Goal: Information Seeking & Learning: Obtain resource

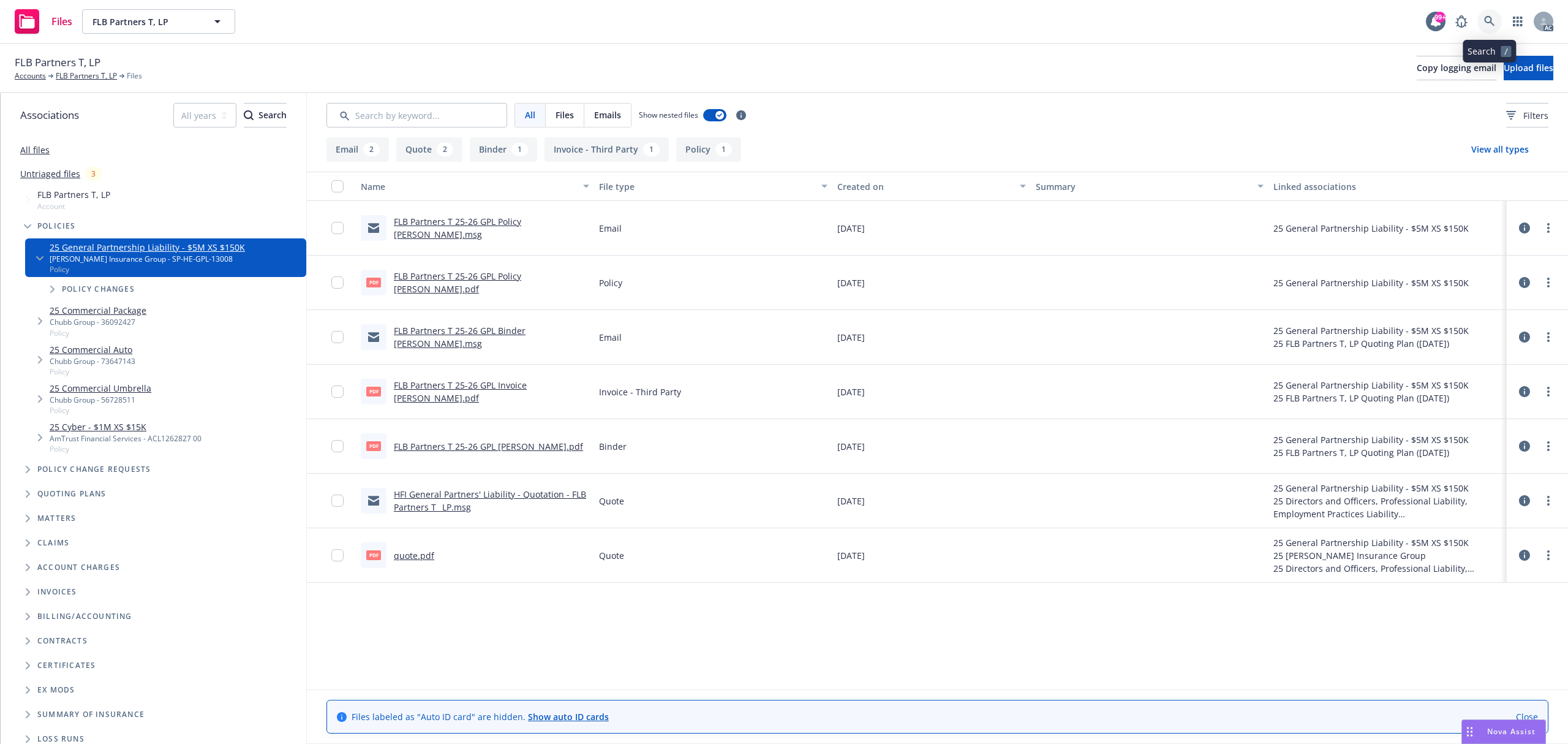
click at [1481, 30] on link at bounding box center [1490, 21] width 25 height 25
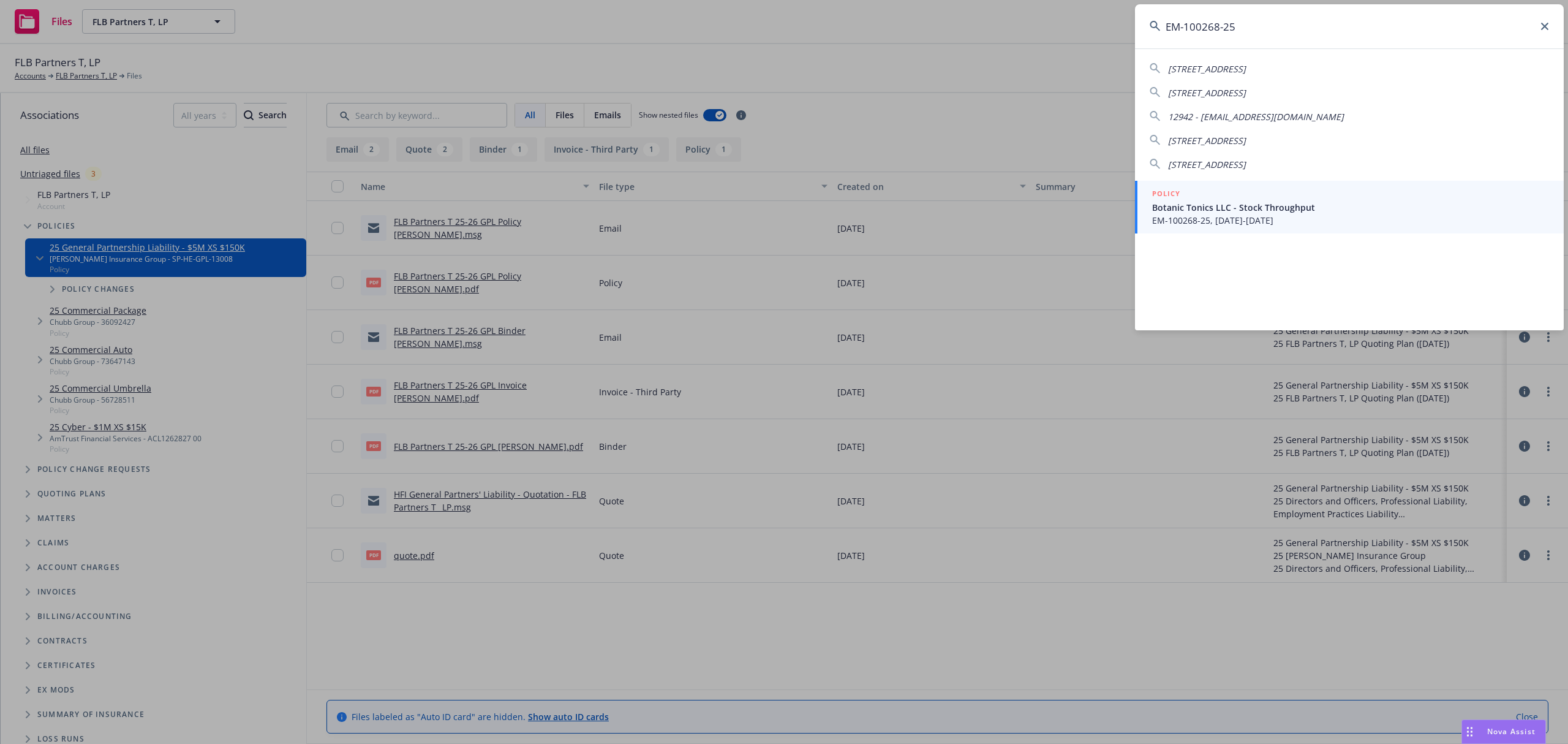
type input "EM-100268-25"
click at [1305, 205] on span "Botanic Tonics LLC - Stock Throughput" at bounding box center [1351, 207] width 397 height 13
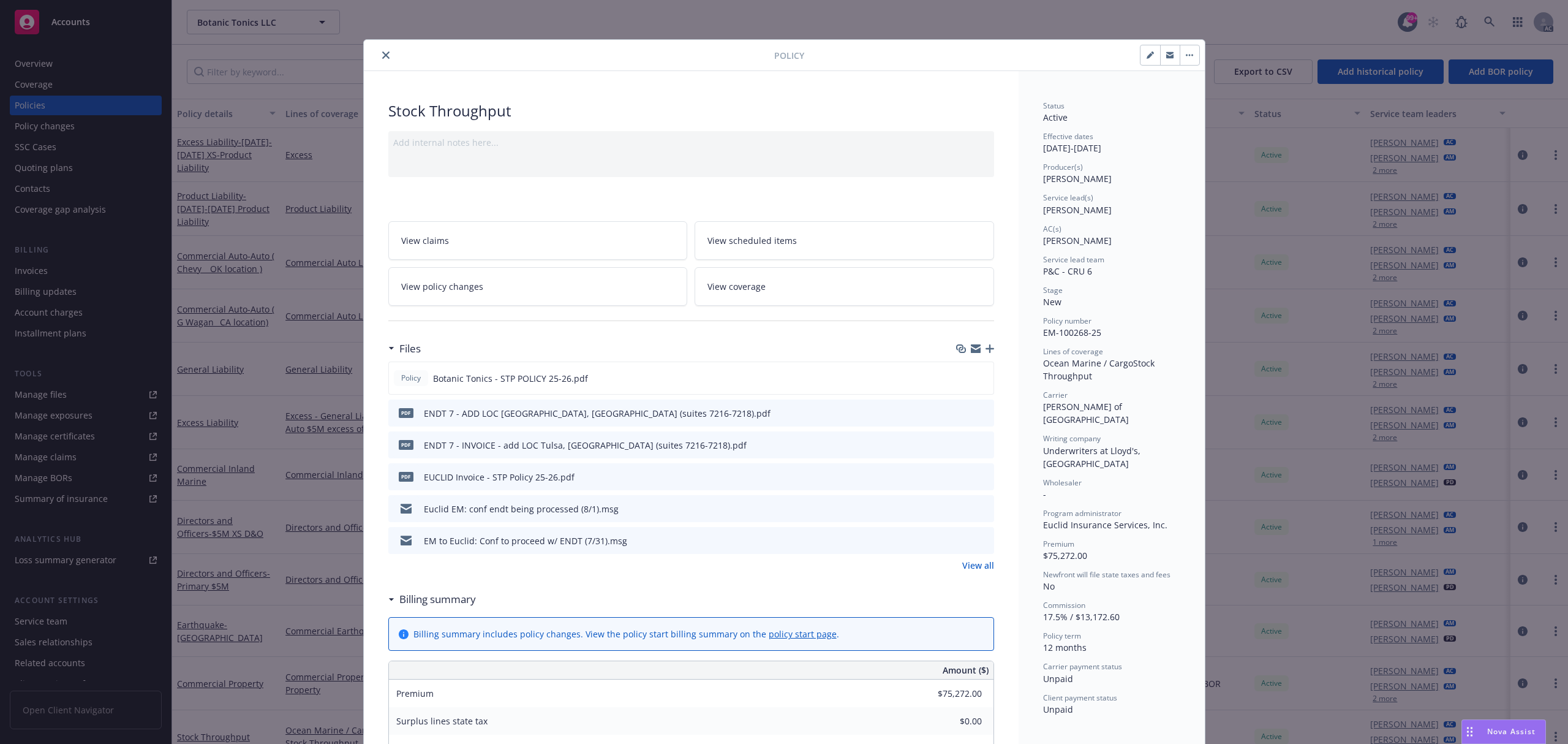
click at [978, 446] on icon "preview file" at bounding box center [982, 444] width 11 height 9
click at [971, 570] on link "View all" at bounding box center [978, 565] width 32 height 13
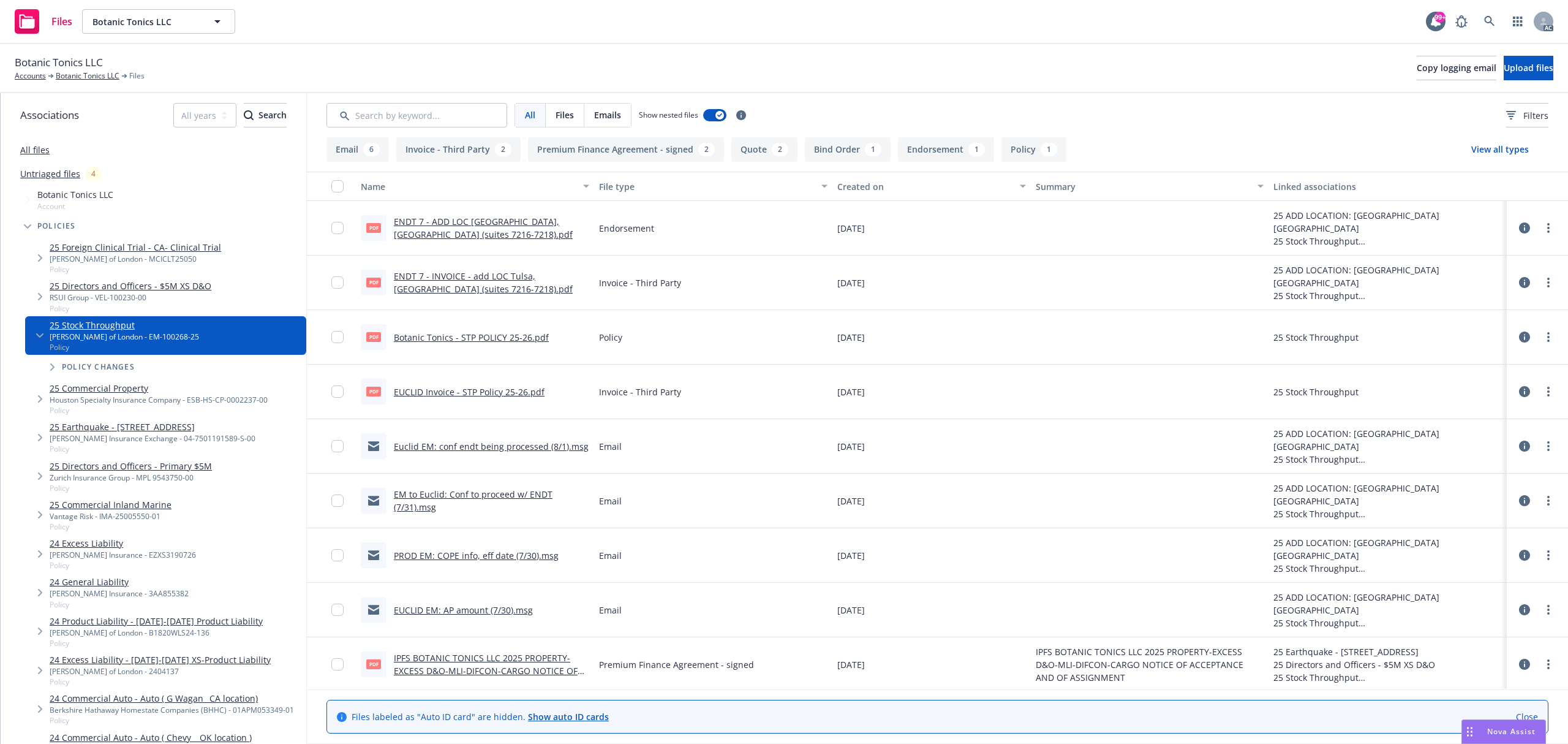
click at [501, 388] on link "EUCLID Invoice - STP Policy 25-26.pdf" at bounding box center [470, 392] width 151 height 12
click at [1496, 14] on link at bounding box center [1490, 21] width 25 height 25
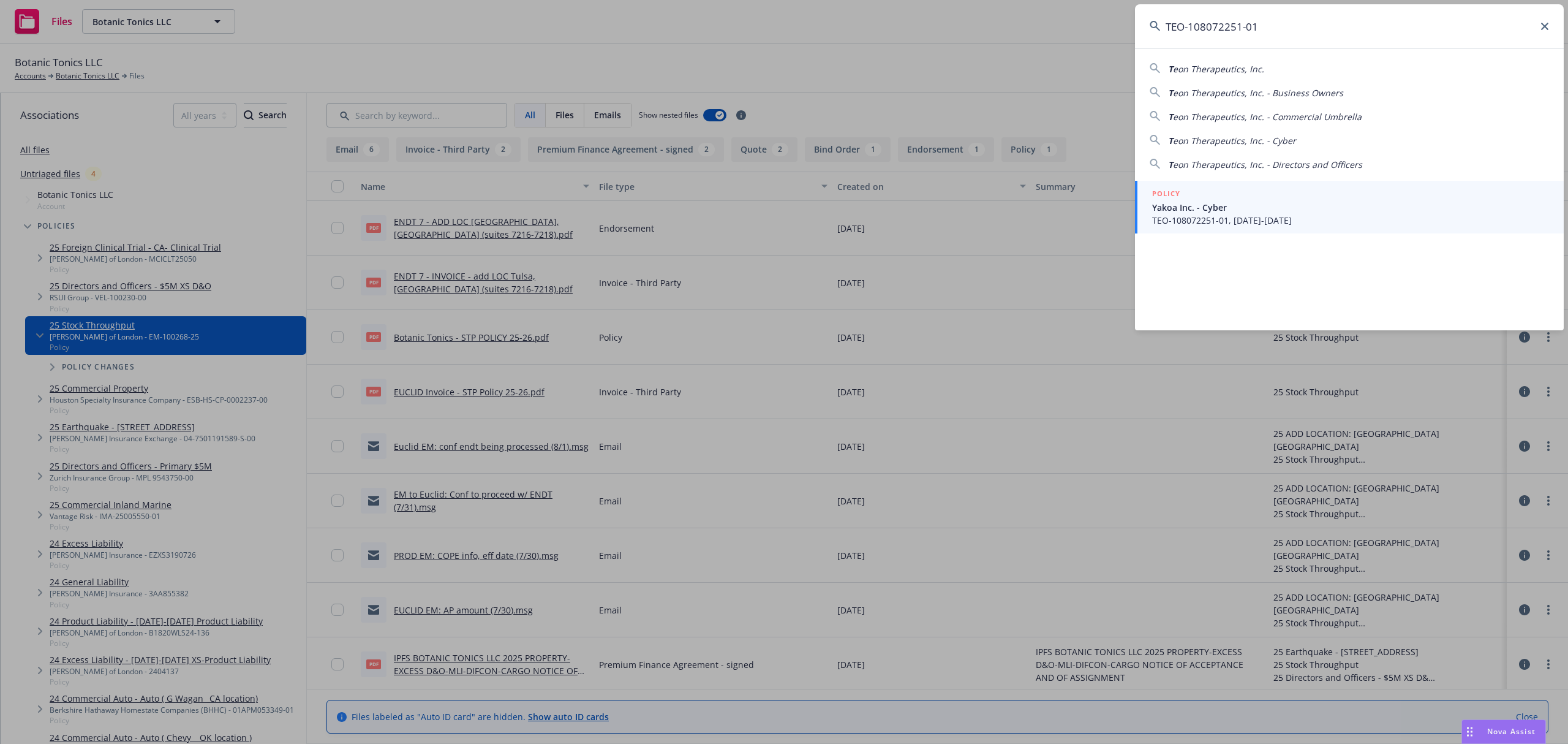
type input "TEO-108072251-01"
click at [1283, 225] on span "TEO-108072251-01, 07/12/2025-07/12/2026" at bounding box center [1351, 220] width 397 height 13
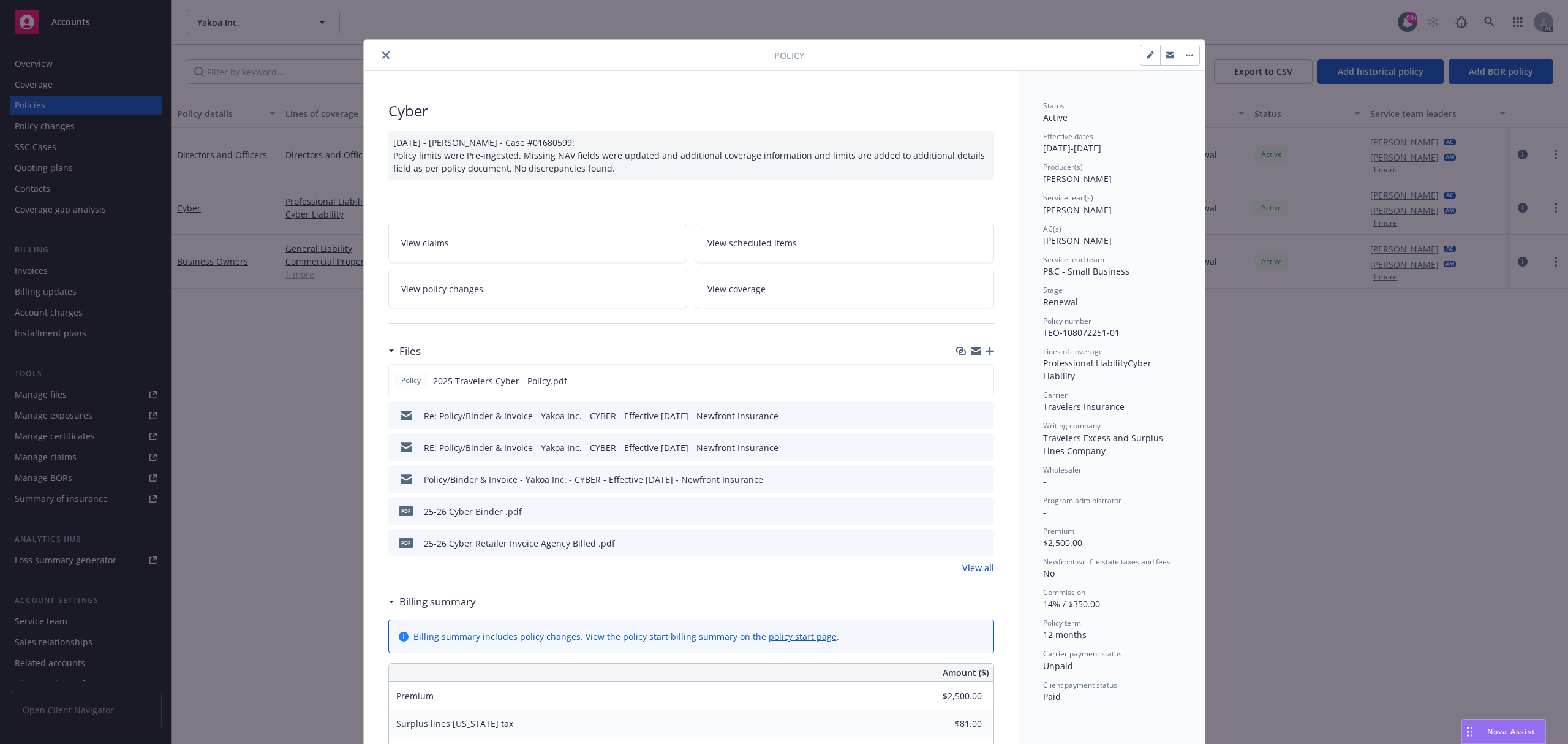
click at [979, 543] on icon "preview file" at bounding box center [982, 542] width 11 height 9
click at [378, 55] on button "close" at bounding box center [385, 55] width 15 height 15
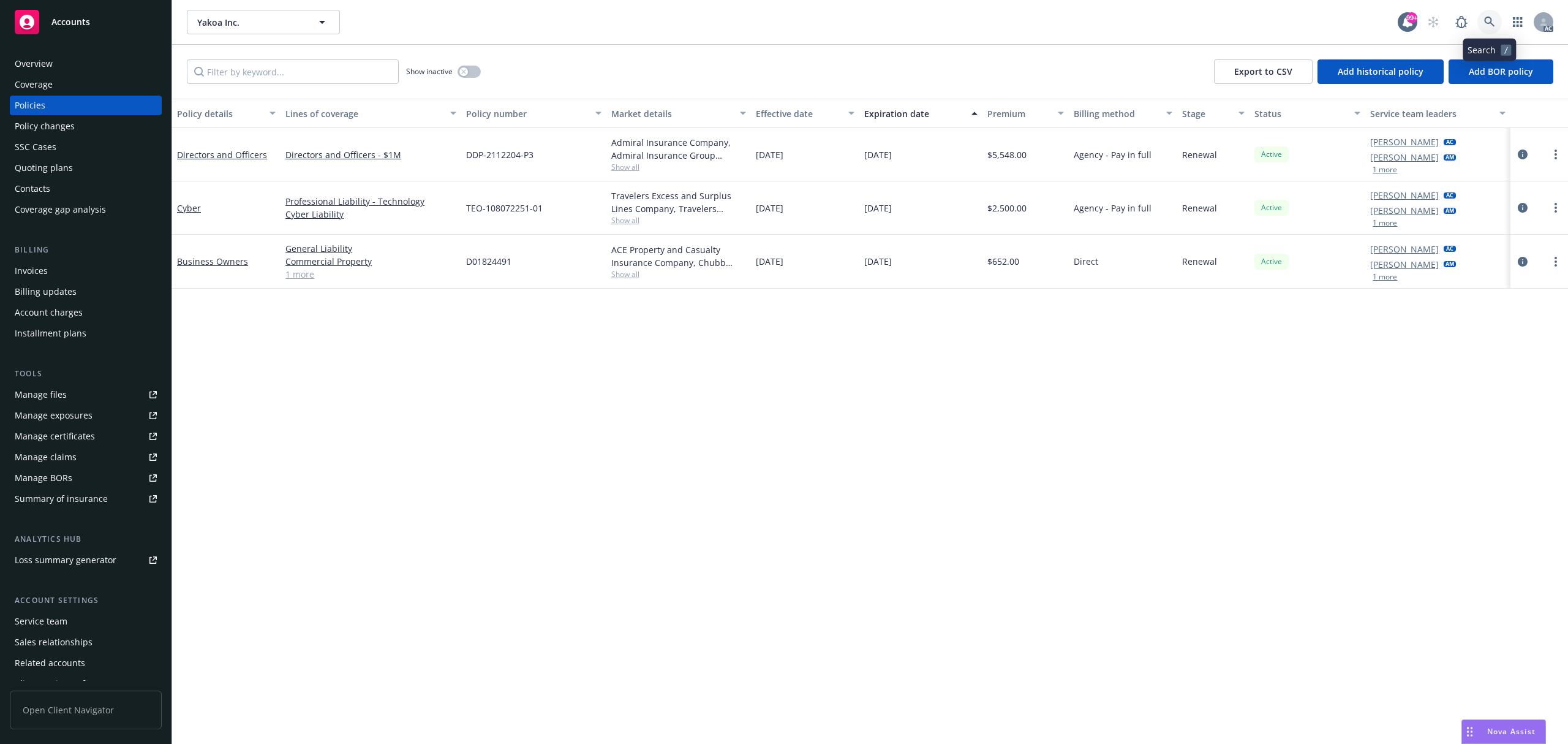
click at [1491, 28] on link at bounding box center [1490, 22] width 25 height 25
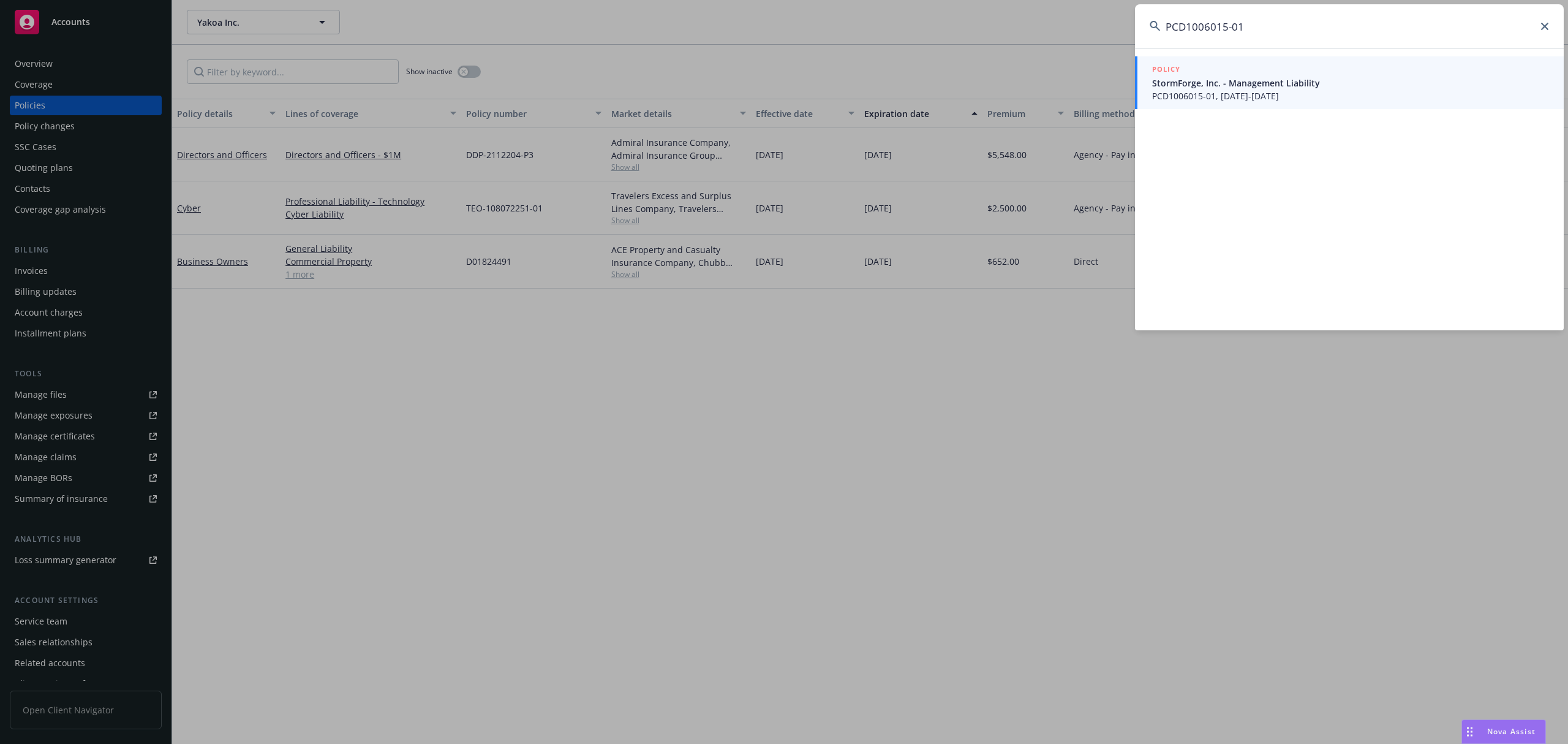
type input "PCD1006015-01"
click at [1302, 93] on span "PCD1006015-01, 08/04/2024-08/04/2025" at bounding box center [1351, 95] width 397 height 13
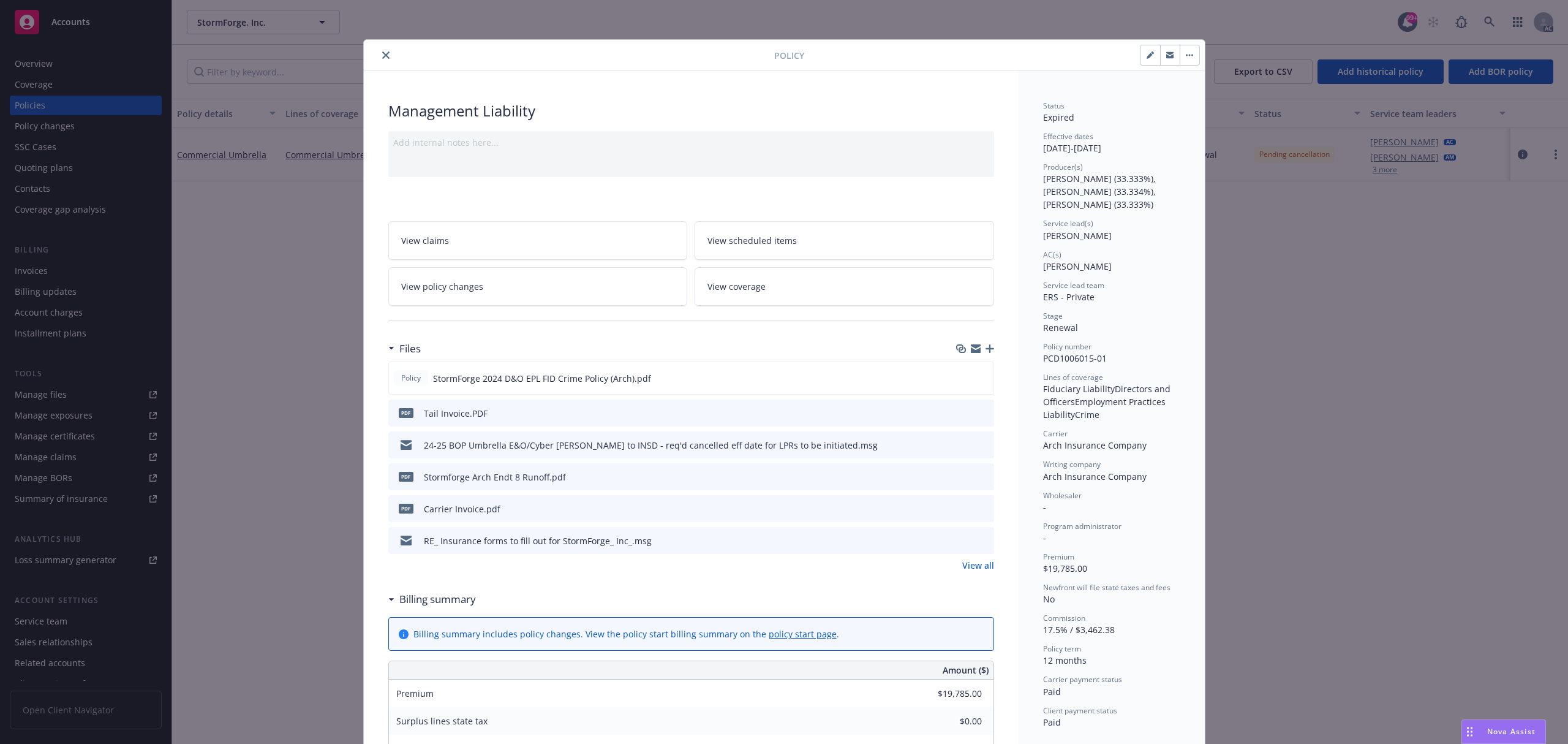
click at [978, 409] on icon "preview file" at bounding box center [982, 412] width 11 height 9
click at [382, 57] on icon "close" at bounding box center [385, 55] width 7 height 7
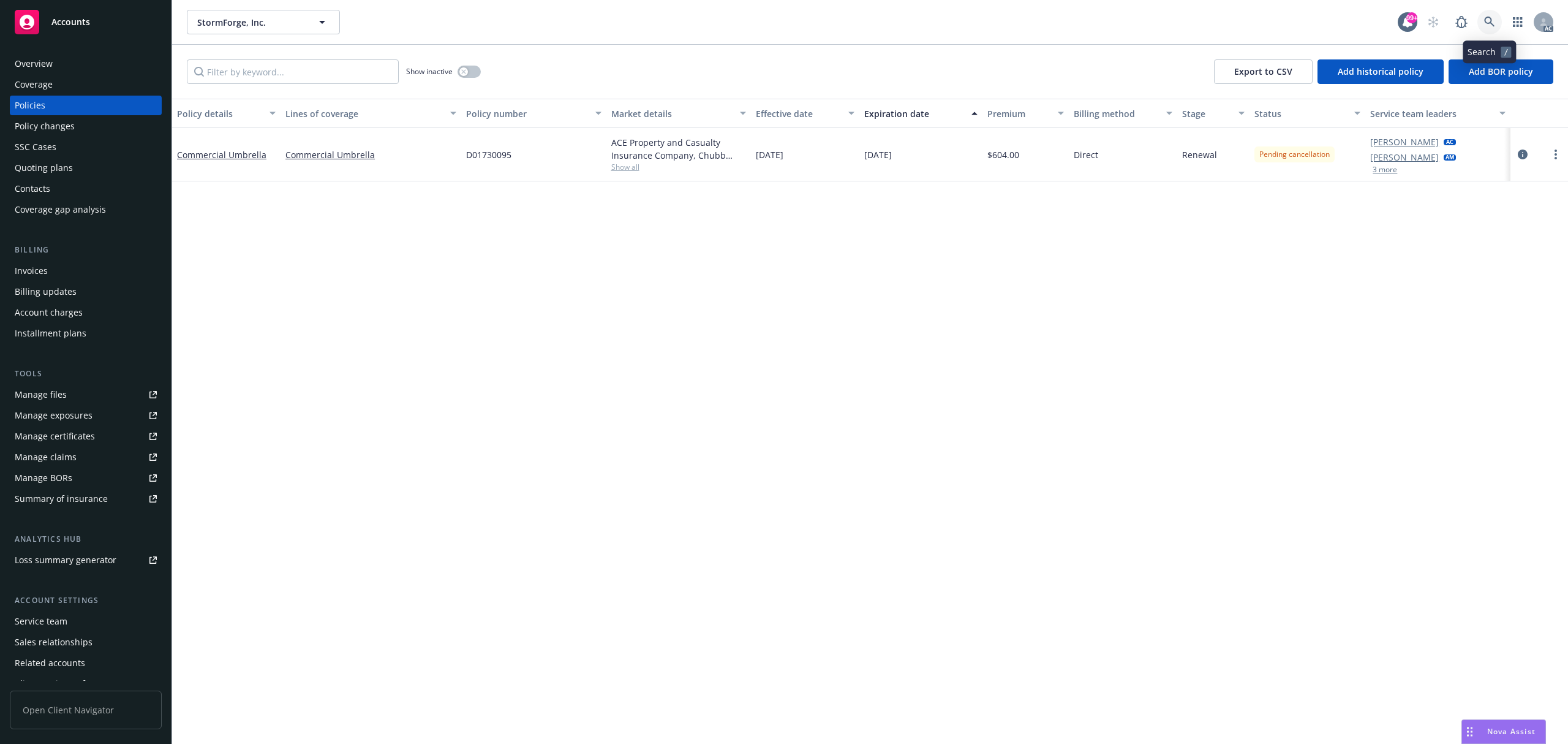
click at [1488, 25] on icon at bounding box center [1490, 22] width 11 height 11
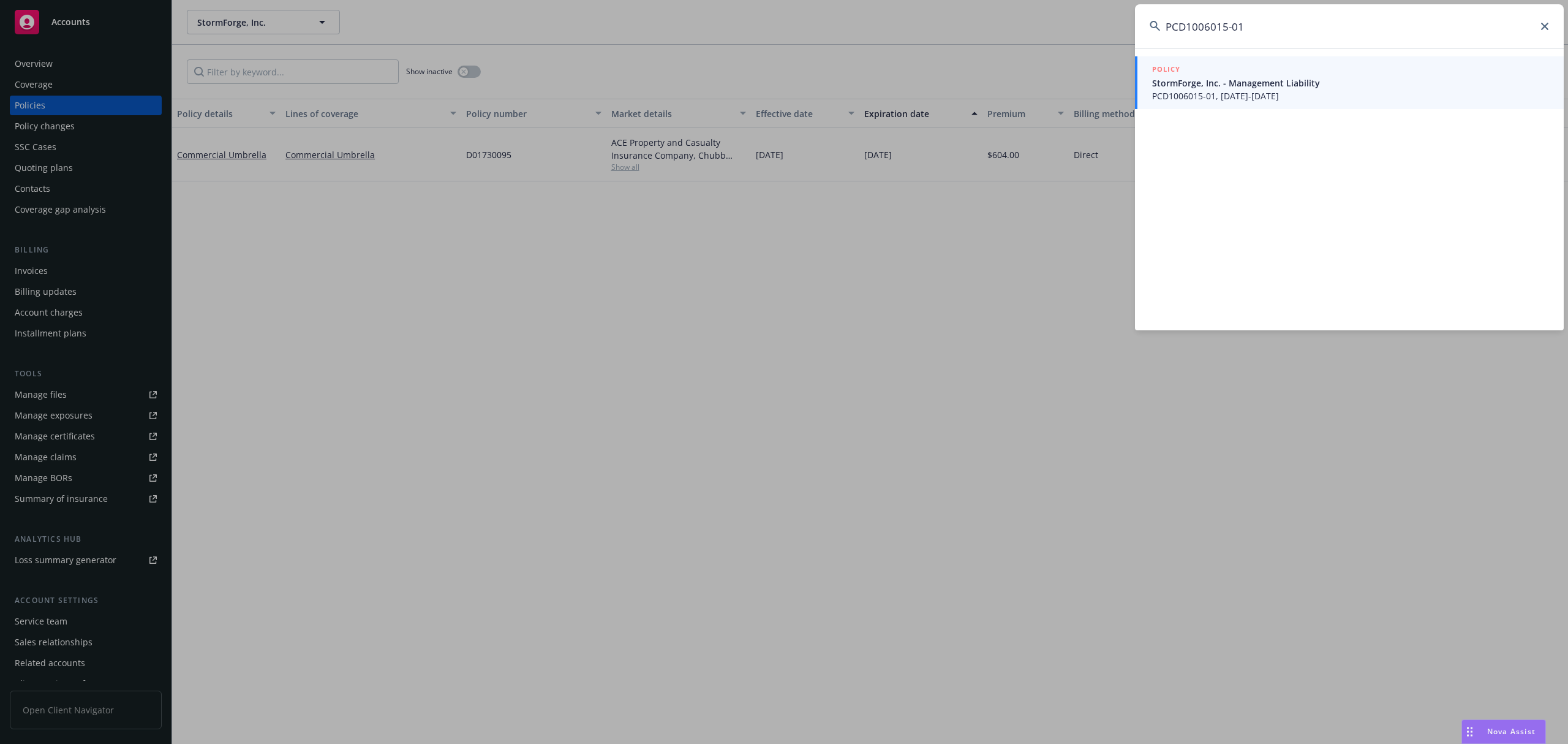
type input "PCD1006015-01"
click at [1299, 96] on span "PCD1006015-01, 08/04/2024-08/04/2025" at bounding box center [1351, 95] width 397 height 13
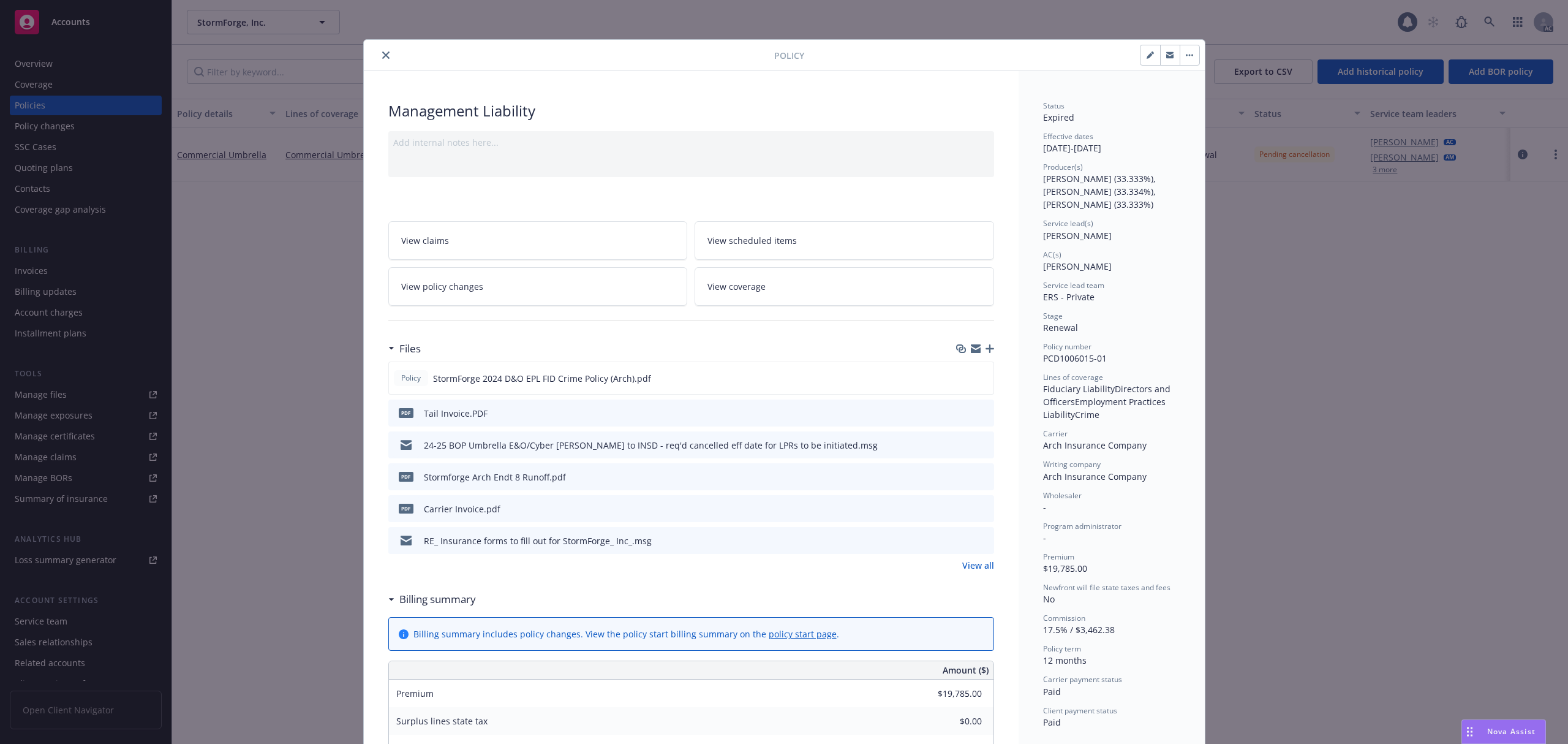
scroll to position [37, 0]
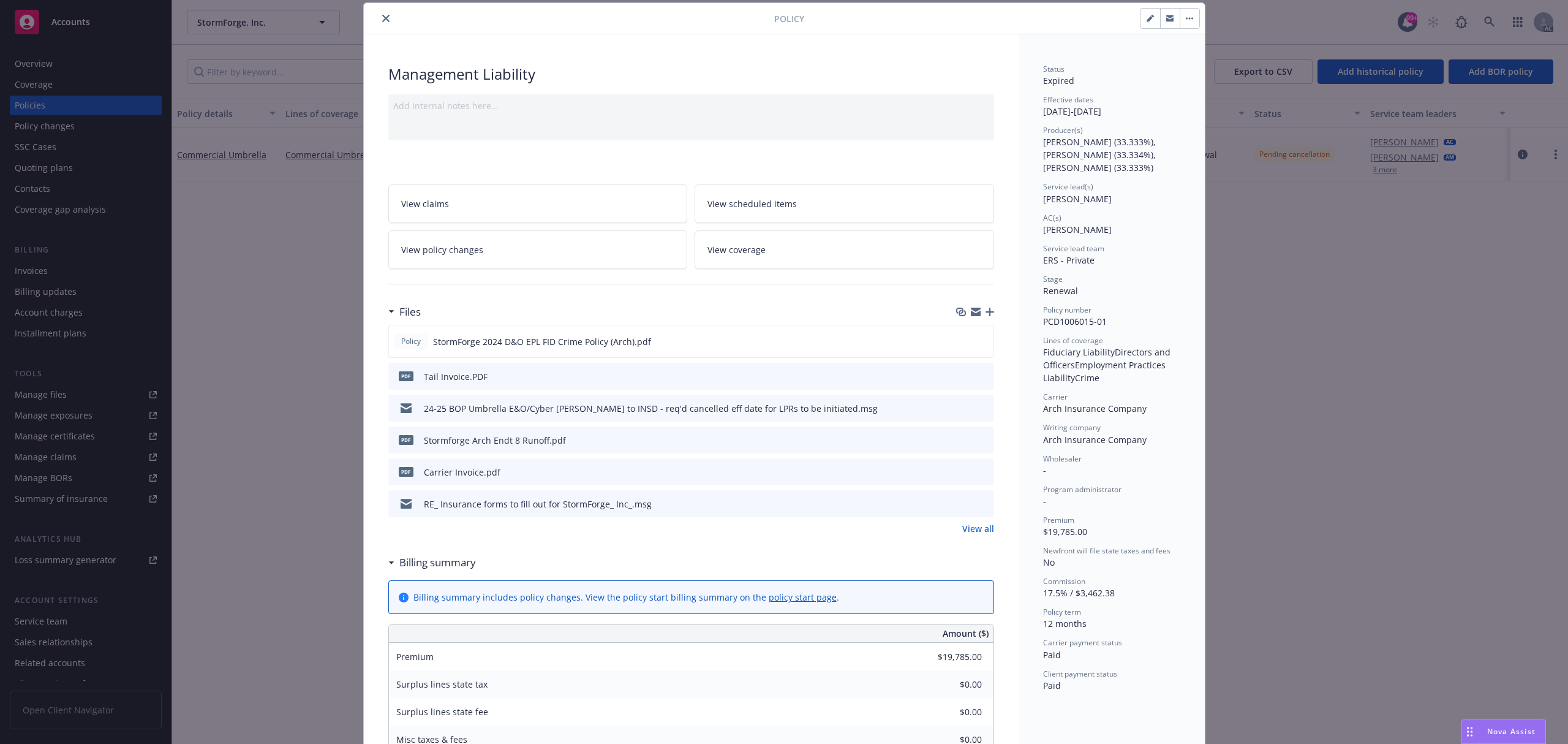
click at [381, 23] on button "close" at bounding box center [385, 18] width 15 height 15
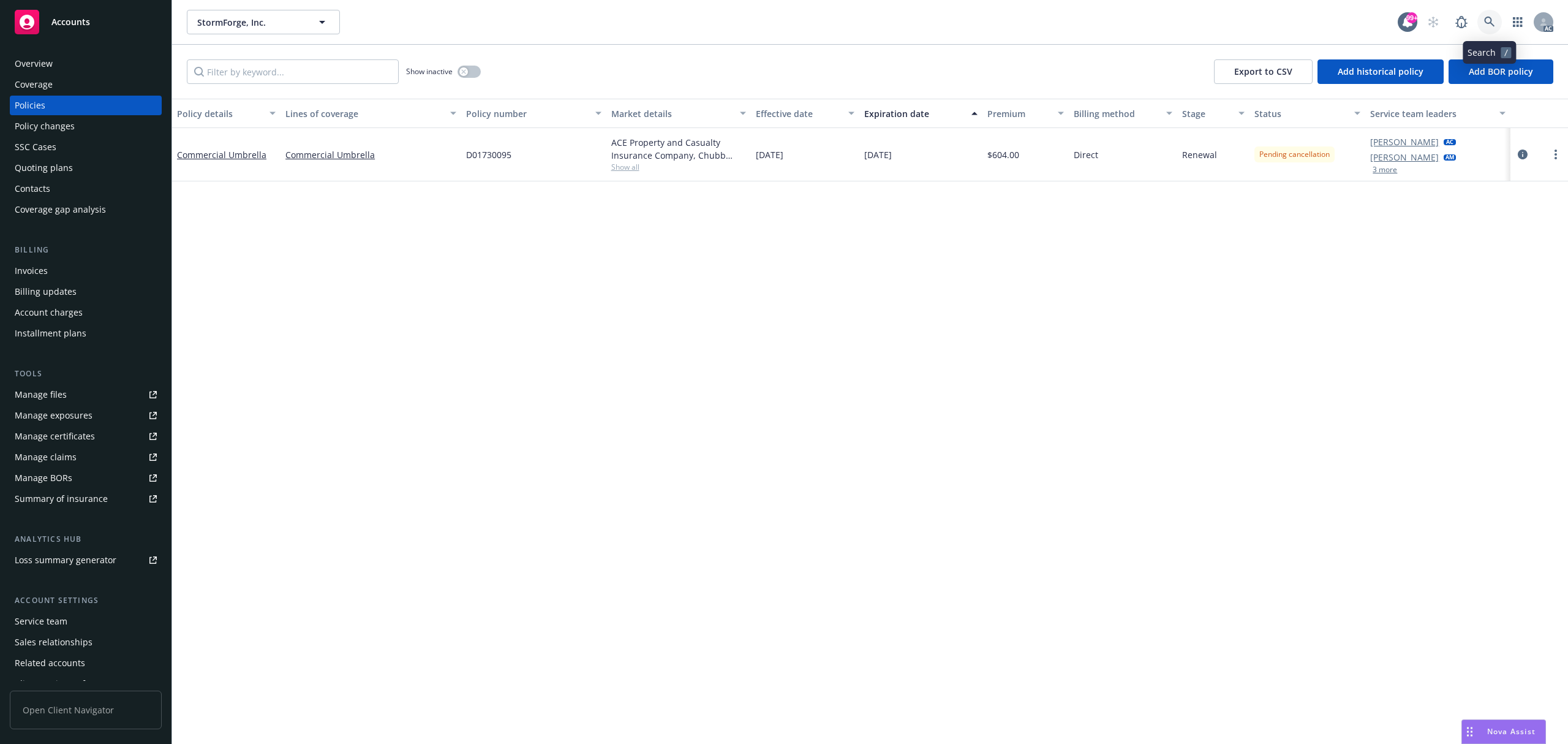
click at [1499, 15] on link at bounding box center [1490, 22] width 25 height 25
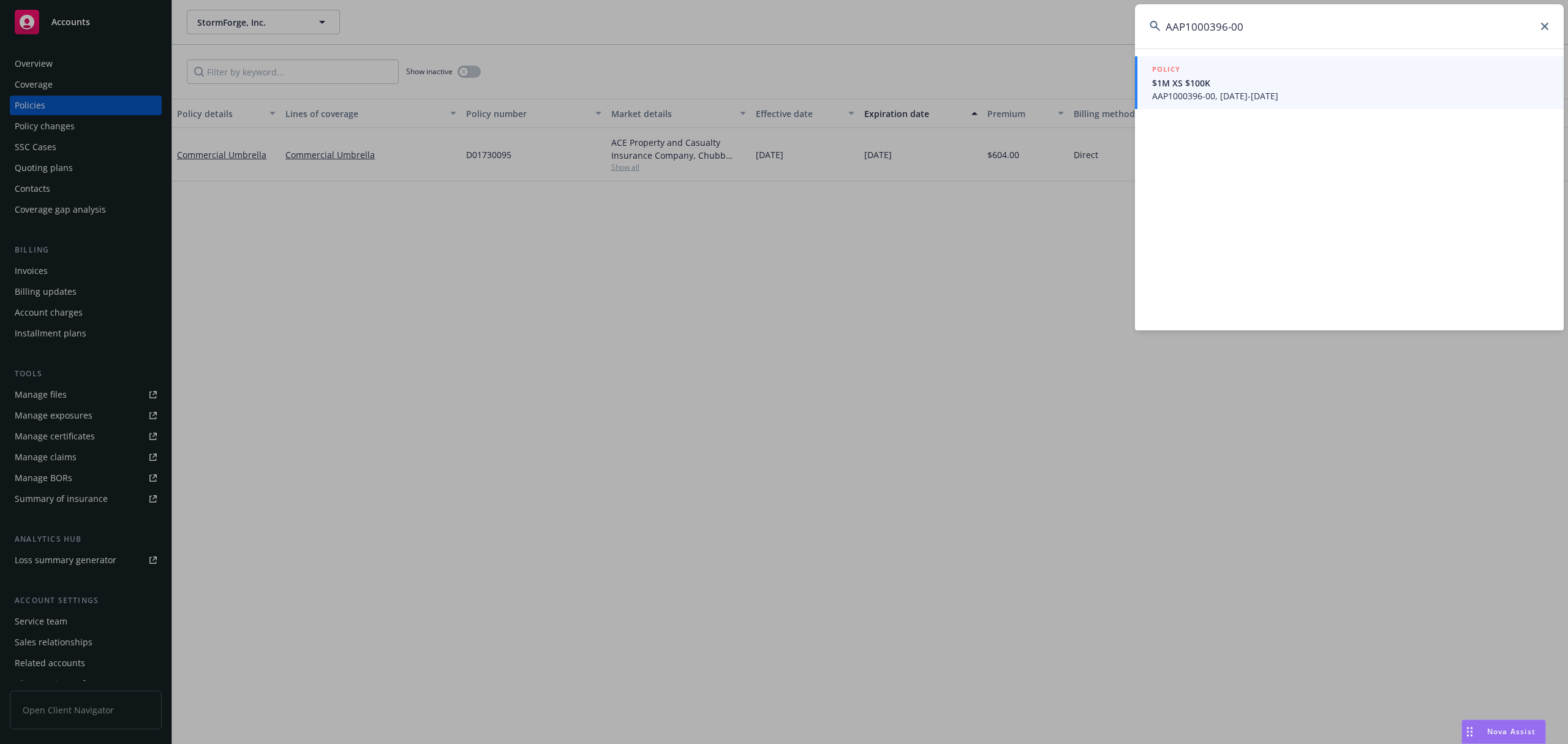
type input "AAP1000396-00"
click at [1387, 93] on span "AAP1000396-00, 07/17/2025-07/17/2026" at bounding box center [1351, 95] width 397 height 13
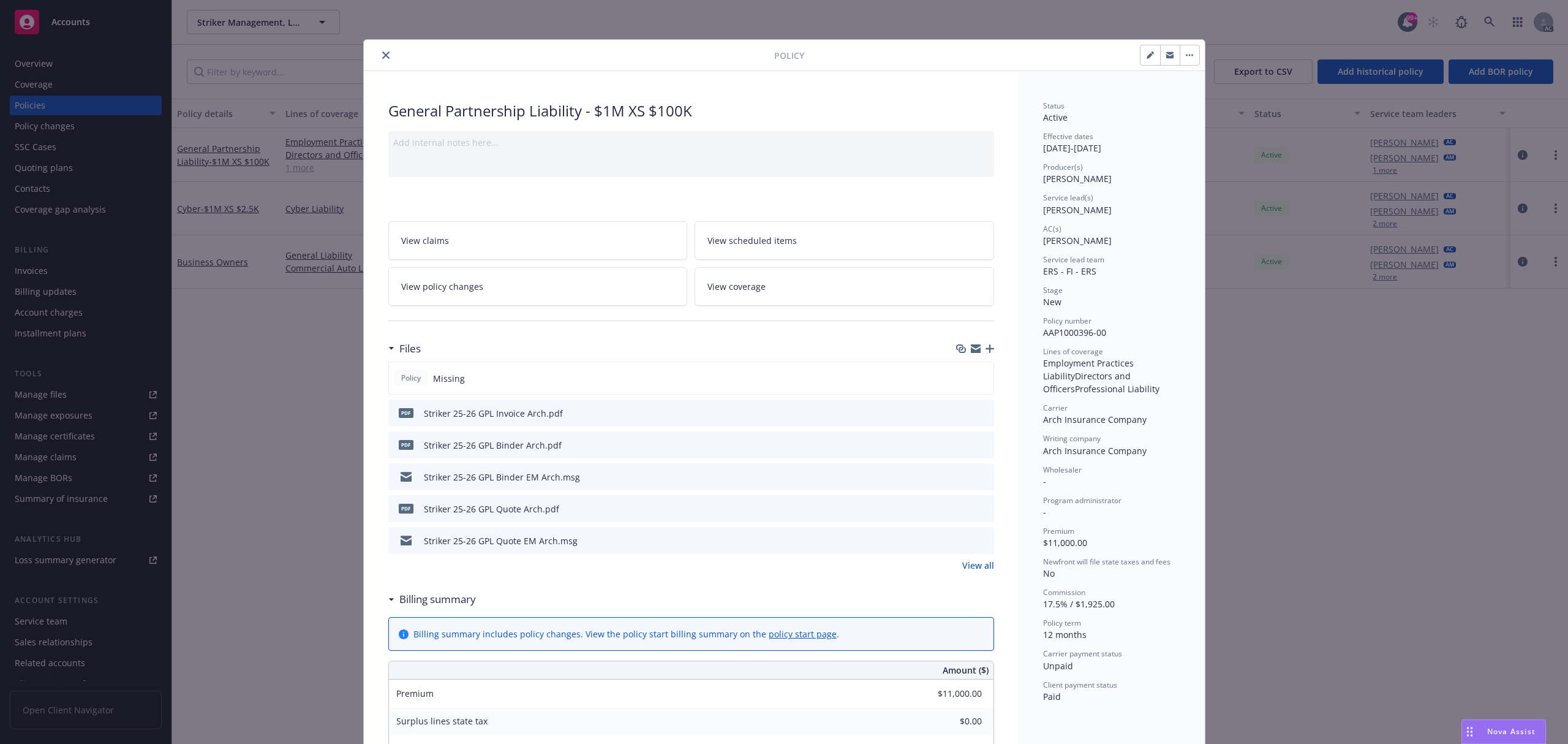
click at [978, 414] on icon "preview file" at bounding box center [982, 412] width 11 height 9
click at [387, 60] on div at bounding box center [571, 55] width 405 height 15
click at [382, 58] on icon "close" at bounding box center [385, 55] width 7 height 7
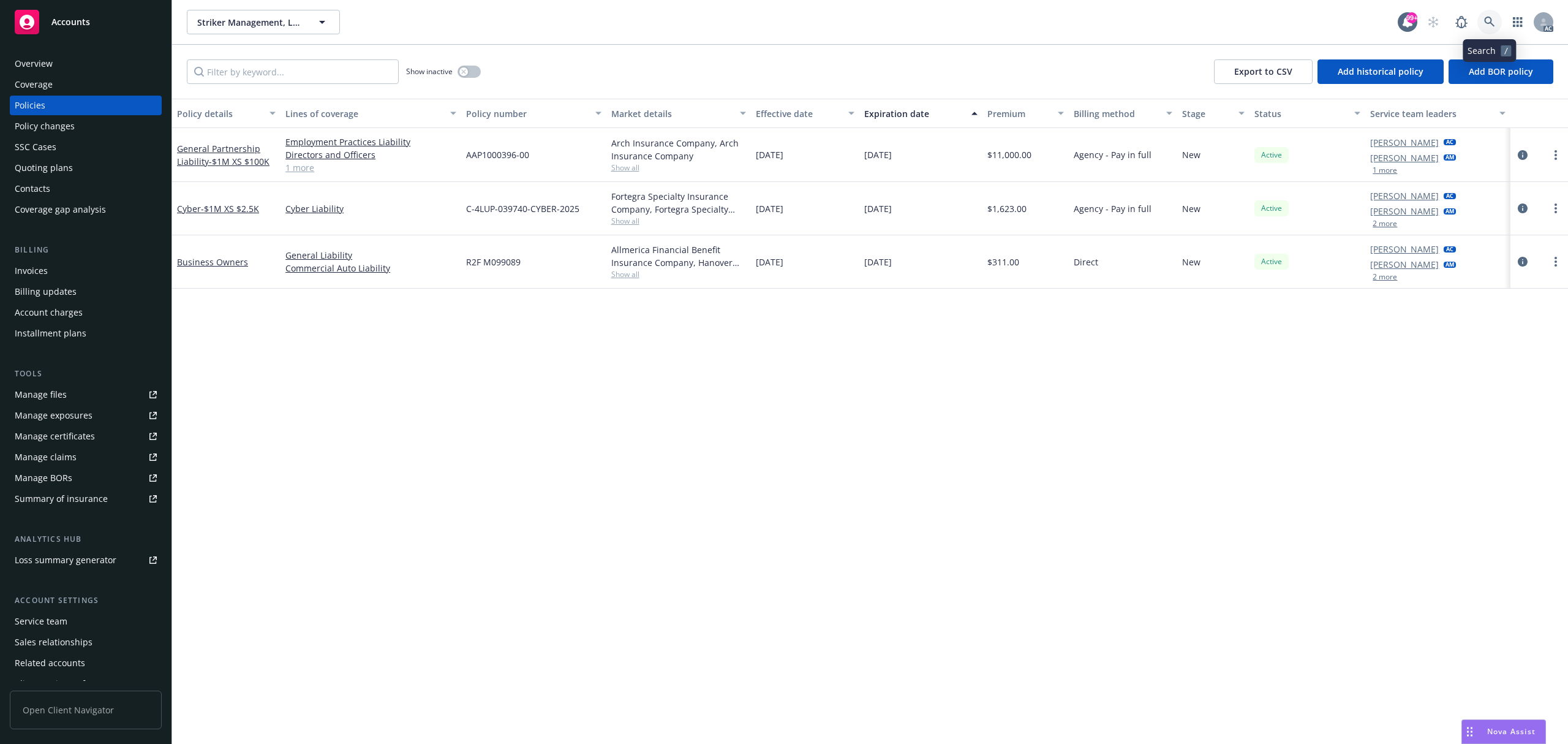
click at [1488, 25] on icon at bounding box center [1490, 22] width 11 height 11
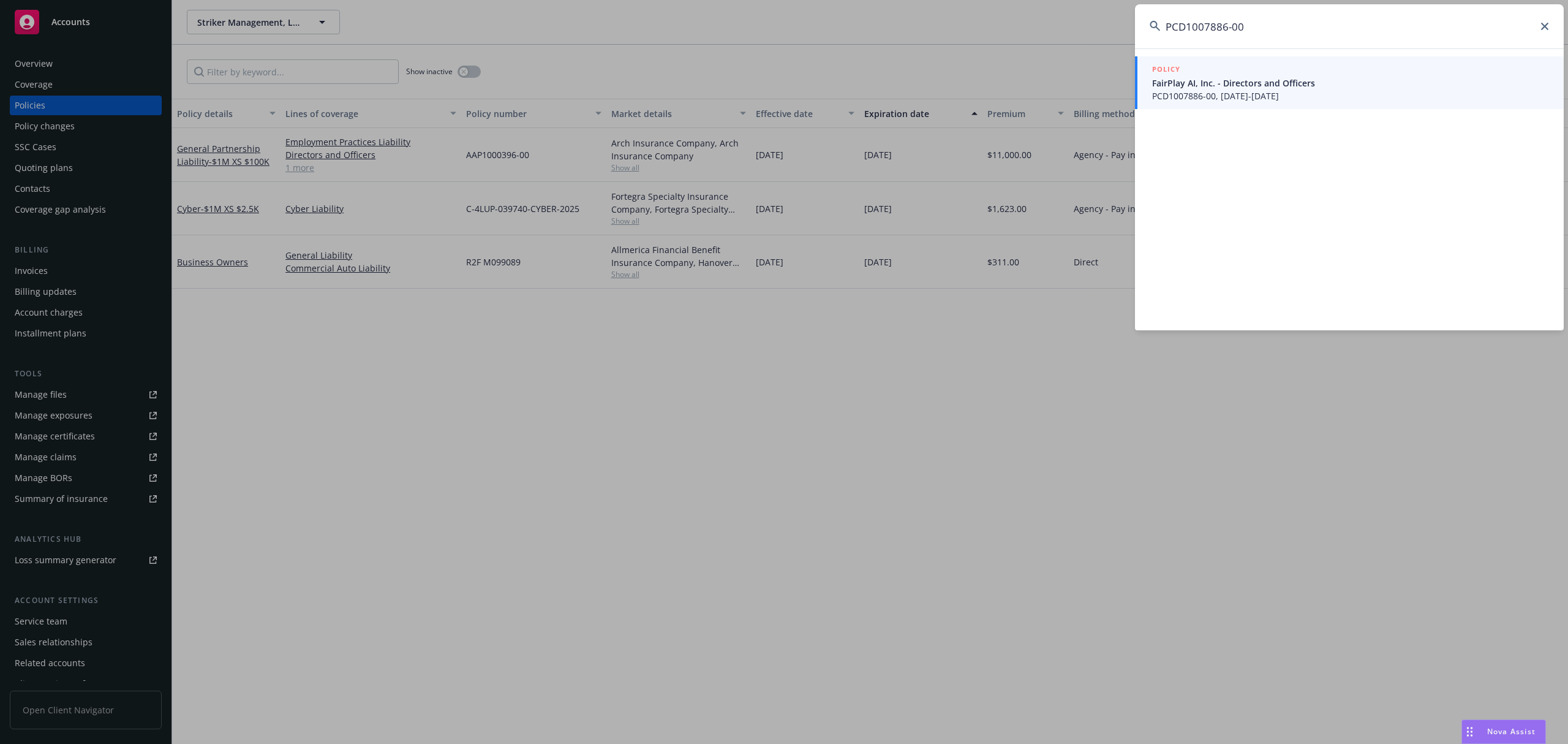
type input "PCD1007886-00"
click at [1247, 78] on span "FairPlay AI, Inc. - Directors and Officers" at bounding box center [1351, 82] width 397 height 13
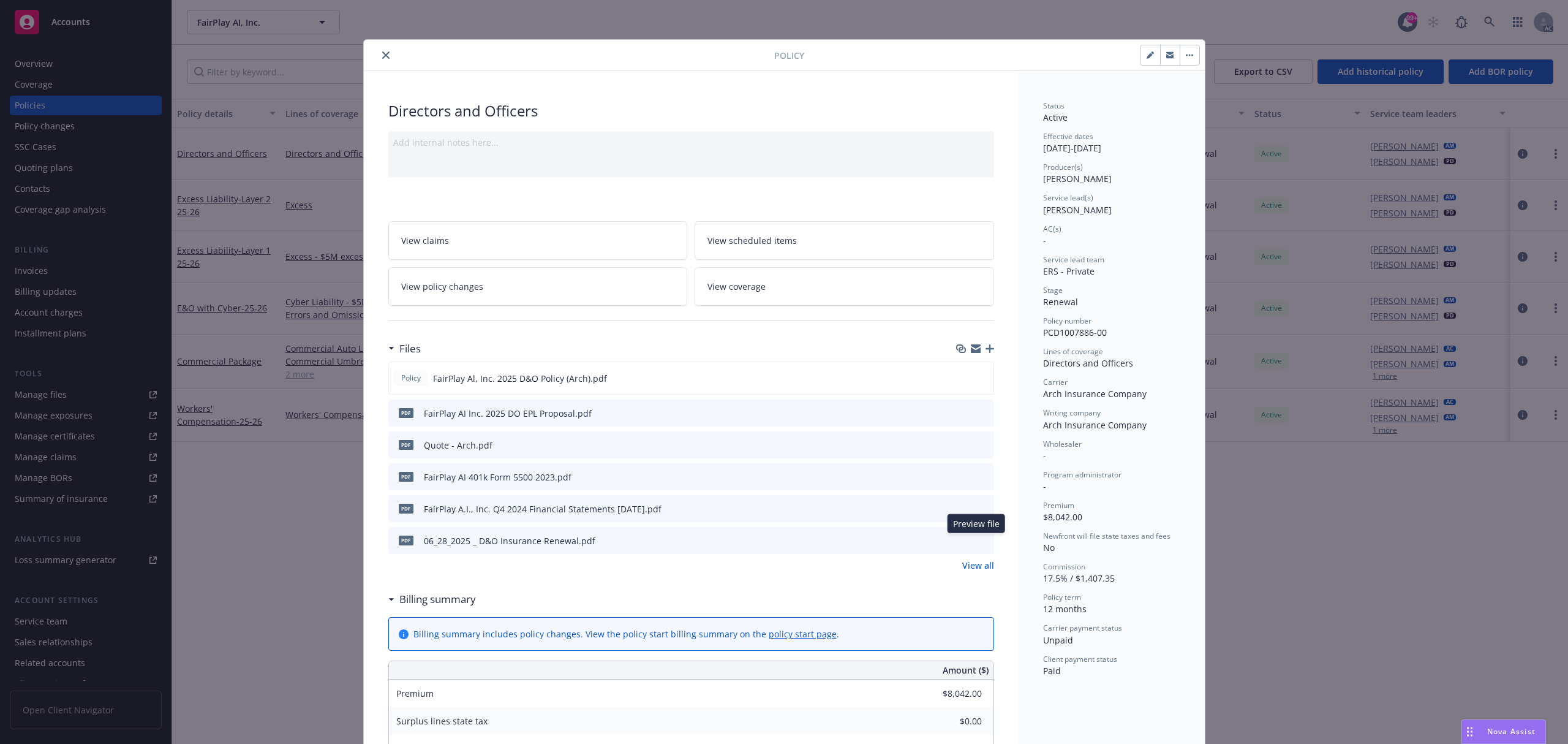
click at [977, 542] on icon "preview file" at bounding box center [982, 539] width 11 height 9
click at [978, 514] on button at bounding box center [983, 509] width 11 height 13
click at [978, 508] on icon "preview file" at bounding box center [982, 508] width 11 height 9
click at [964, 567] on link "View all" at bounding box center [978, 565] width 32 height 13
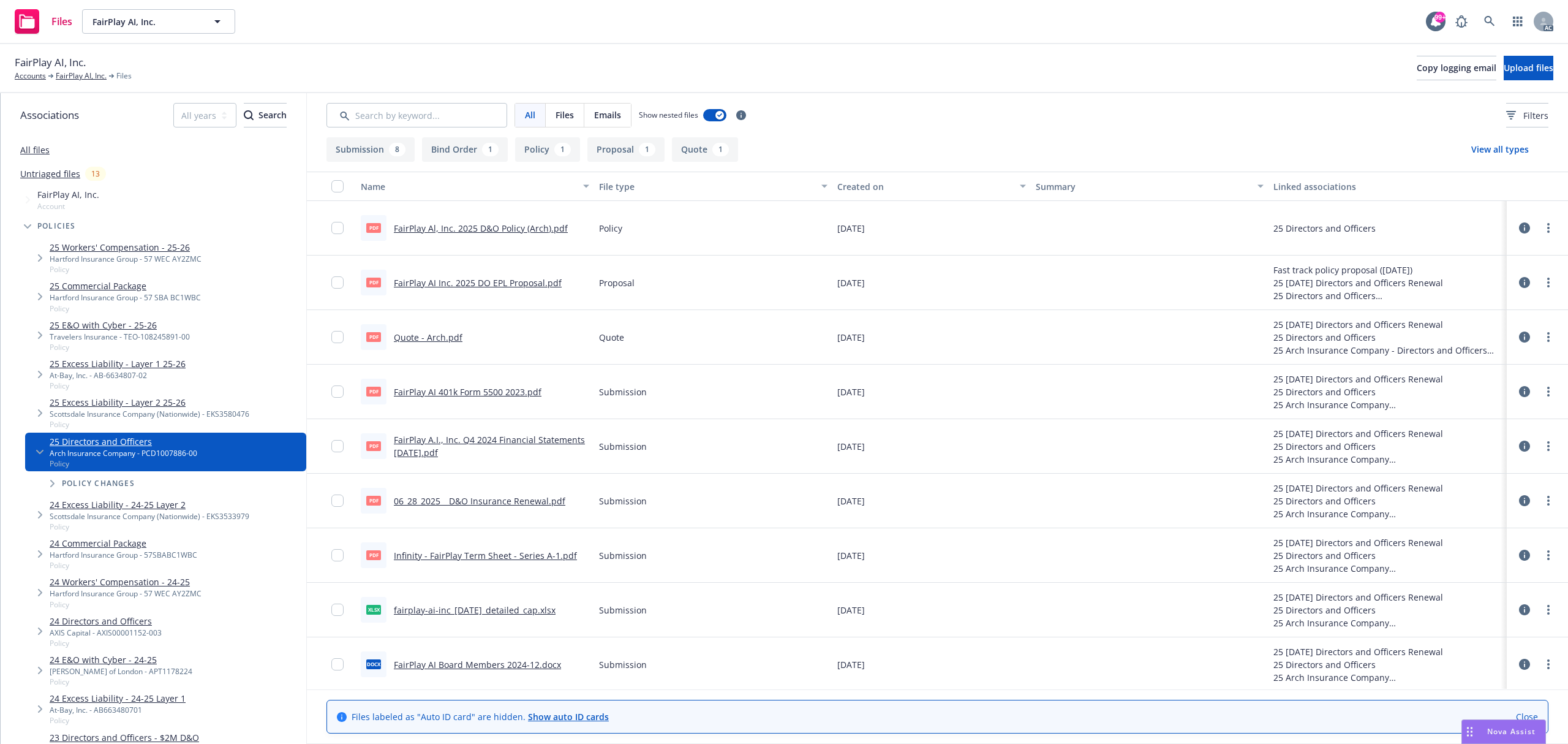
click at [493, 227] on link "FairPlay Al, Inc. 2025 D&O Policy (Arch).pdf" at bounding box center [481, 228] width 174 height 12
click at [1496, 22] on link at bounding box center [1490, 21] width 25 height 25
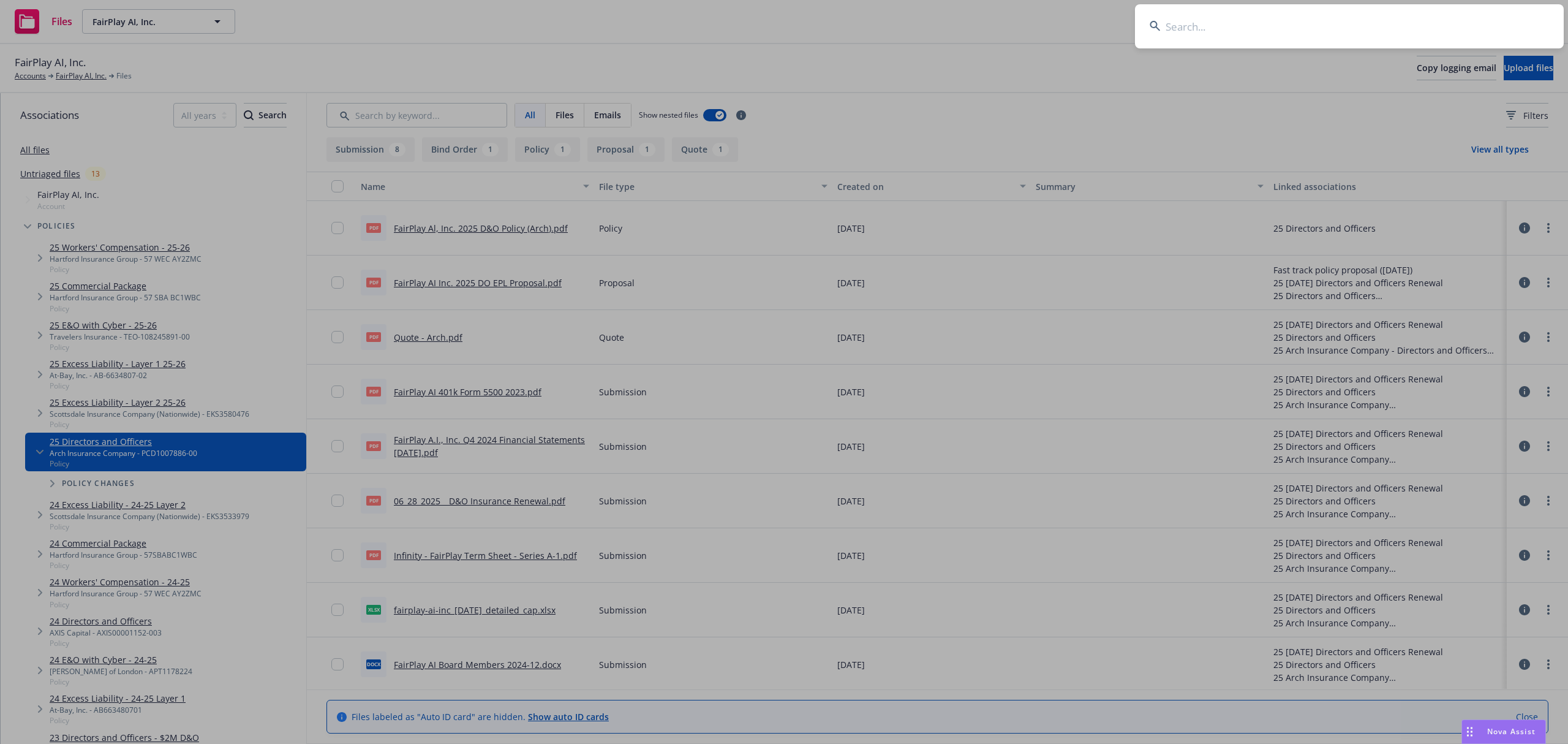
type input "DOP1000054-04"
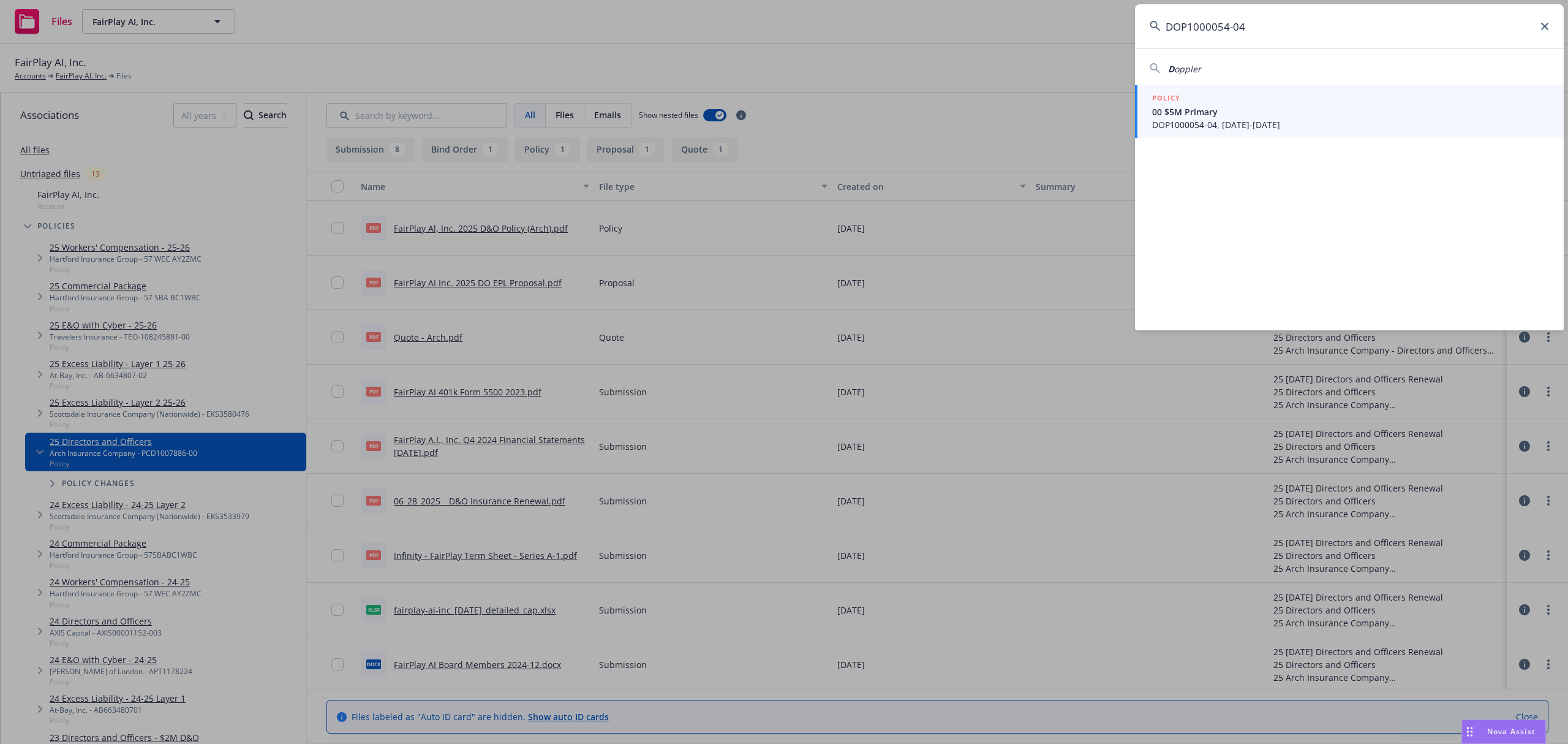
click at [1302, 116] on span "00 $5M Primary" at bounding box center [1351, 111] width 397 height 13
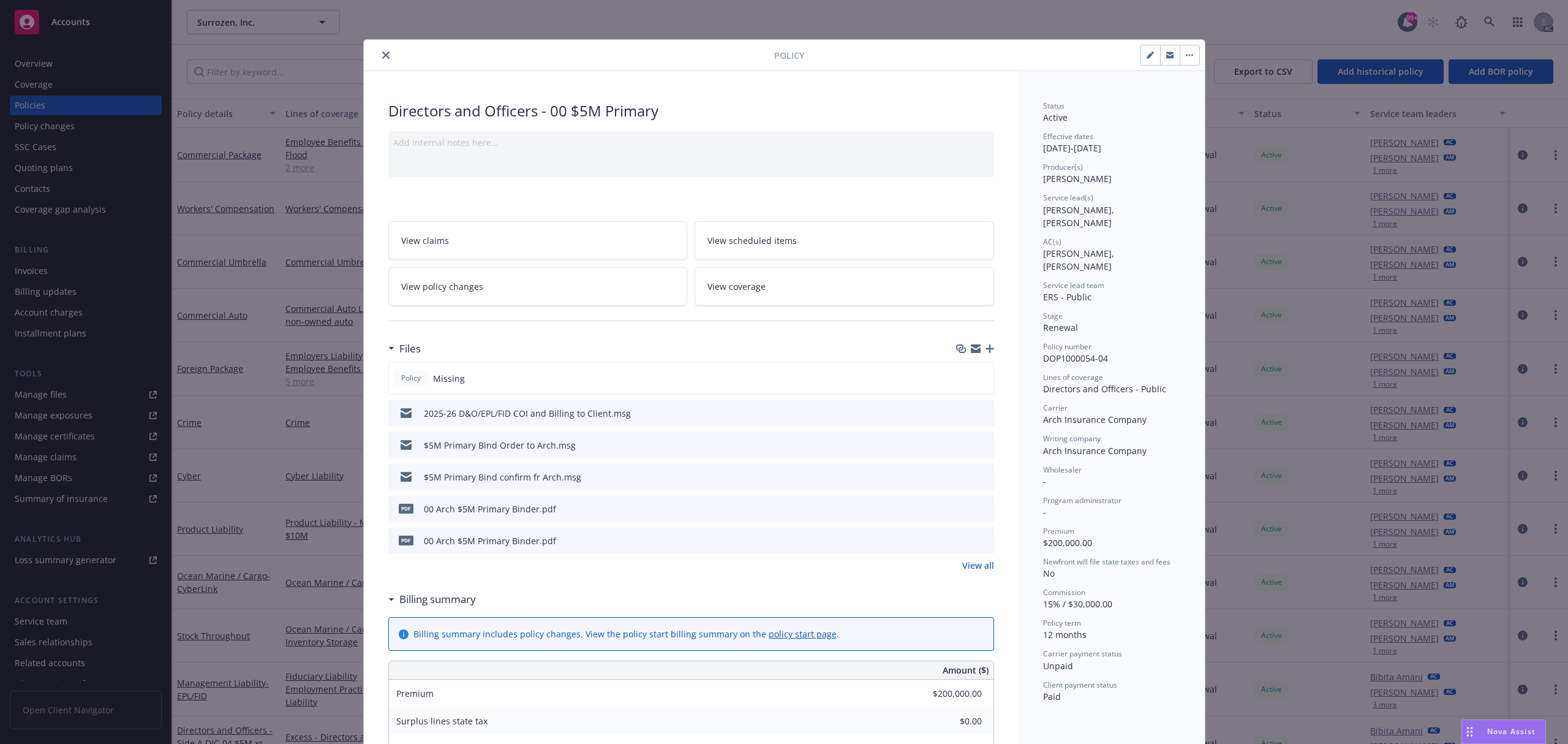
click at [978, 503] on button at bounding box center [983, 509] width 11 height 13
click at [977, 509] on icon "preview file" at bounding box center [982, 508] width 11 height 9
click at [382, 52] on icon "close" at bounding box center [385, 55] width 7 height 7
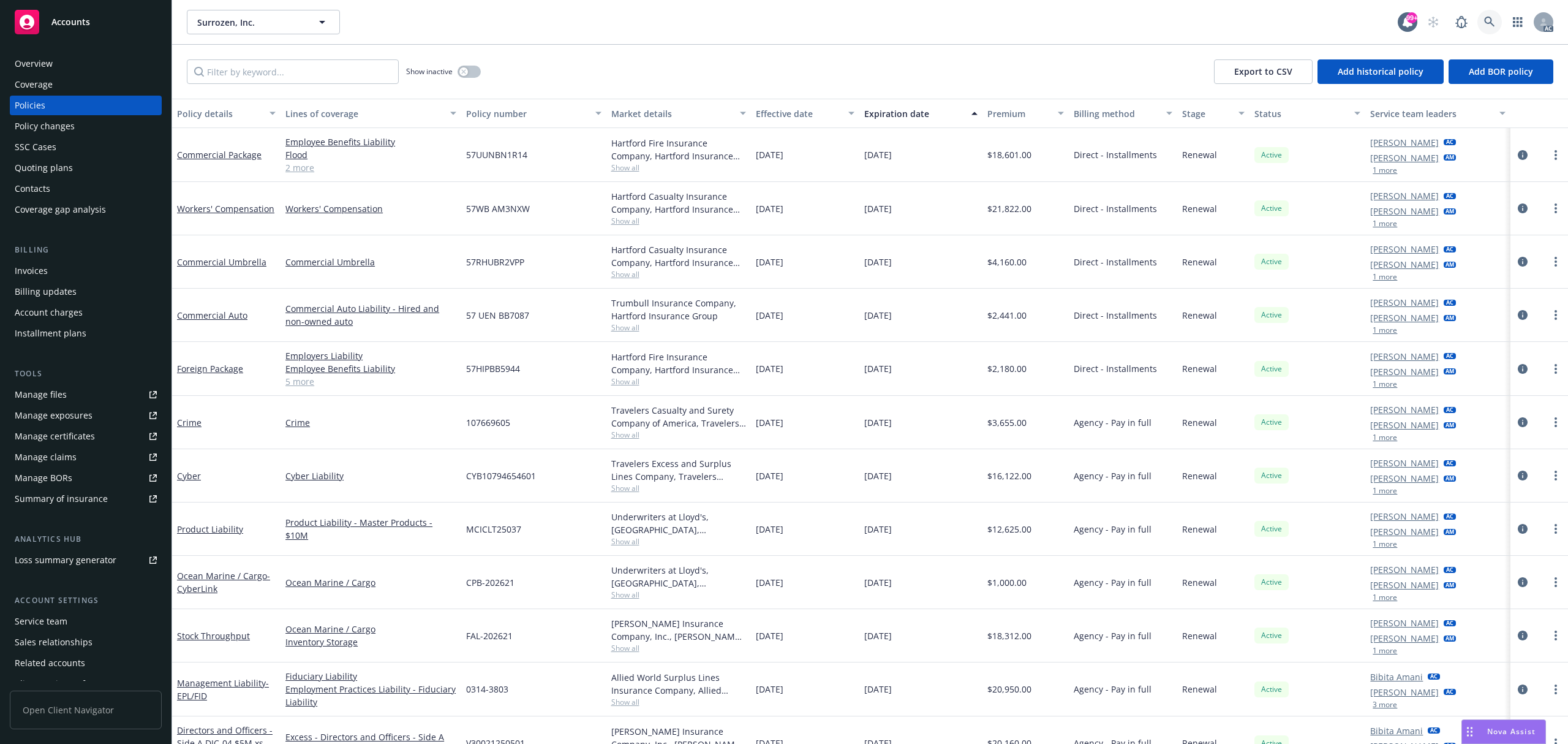
click at [1490, 30] on link at bounding box center [1490, 22] width 25 height 25
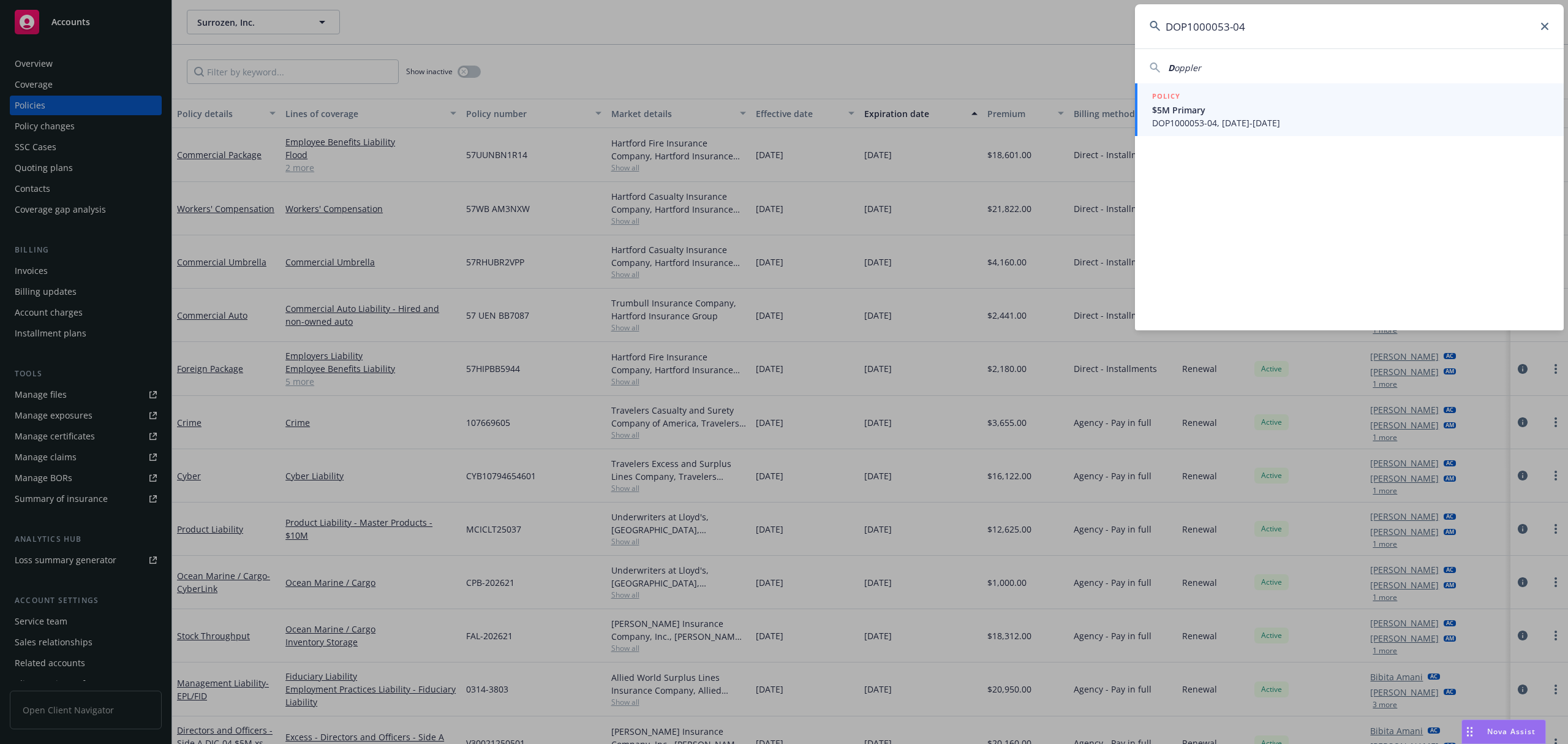
type input "DOP1000053-04"
drag, startPoint x: 1257, startPoint y: 125, endPoint x: 1422, endPoint y: 82, distance: 170.5
click at [1257, 125] on span "DOP1000053-04, 07/29/2025-07/29/2026" at bounding box center [1351, 122] width 397 height 13
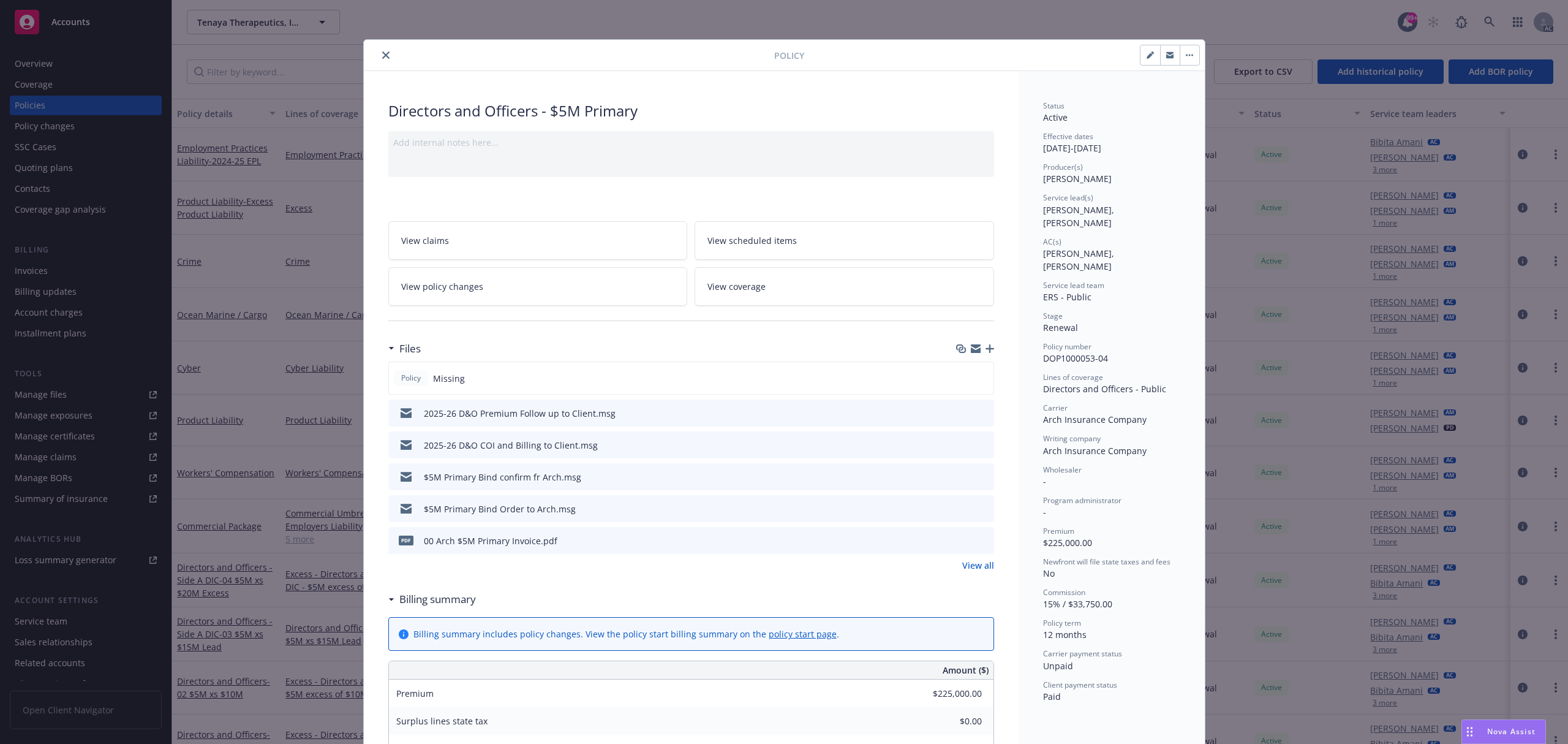
click at [978, 545] on button at bounding box center [983, 540] width 11 height 13
click at [977, 538] on icon "preview file" at bounding box center [982, 539] width 11 height 9
click at [971, 571] on link "View all" at bounding box center [978, 565] width 32 height 13
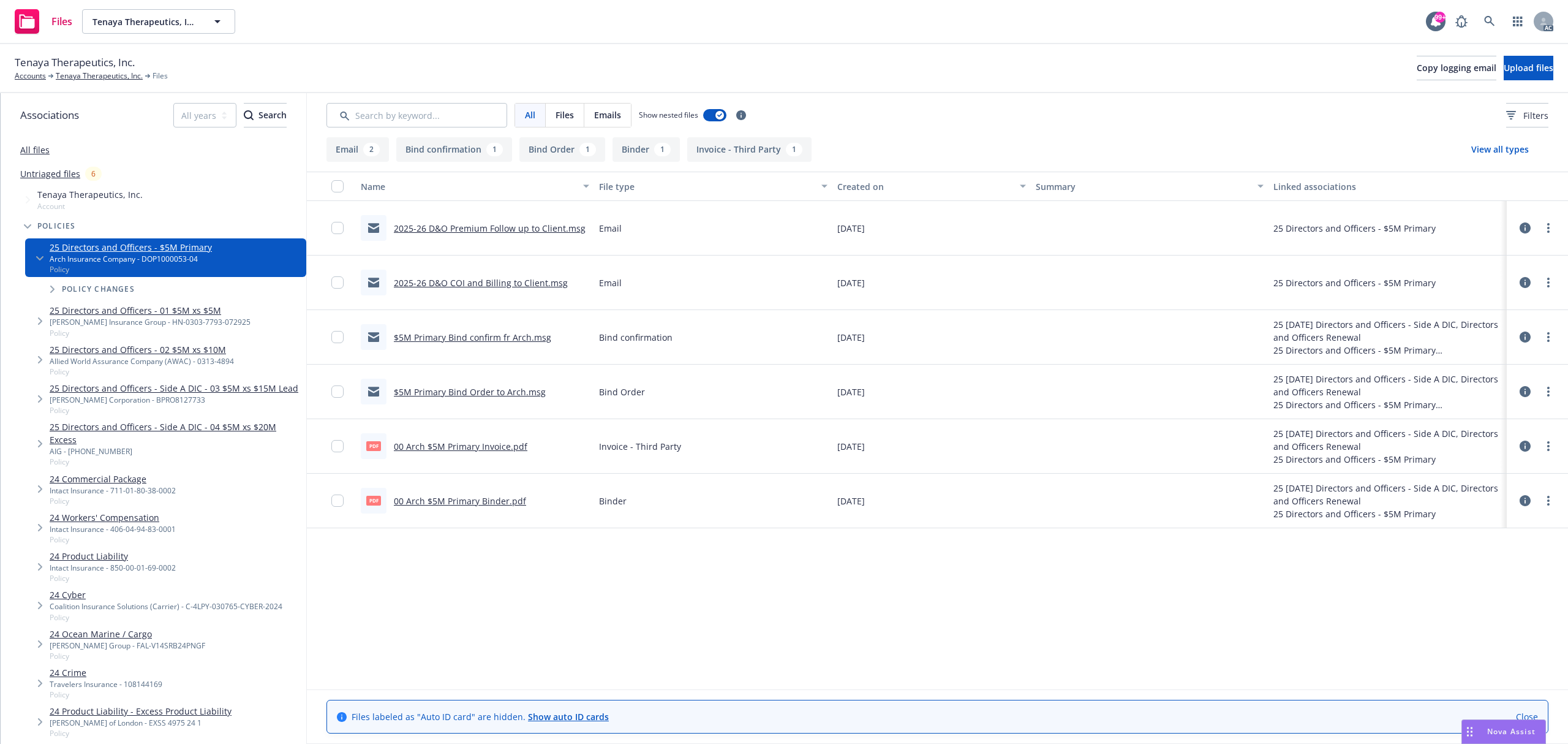
click at [474, 503] on link "00 Arch $5M Primary Binder.pdf" at bounding box center [460, 501] width 132 height 12
click at [1493, 27] on icon at bounding box center [1490, 21] width 11 height 11
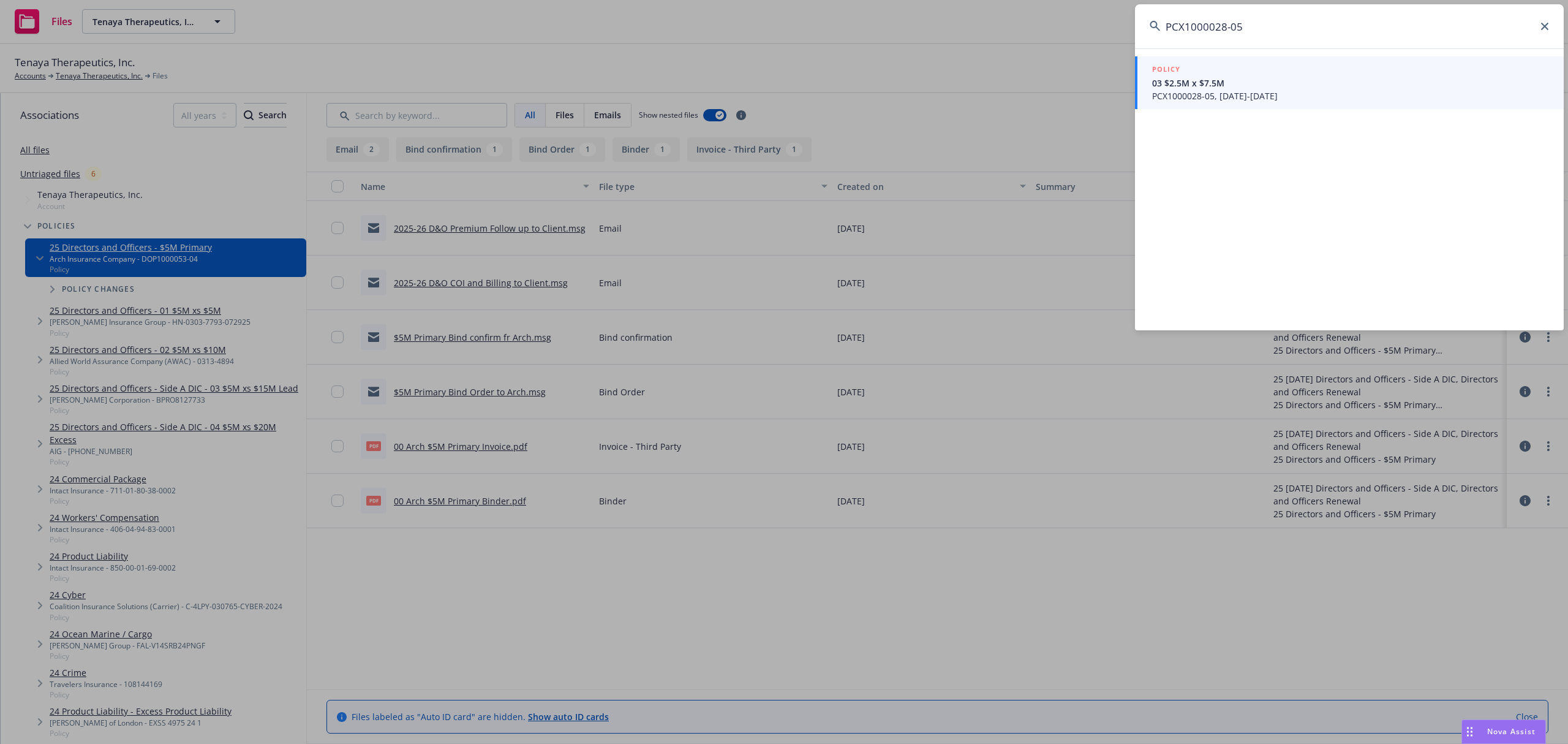
type input "PCX1000028-05"
click at [1285, 105] on link "POLICY 03 $2.5M x $7.5M PCX1000028-05, 07/01/2024-08/01/2025" at bounding box center [1350, 82] width 429 height 53
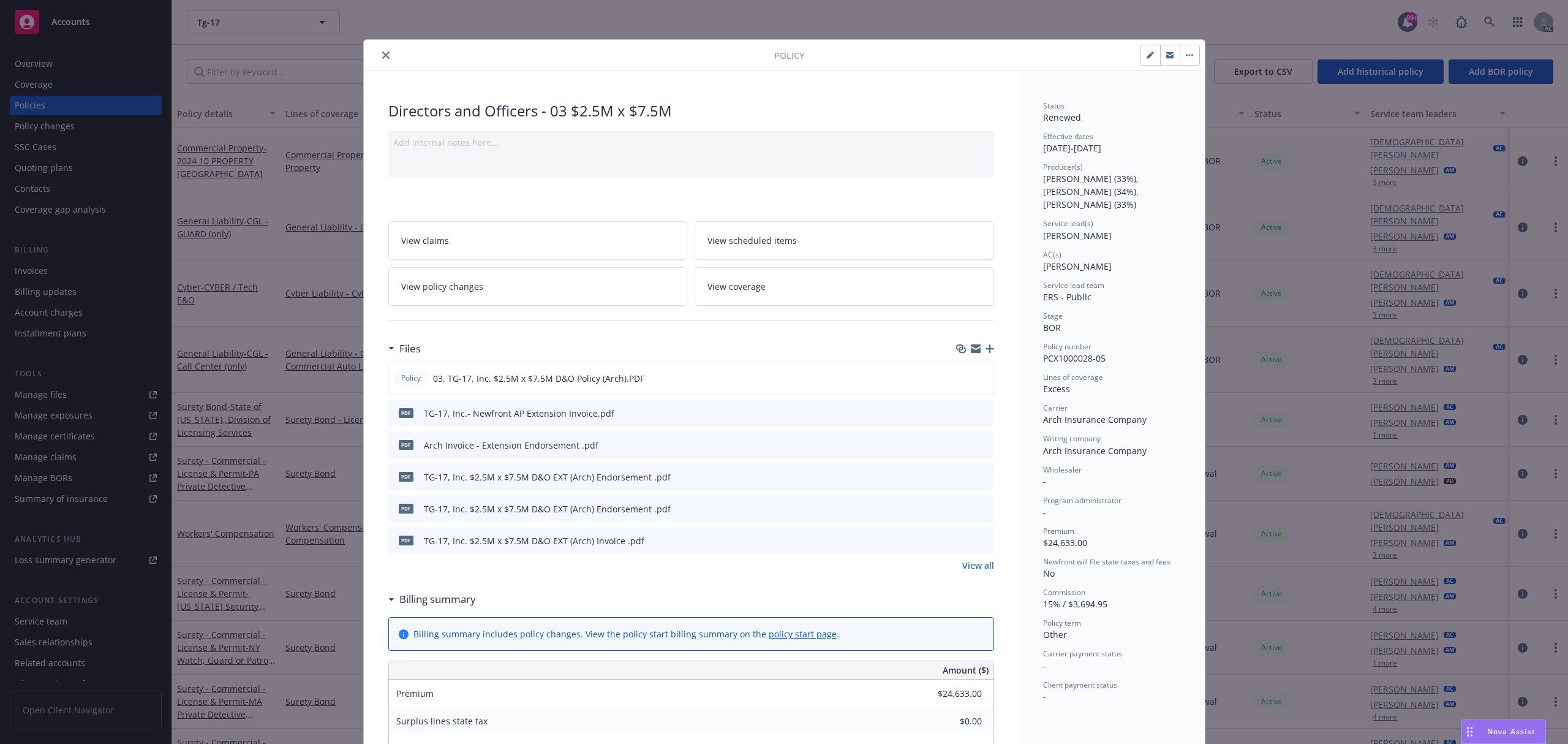
click at [978, 407] on button at bounding box center [983, 413] width 11 height 13
click at [980, 414] on icon "preview file" at bounding box center [982, 412] width 11 height 9
click at [978, 447] on icon "preview file" at bounding box center [982, 444] width 11 height 9
click at [368, 56] on div at bounding box center [571, 55] width 405 height 15
click at [378, 56] on button "close" at bounding box center [385, 55] width 15 height 15
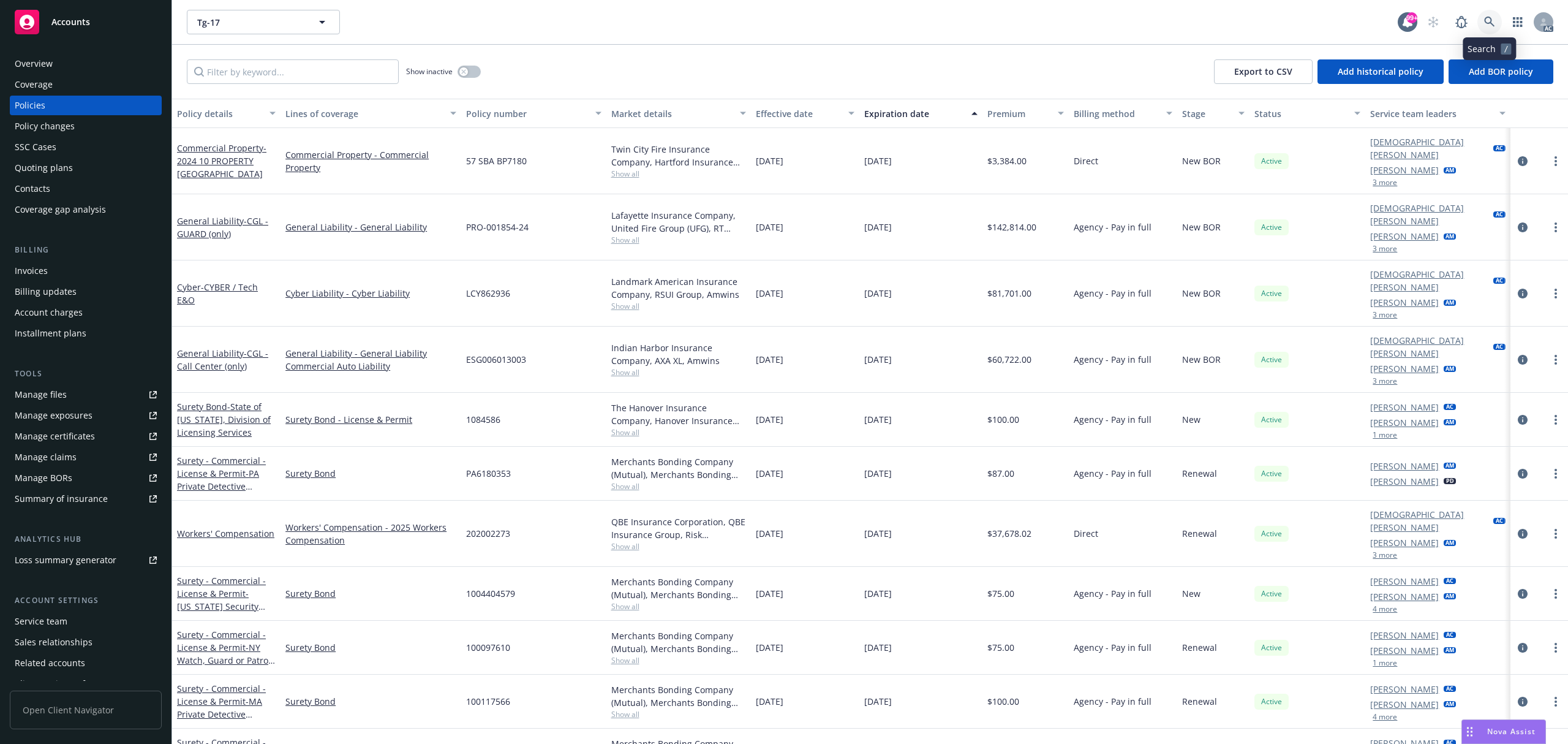
click at [1490, 26] on icon at bounding box center [1490, 22] width 11 height 11
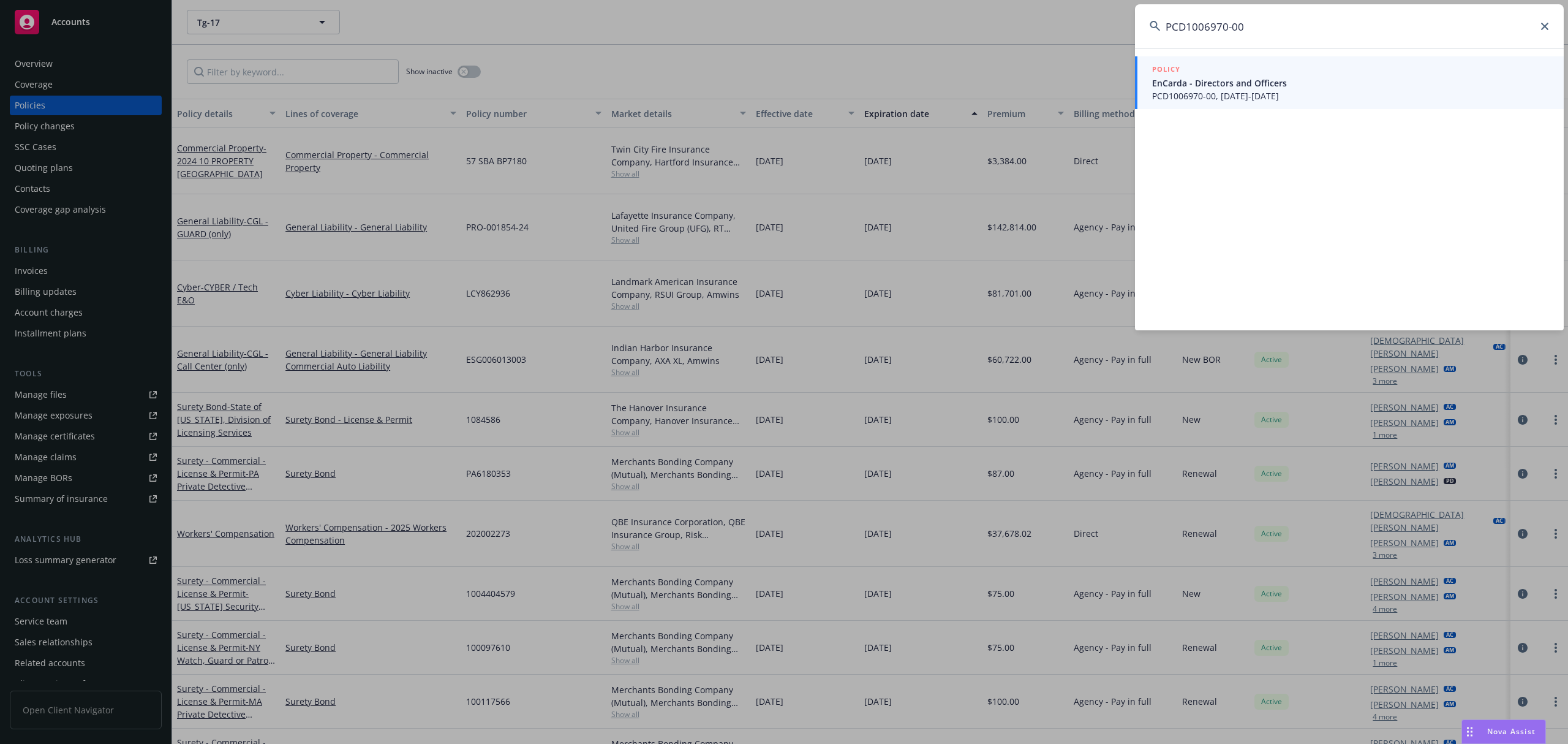
type input "PCD1006970-00"
click at [1309, 85] on span "EnCarda - Directors and Officers" at bounding box center [1351, 82] width 397 height 13
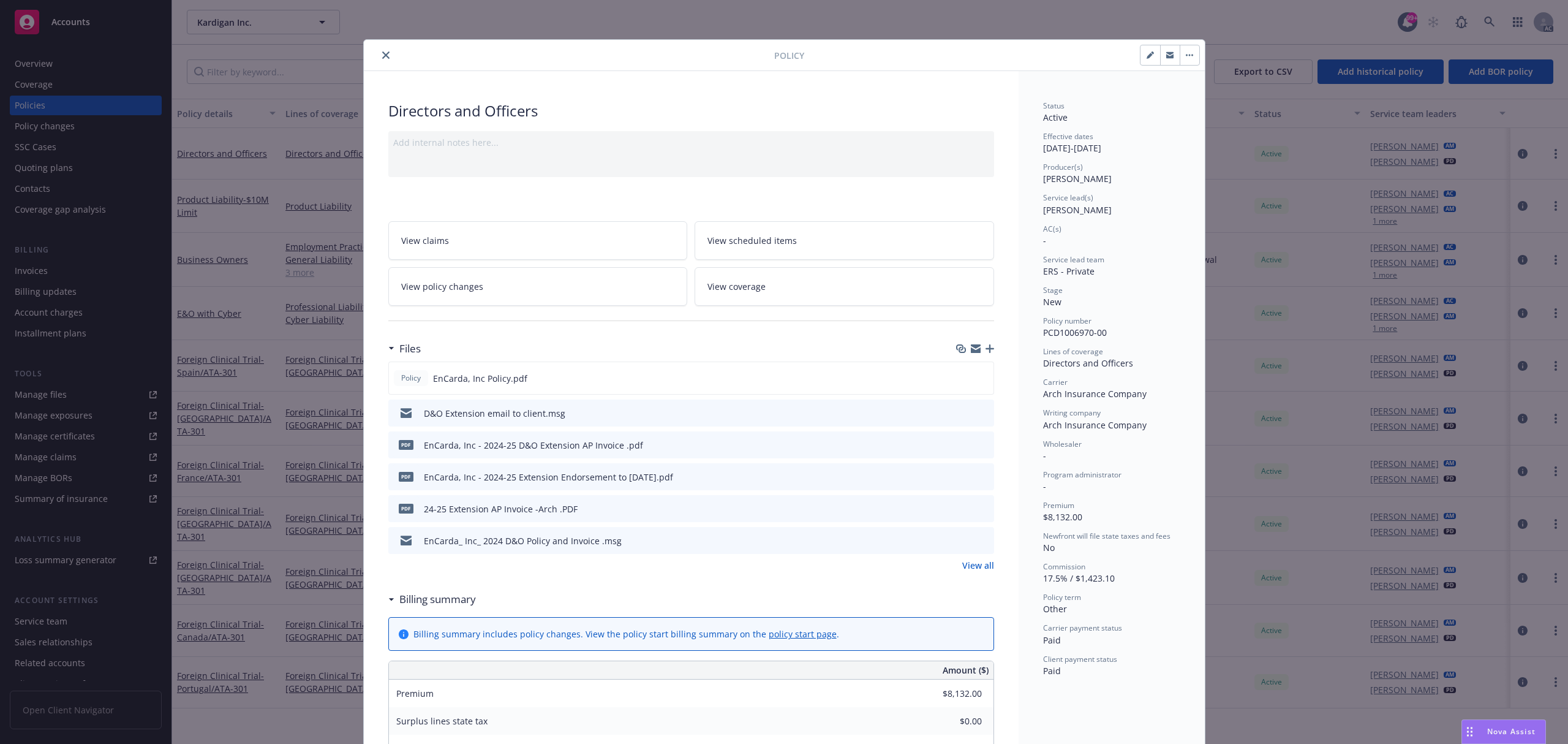
click at [982, 508] on button "preview file" at bounding box center [983, 508] width 14 height 11
click at [378, 52] on button "close" at bounding box center [385, 55] width 15 height 15
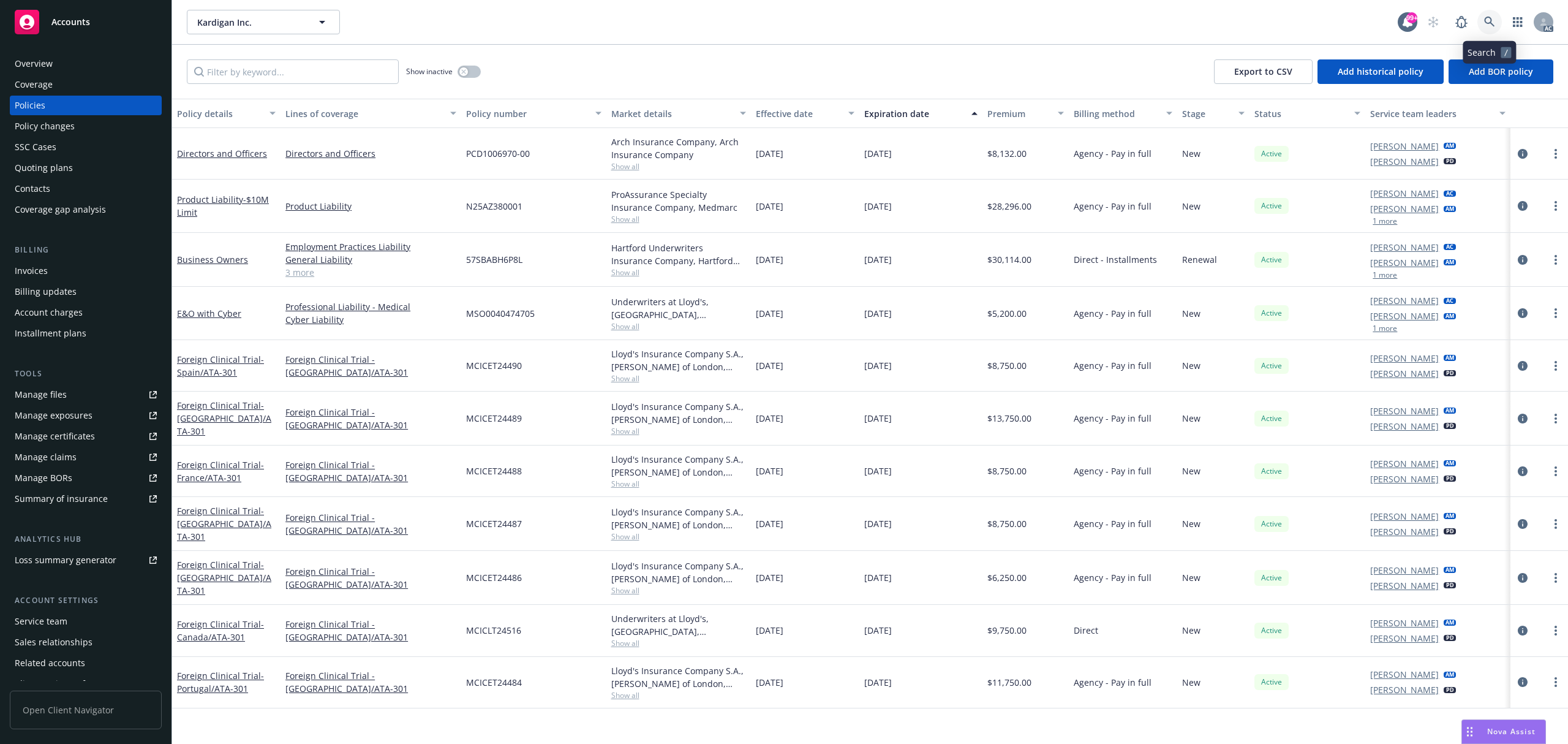
click at [1497, 18] on link at bounding box center [1490, 22] width 25 height 25
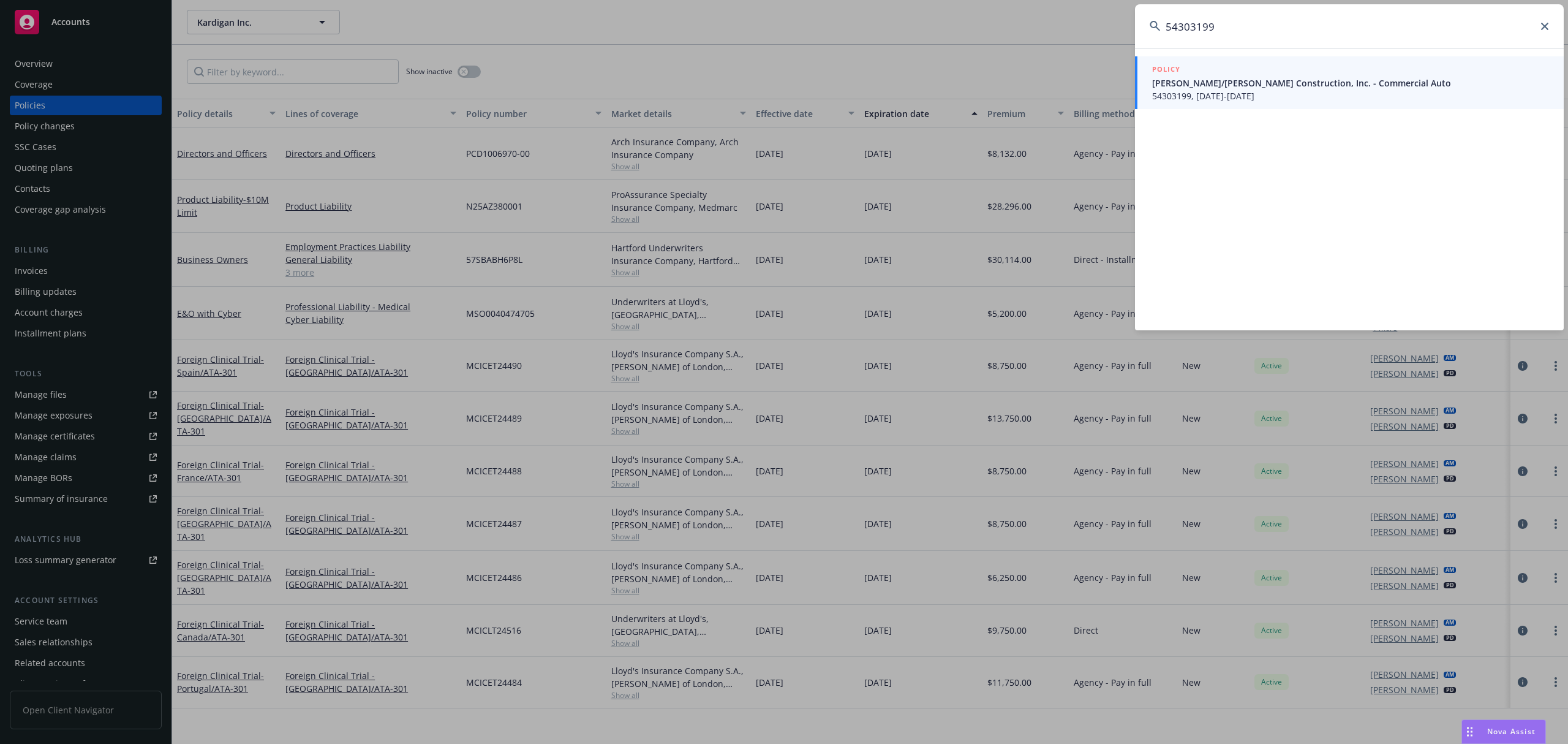
type input "54303199"
click at [1315, 69] on div "POLICY" at bounding box center [1351, 71] width 397 height 14
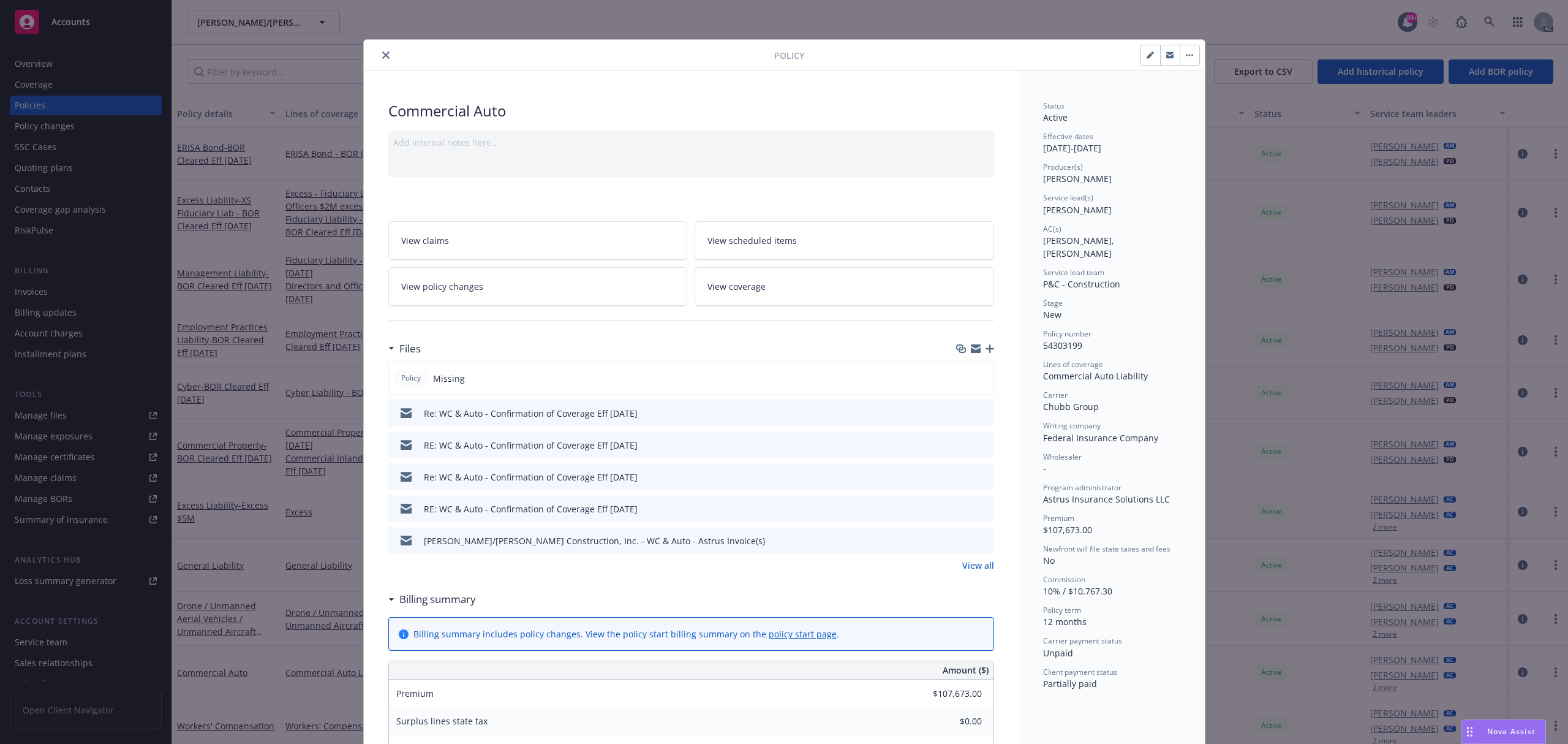
click at [971, 564] on link "View all" at bounding box center [978, 565] width 32 height 13
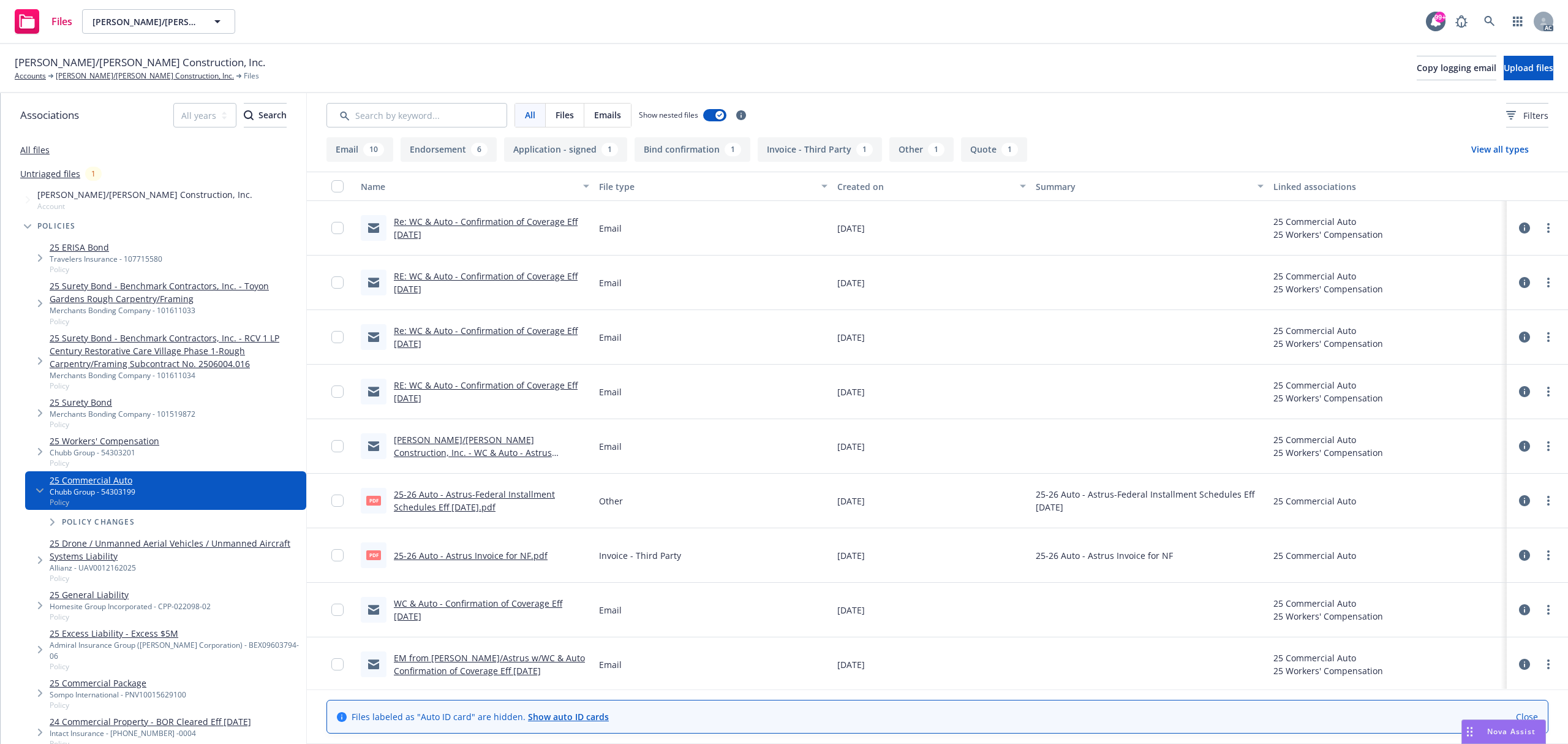
click at [519, 561] on link "25-26 Auto - Astrus Invoice for NF.pdf" at bounding box center [471, 555] width 154 height 12
click at [1493, 20] on icon at bounding box center [1490, 21] width 11 height 11
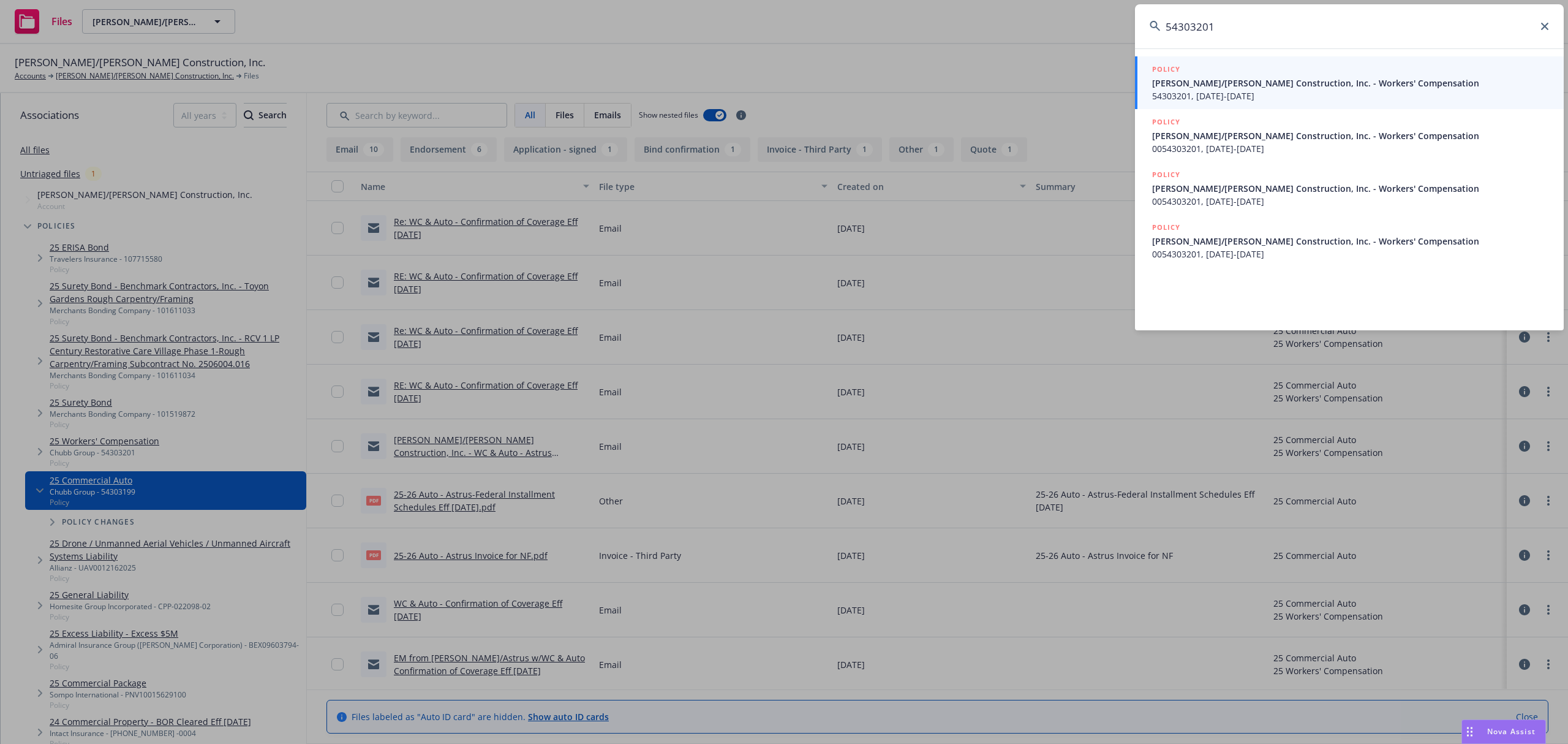
type input "54303201"
click at [1312, 96] on span "54303201, 08/01/2025-08/01/2026" at bounding box center [1351, 95] width 397 height 13
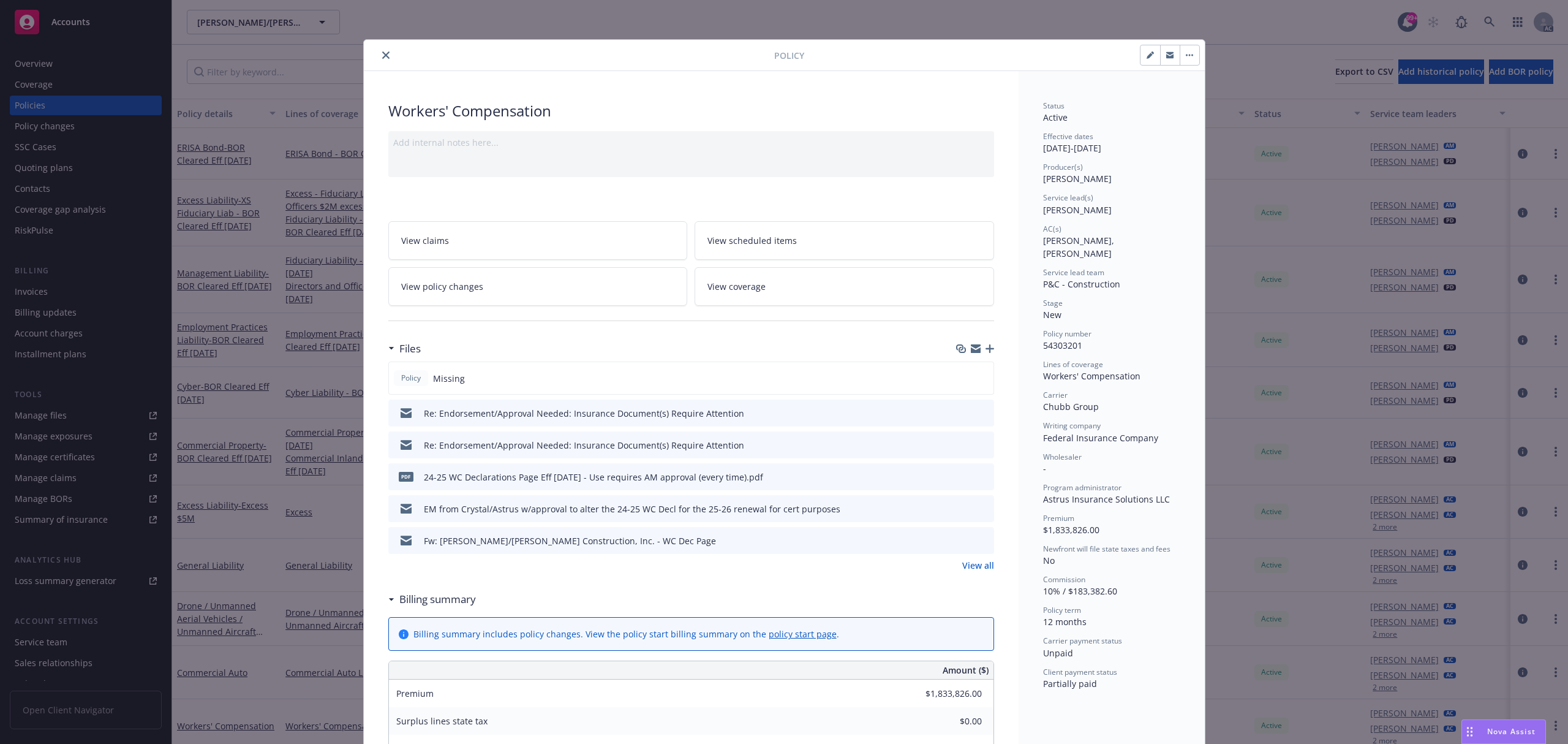
click at [973, 567] on link "View all" at bounding box center [978, 565] width 32 height 13
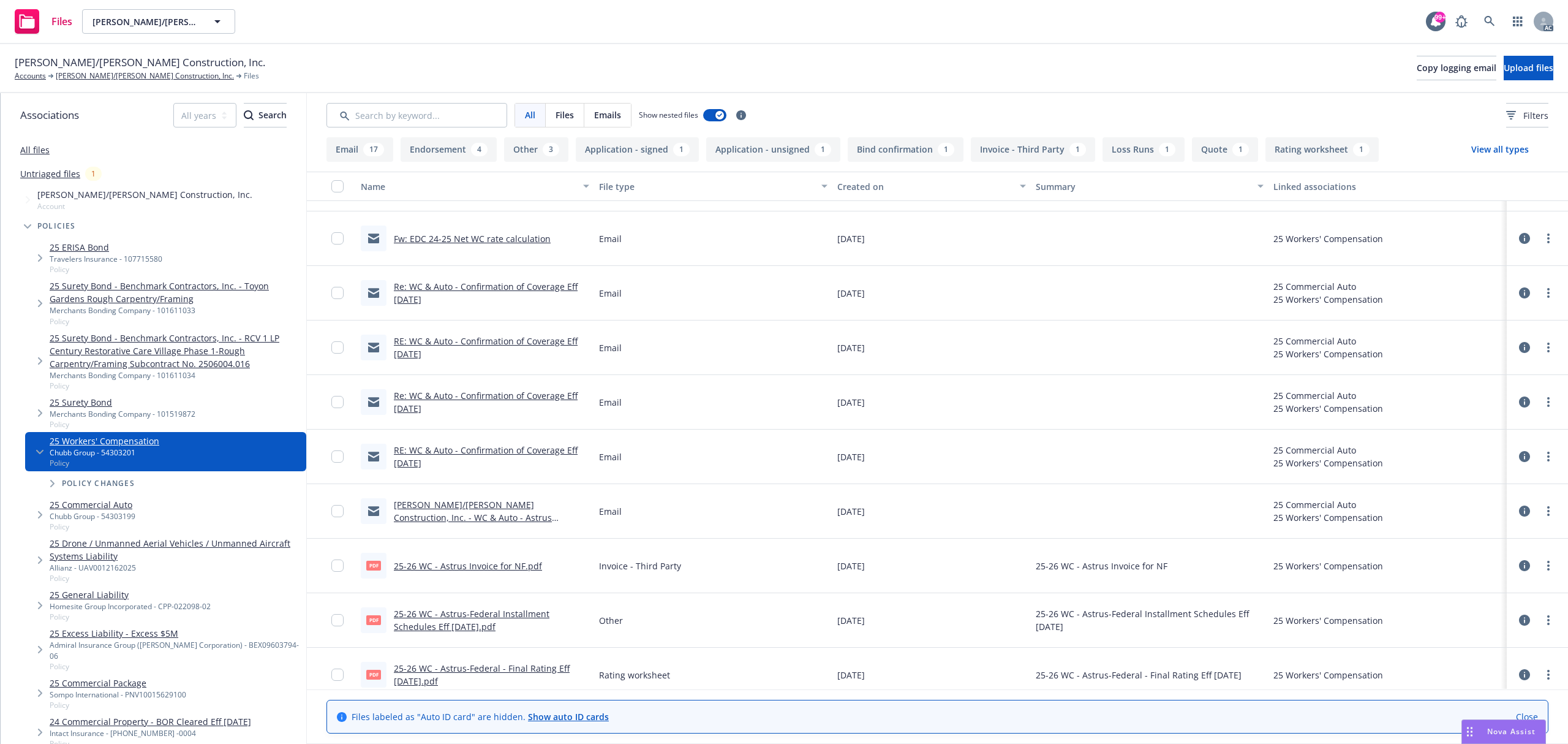
scroll to position [490, 0]
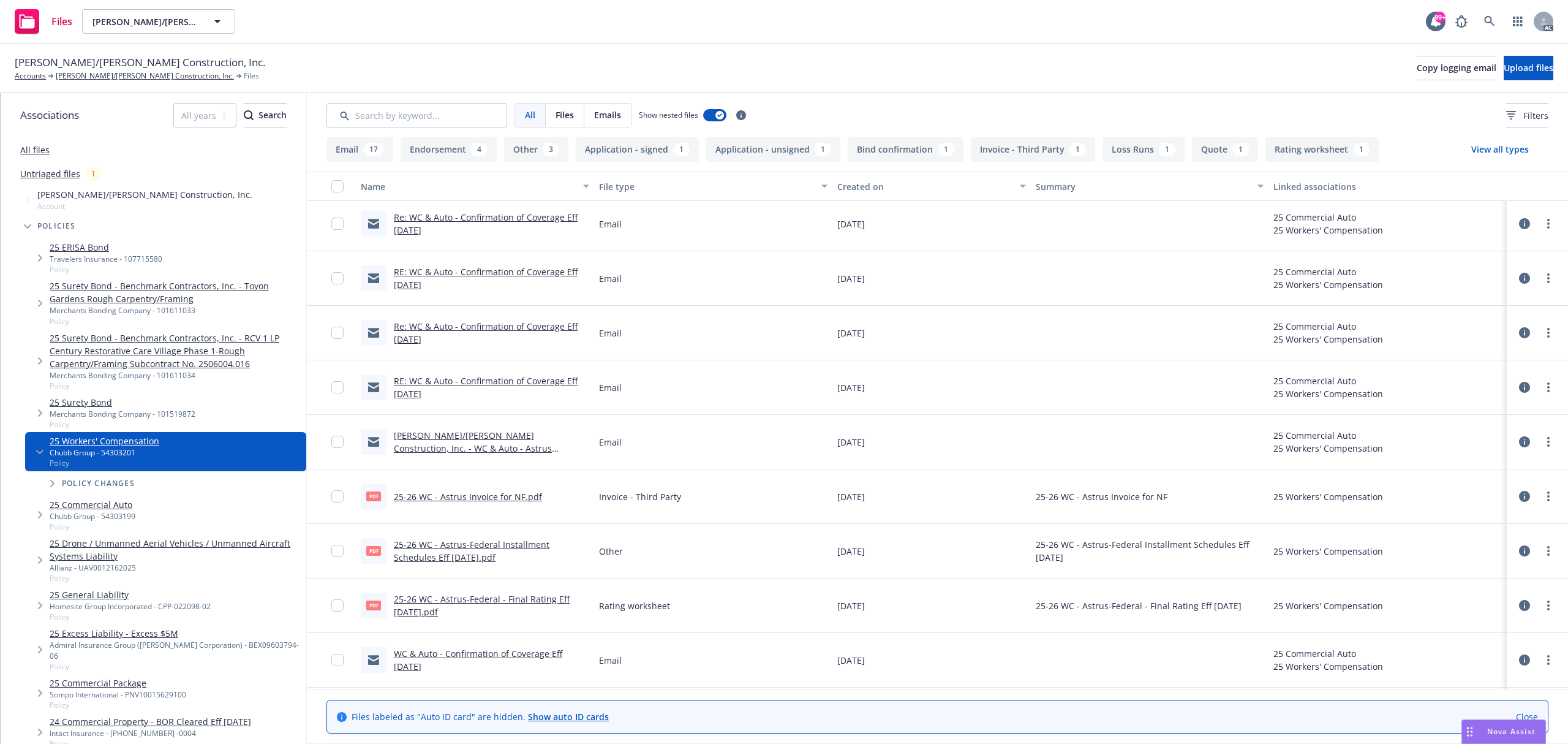
click at [490, 499] on link "25-26 WC - Astrus Invoice for NF.pdf" at bounding box center [468, 497] width 148 height 12
click at [1502, 22] on div "AC" at bounding box center [1501, 21] width 104 height 25
click at [1495, 21] on icon at bounding box center [1490, 21] width 11 height 11
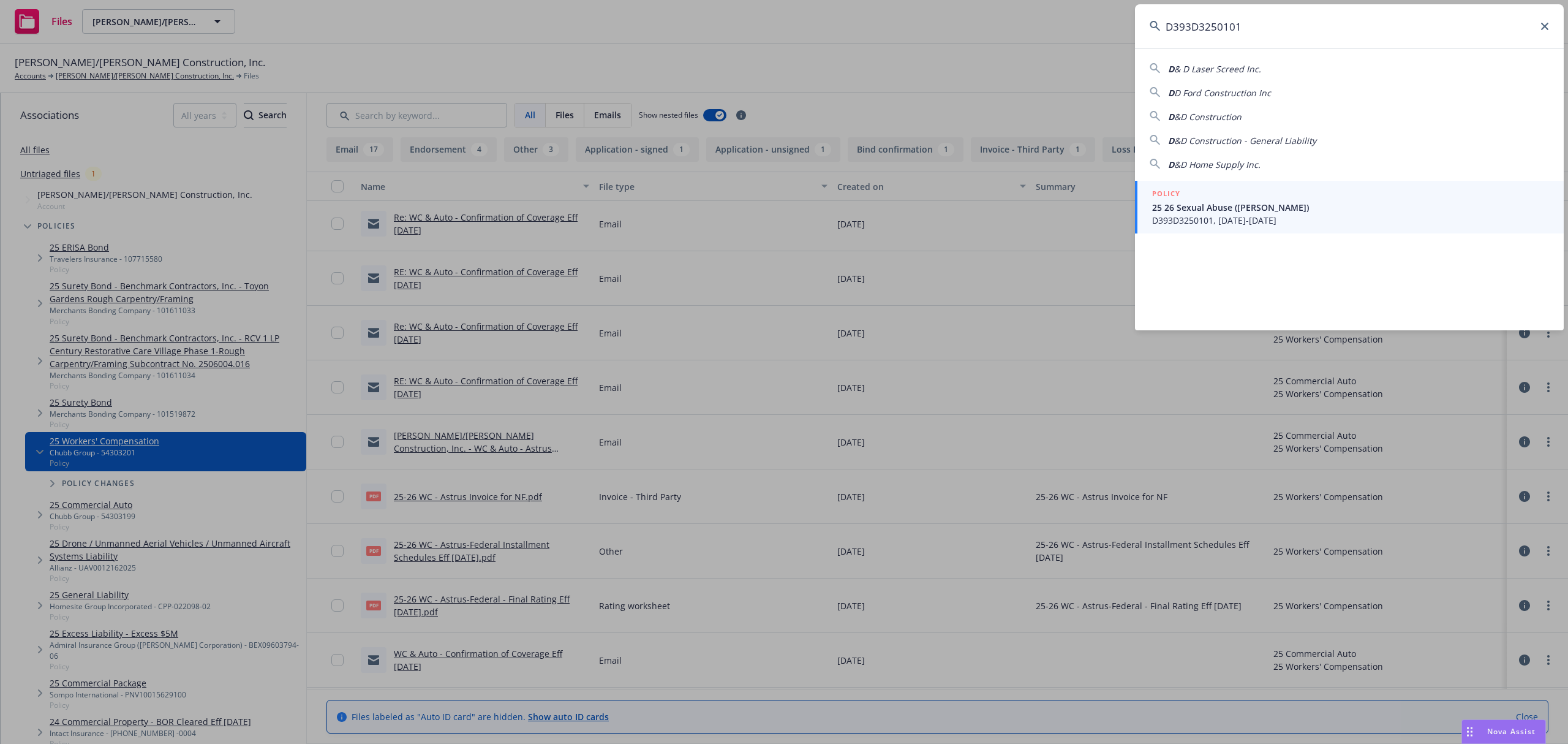
type input "D393D3250101"
click at [1289, 197] on div "POLICY" at bounding box center [1351, 195] width 397 height 14
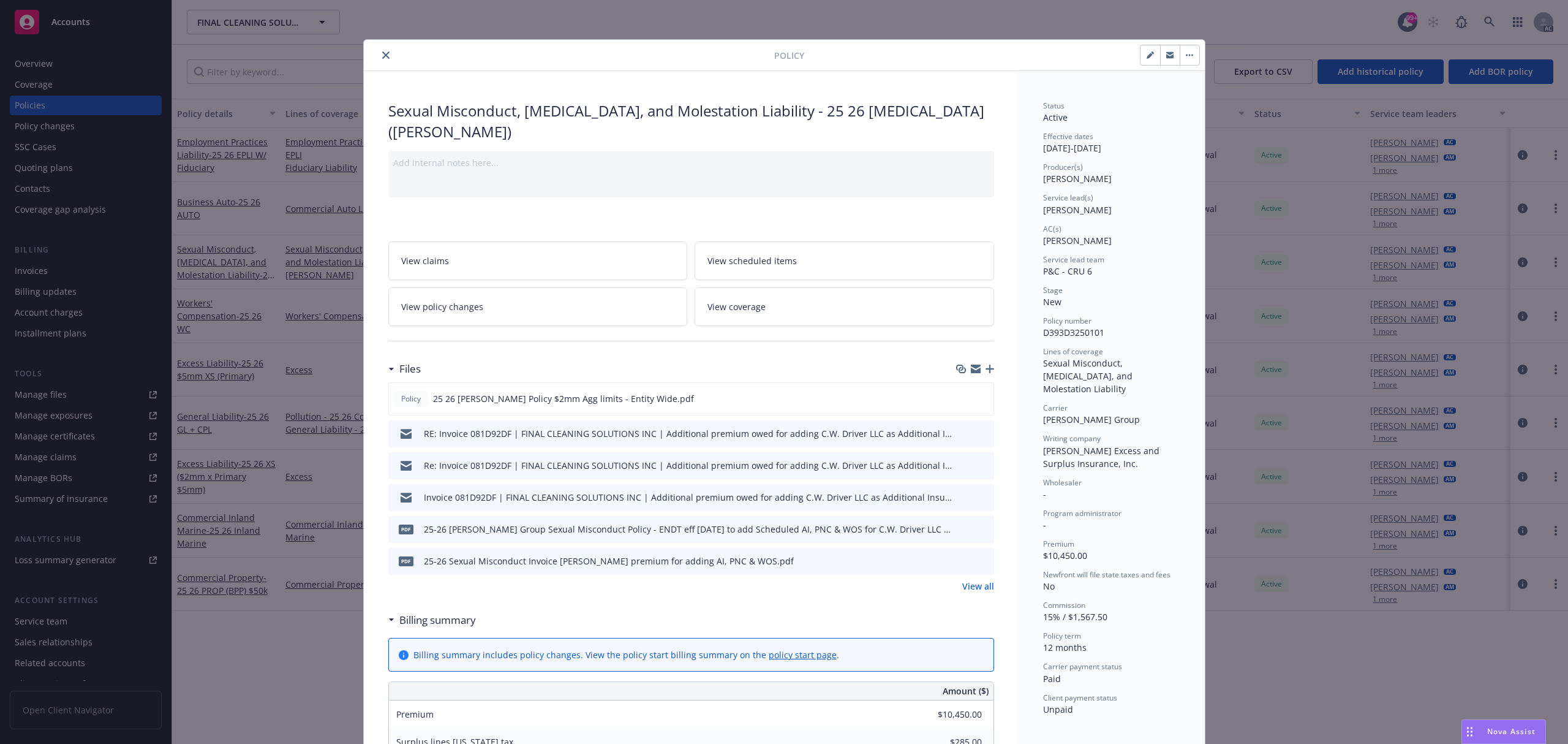
click at [968, 580] on link "View all" at bounding box center [978, 586] width 32 height 13
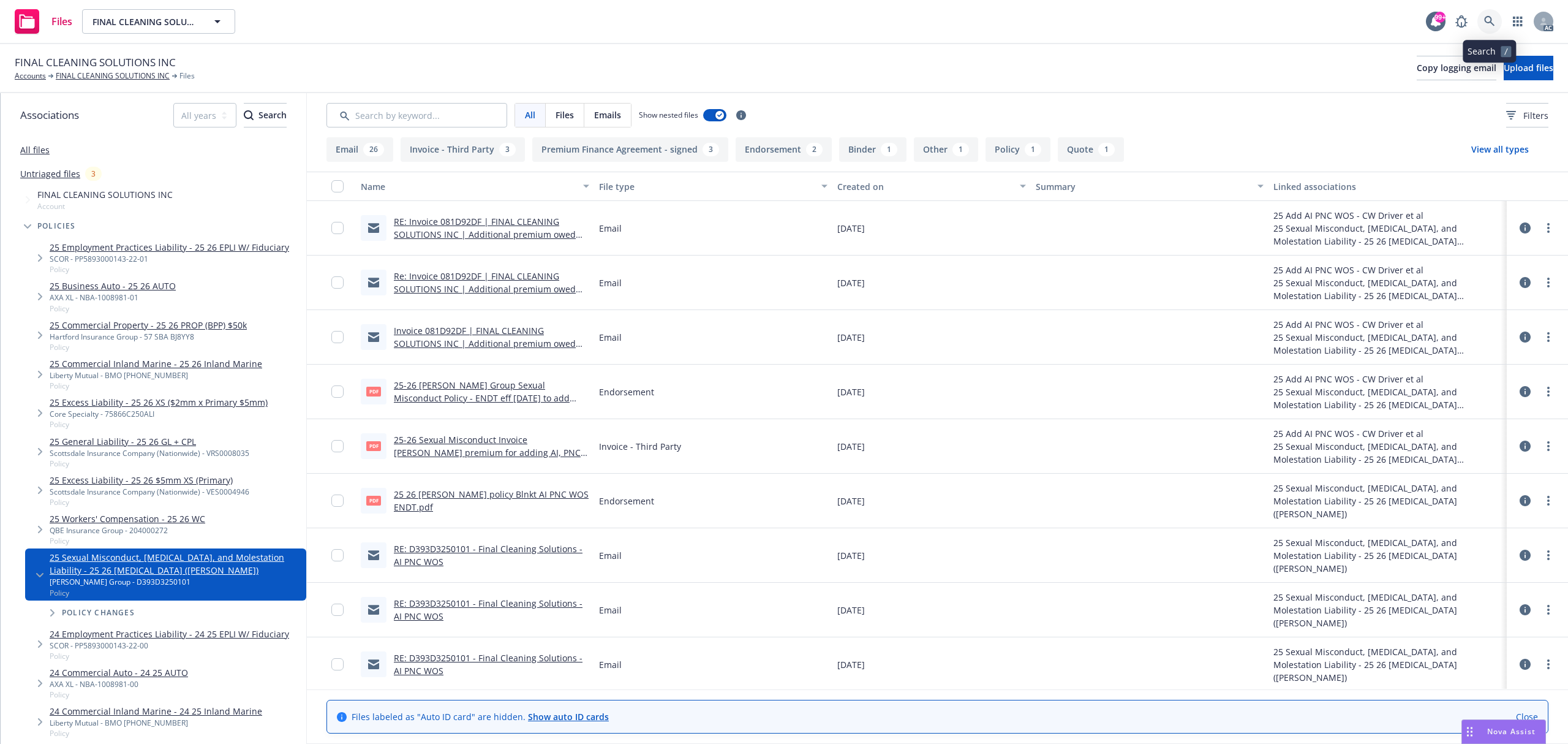
click at [1493, 22] on icon at bounding box center [1490, 21] width 11 height 11
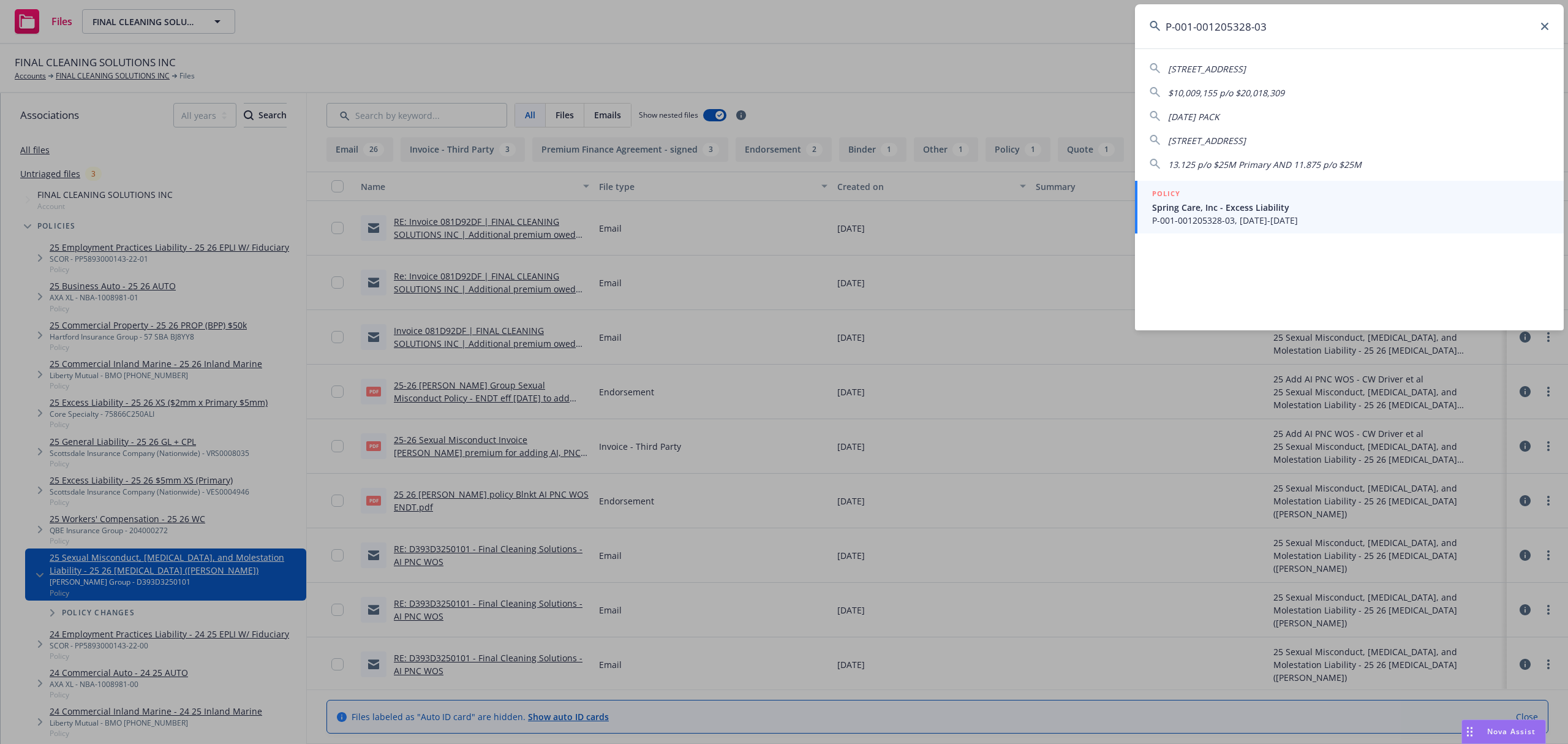
type input "P-001-001205328-03"
click at [1307, 223] on span "P-001-001205328-03, 07/01/2025-07/01/2026" at bounding box center [1351, 220] width 397 height 13
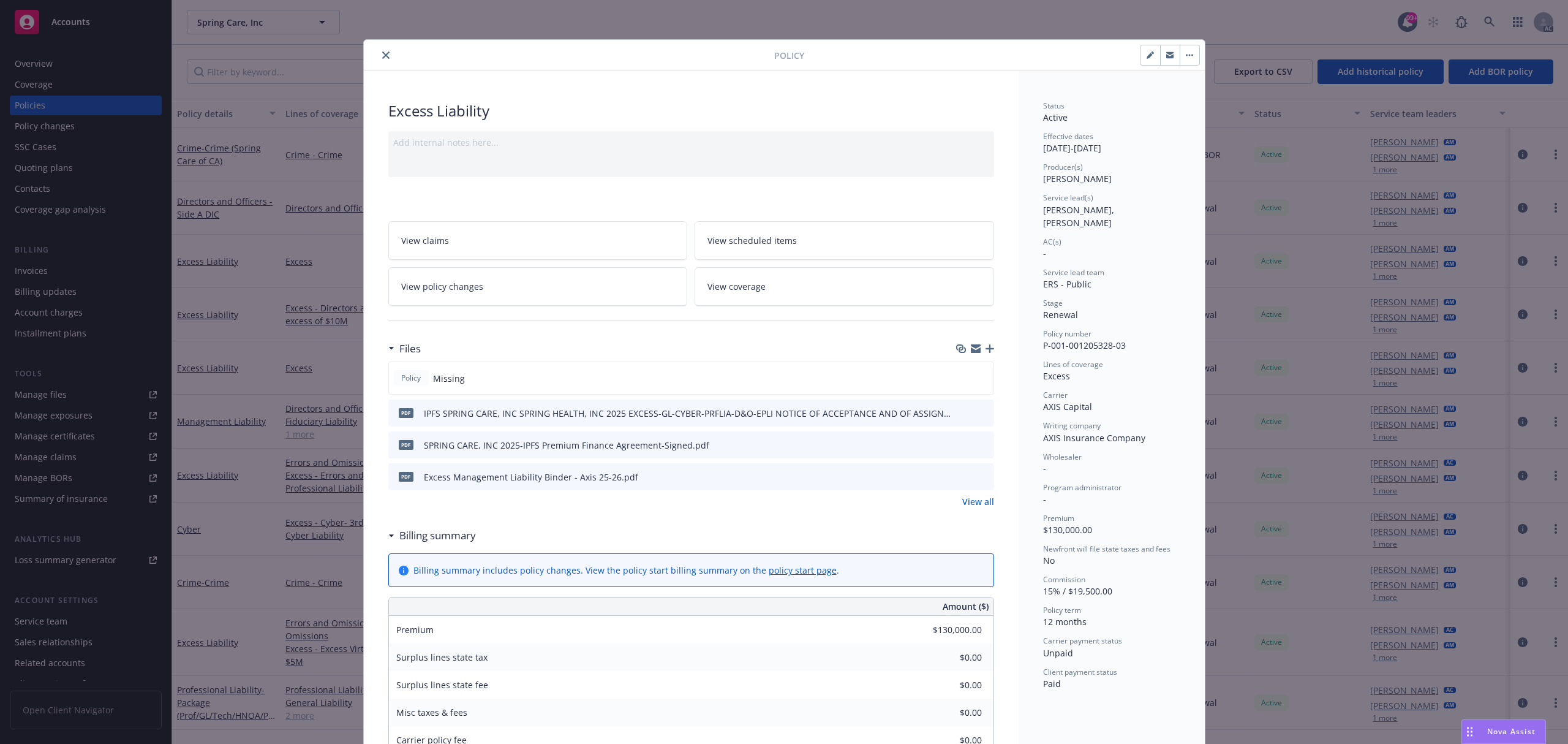
click at [978, 474] on icon "preview file" at bounding box center [982, 476] width 11 height 9
click at [368, 60] on div at bounding box center [571, 55] width 405 height 15
click at [371, 59] on div at bounding box center [571, 55] width 405 height 15
click at [378, 57] on button "close" at bounding box center [385, 55] width 15 height 15
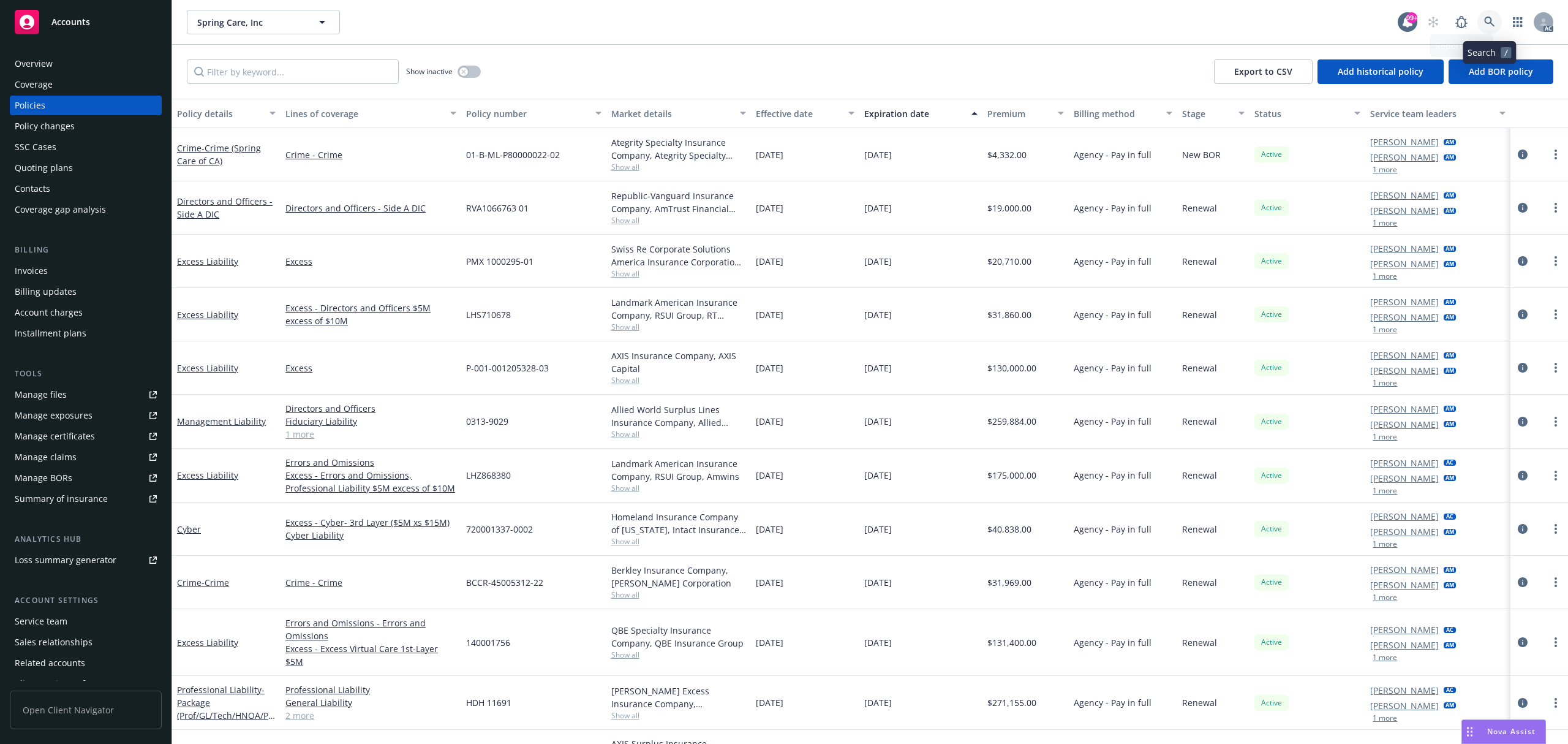
click at [1485, 23] on icon at bounding box center [1490, 22] width 11 height 11
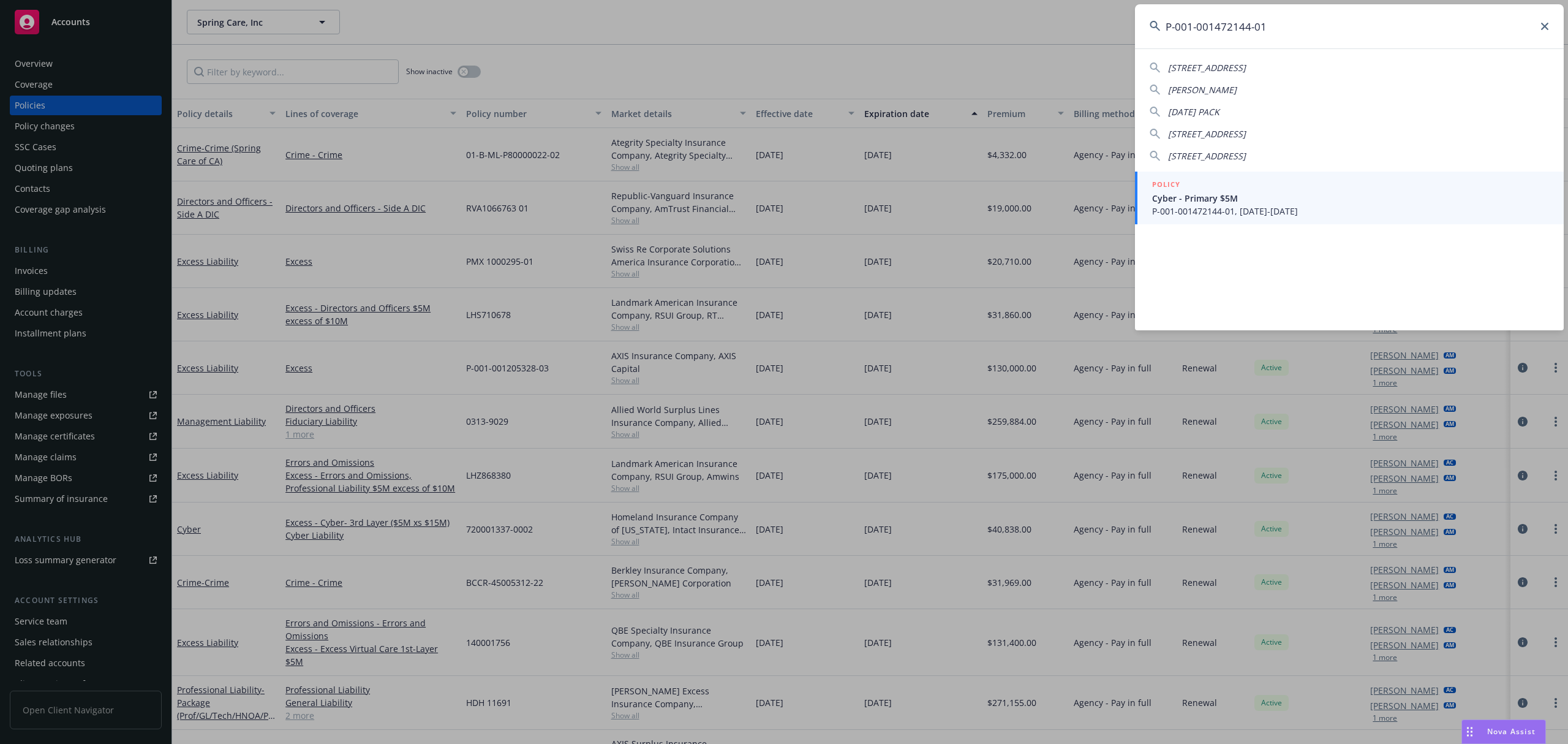
type input "P-001-001472144-01"
click at [1369, 219] on link "POLICY Cyber - Primary $5M P-001-001472144-01, 11/30/2024-11/30/2025" at bounding box center [1350, 198] width 429 height 53
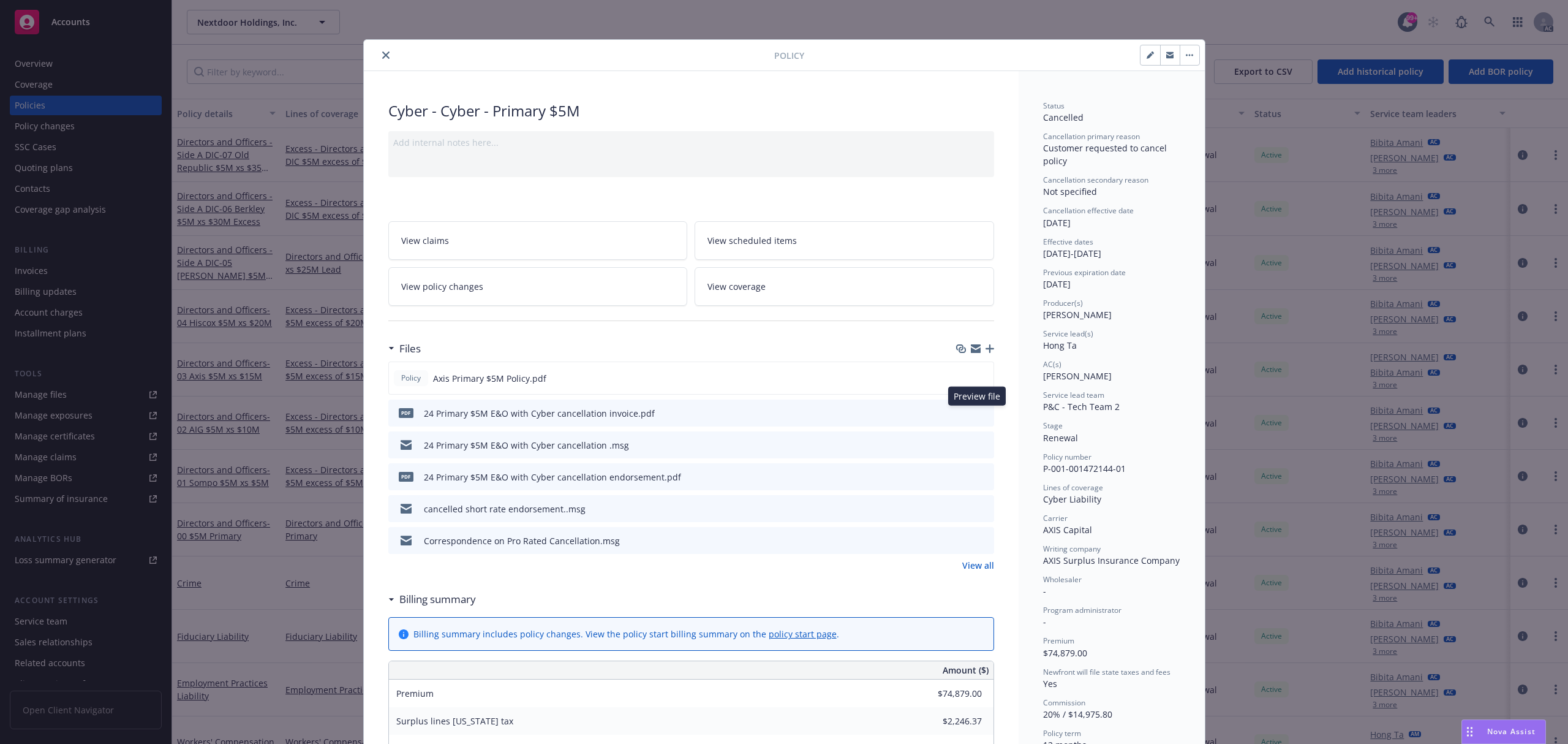
click at [977, 414] on icon "preview file" at bounding box center [982, 412] width 11 height 9
click at [382, 58] on icon "close" at bounding box center [385, 55] width 7 height 7
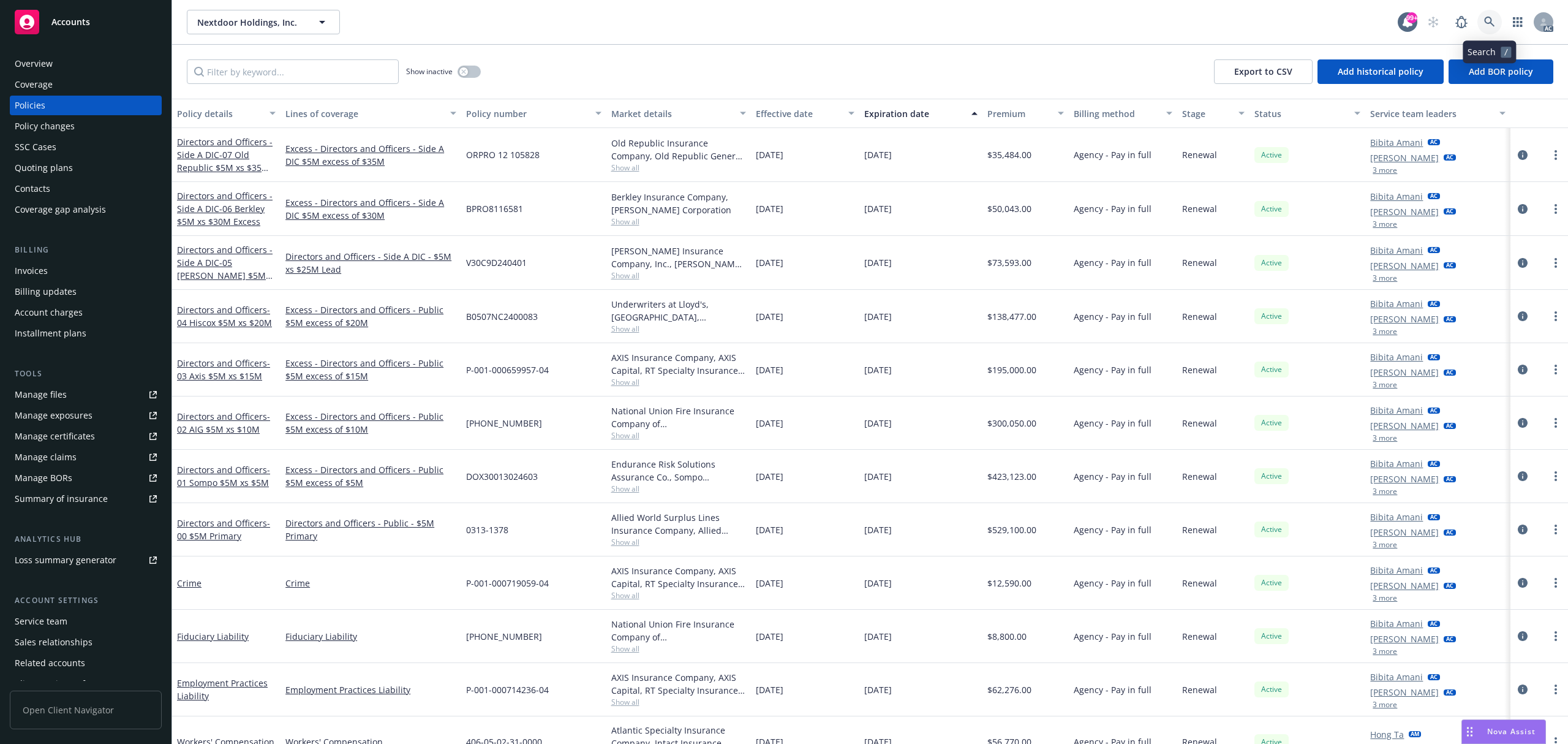
click at [1497, 28] on link at bounding box center [1490, 22] width 25 height 25
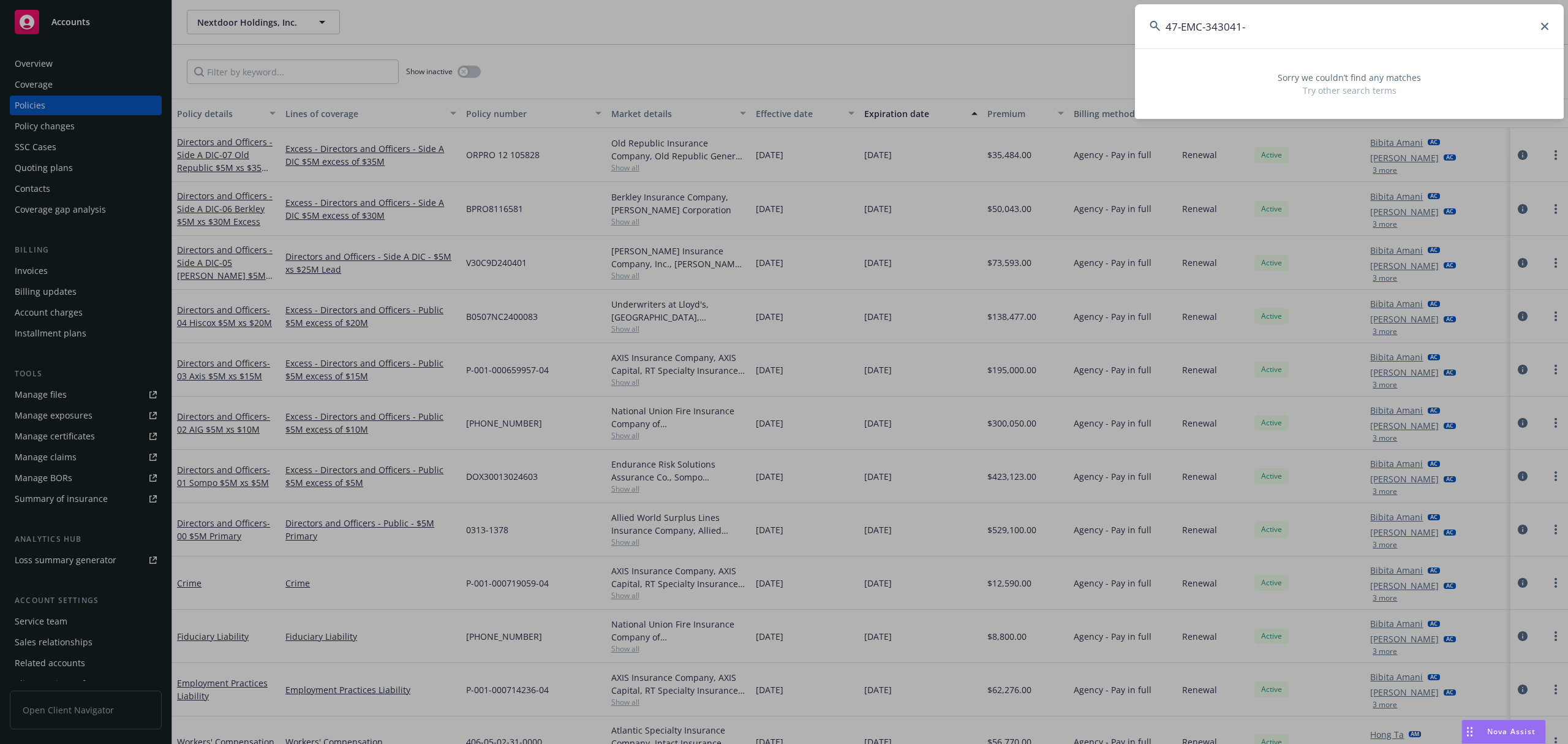
type input "47-EMC-343041"
drag, startPoint x: 1273, startPoint y: 30, endPoint x: 1083, endPoint y: 22, distance: 190.2
click at [1083, 22] on div "47-EMC-343041 Sorry we couldn’t find any matches Try other search terms" at bounding box center [784, 372] width 1568 height 744
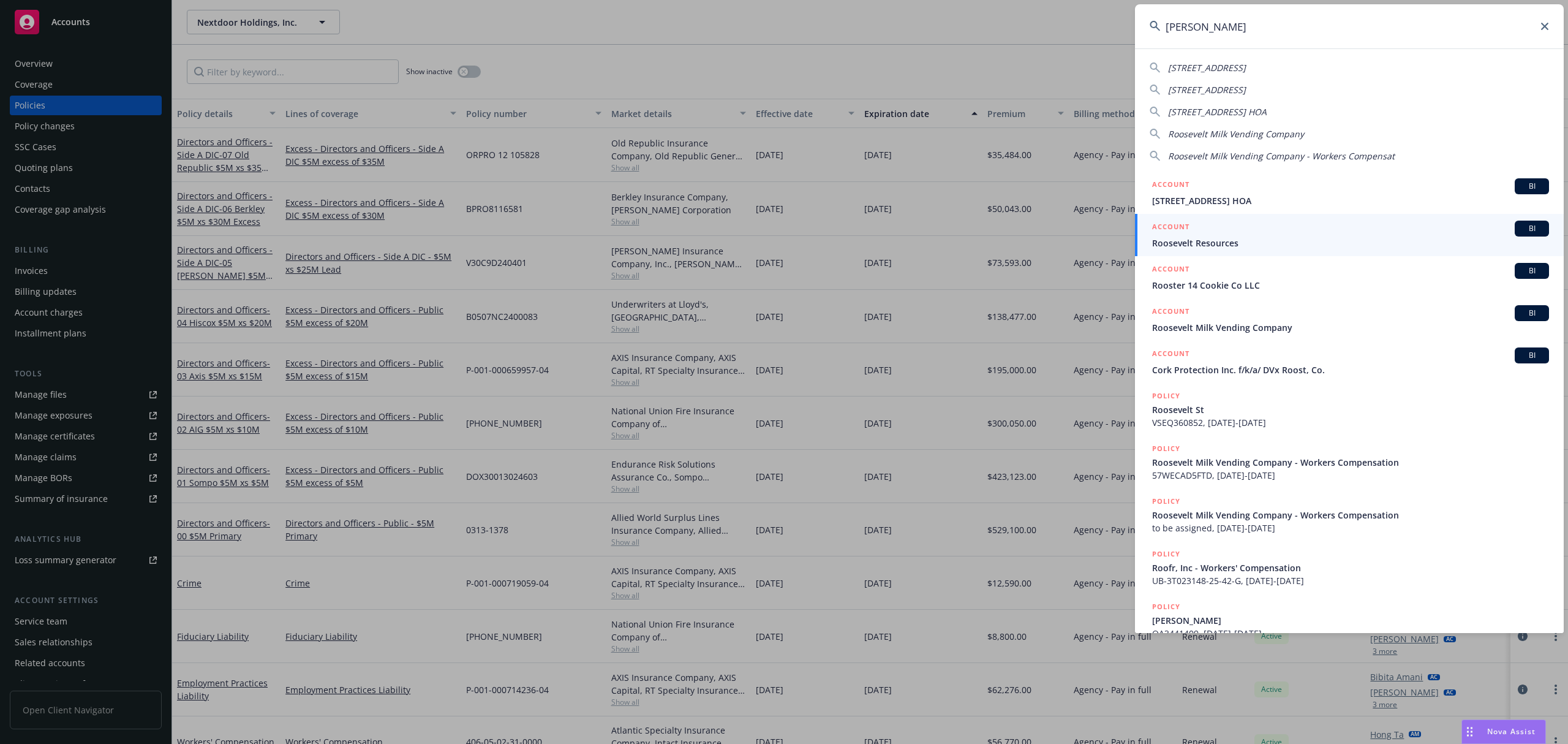
type input "roos"
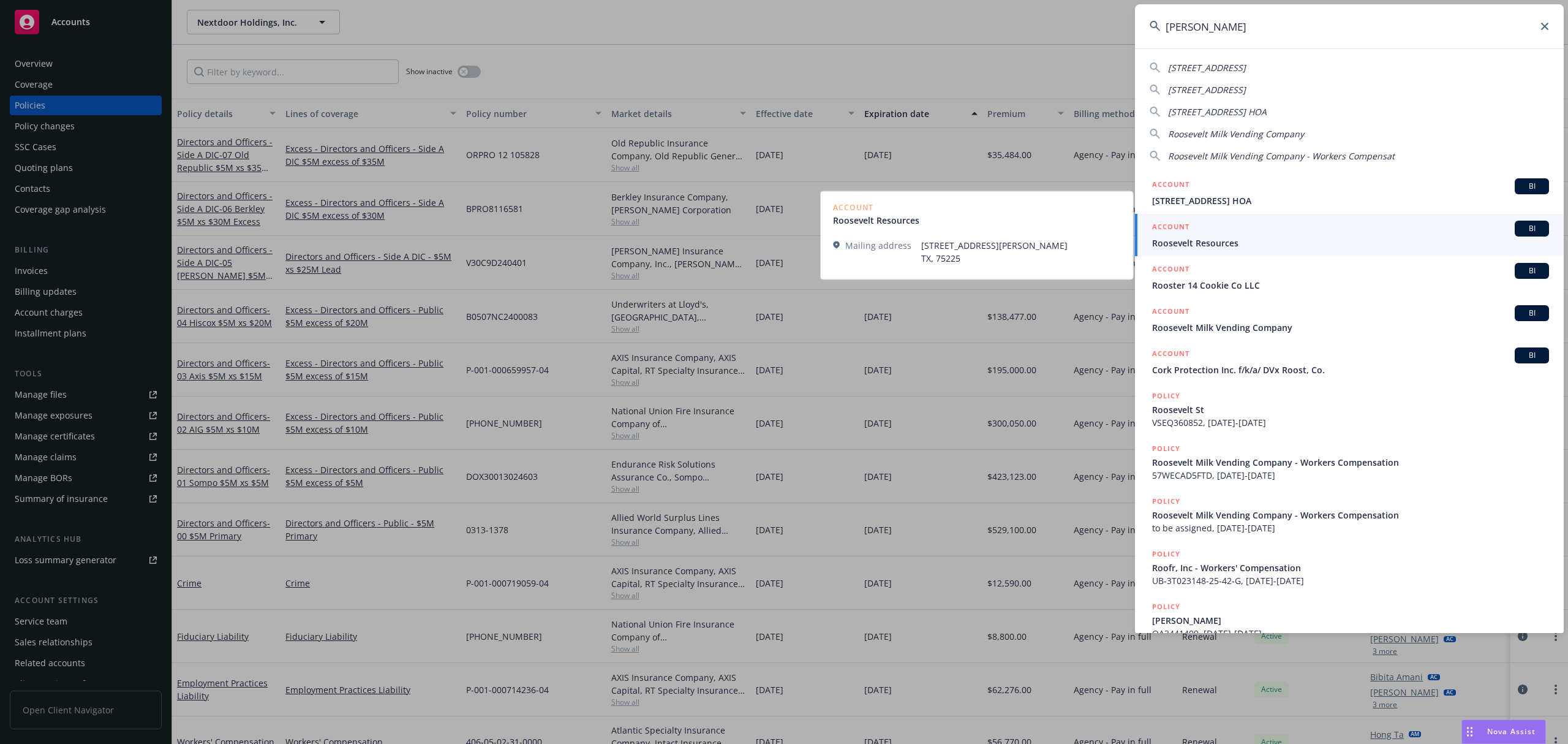
click at [1275, 236] on span "Roosevelt Resources" at bounding box center [1351, 242] width 397 height 13
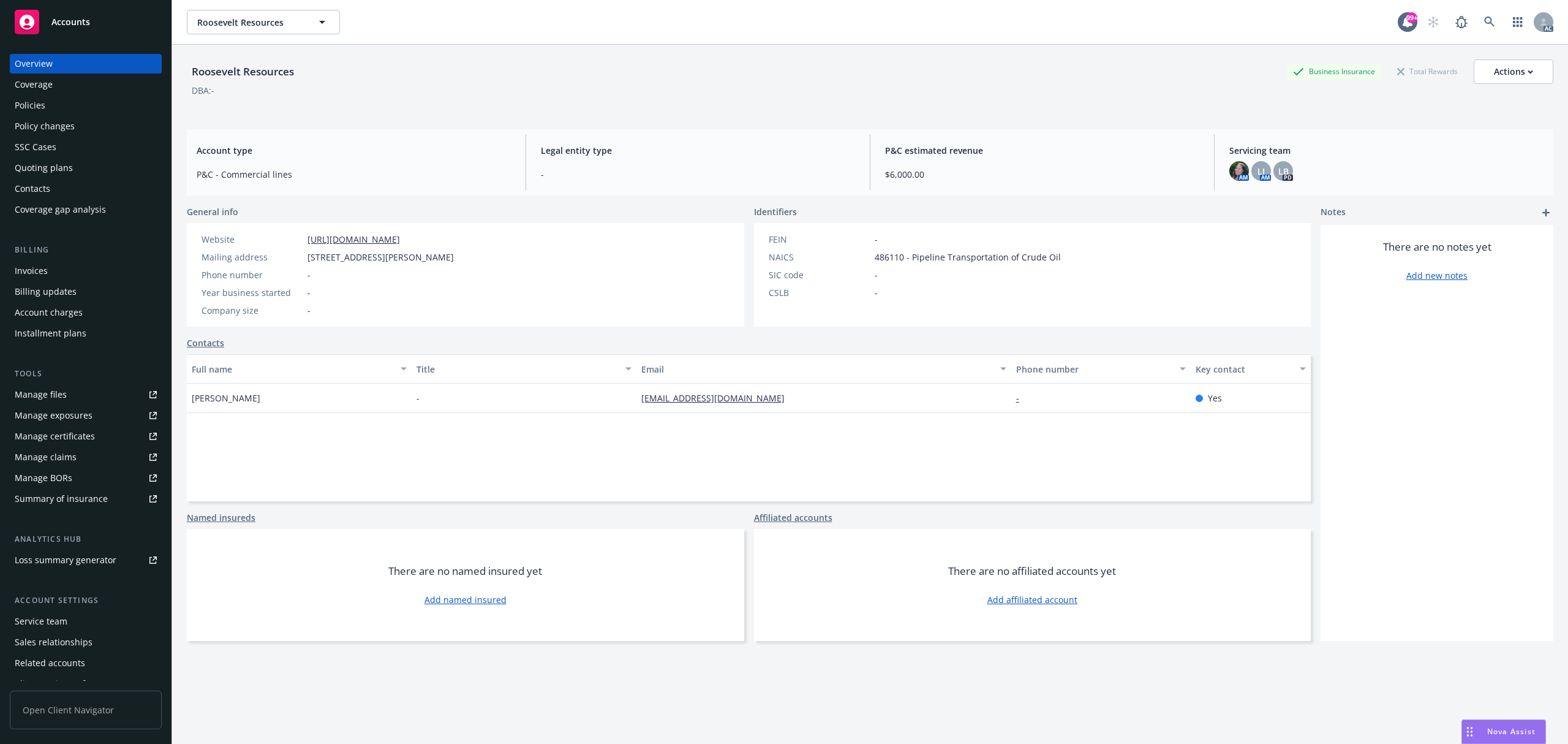
click at [35, 104] on div "Policies" at bounding box center [30, 105] width 31 height 20
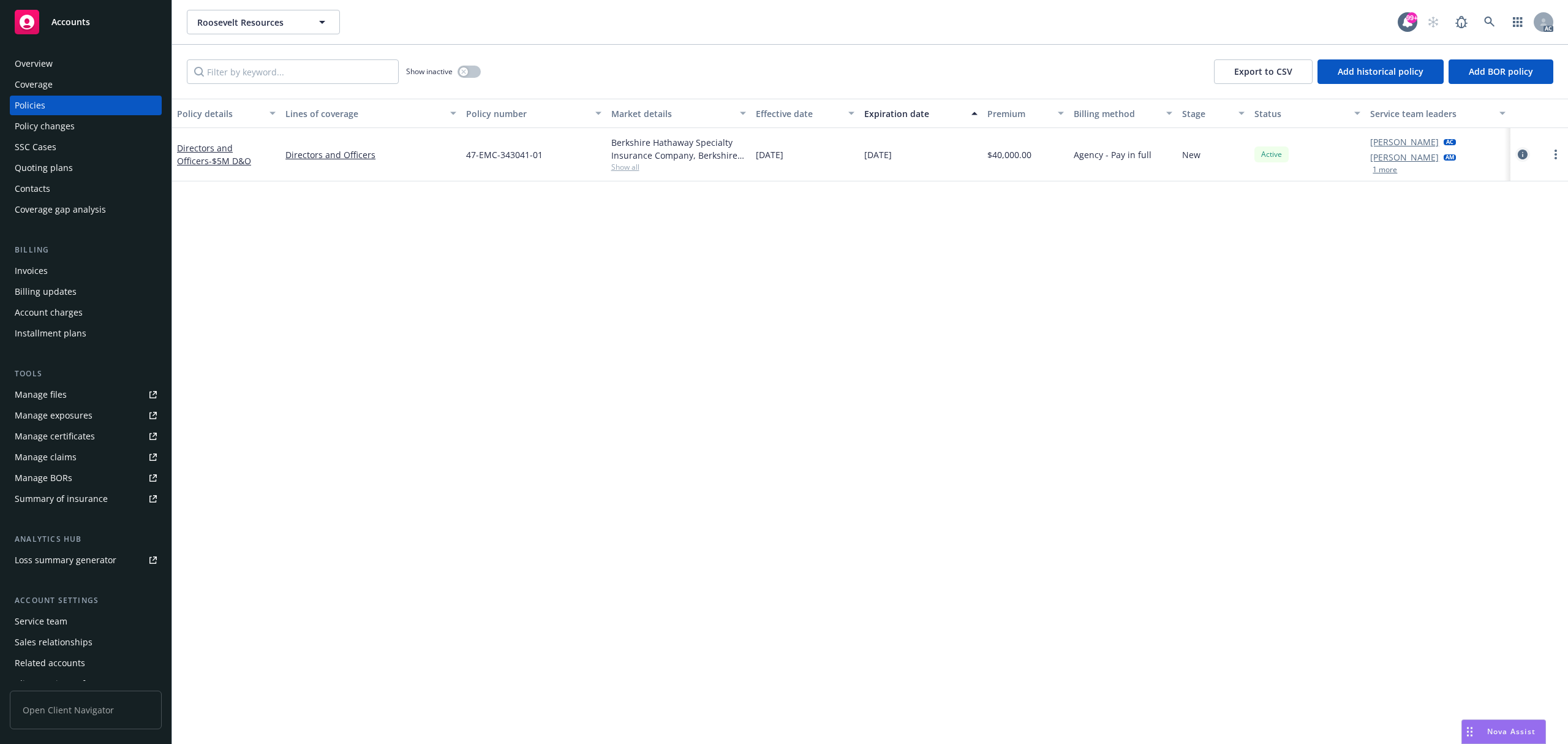
click at [1518, 156] on icon "circleInformation" at bounding box center [1523, 155] width 10 height 10
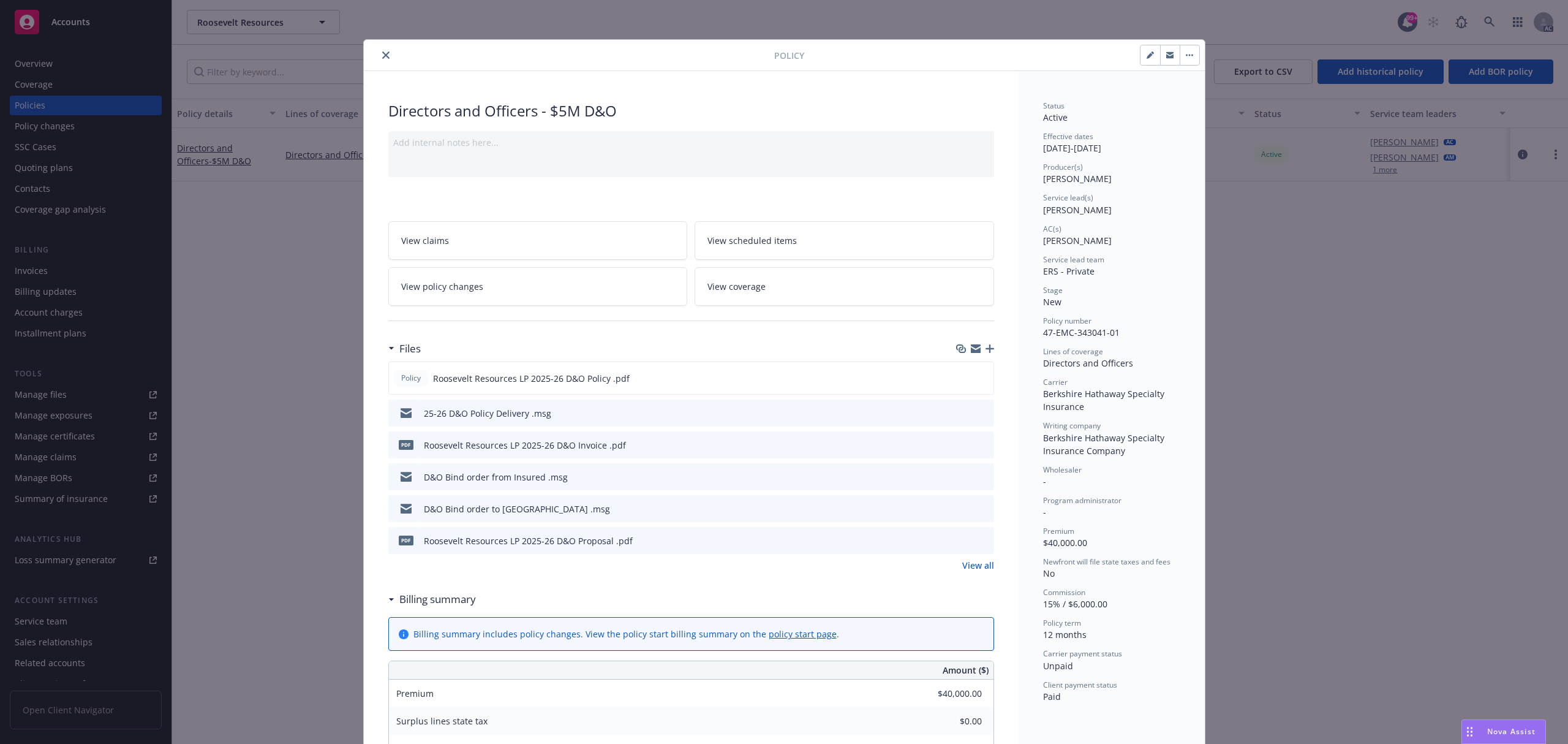
click at [976, 439] on div "pdf Roosevelt Resources LP 2025-26 D&O Invoice .pdf" at bounding box center [691, 444] width 606 height 27
click at [978, 439] on button at bounding box center [983, 445] width 11 height 13
click at [978, 447] on icon "preview file" at bounding box center [982, 444] width 11 height 9
click at [974, 565] on link "View all" at bounding box center [978, 565] width 32 height 13
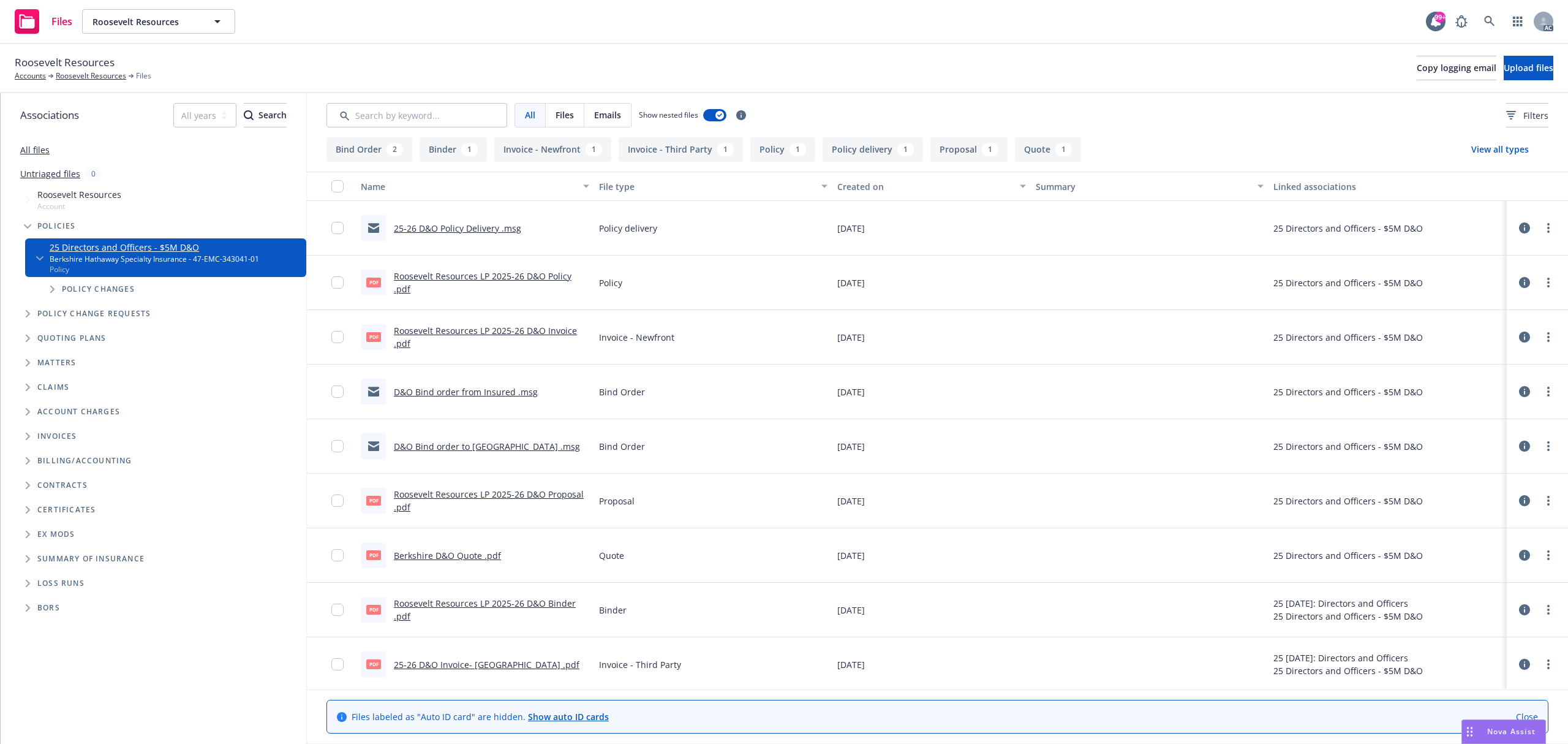
click at [517, 665] on link "25-26 D&O Invoice- Berkshire .pdf" at bounding box center [487, 665] width 186 height 12
click at [1485, 25] on icon at bounding box center [1490, 21] width 11 height 11
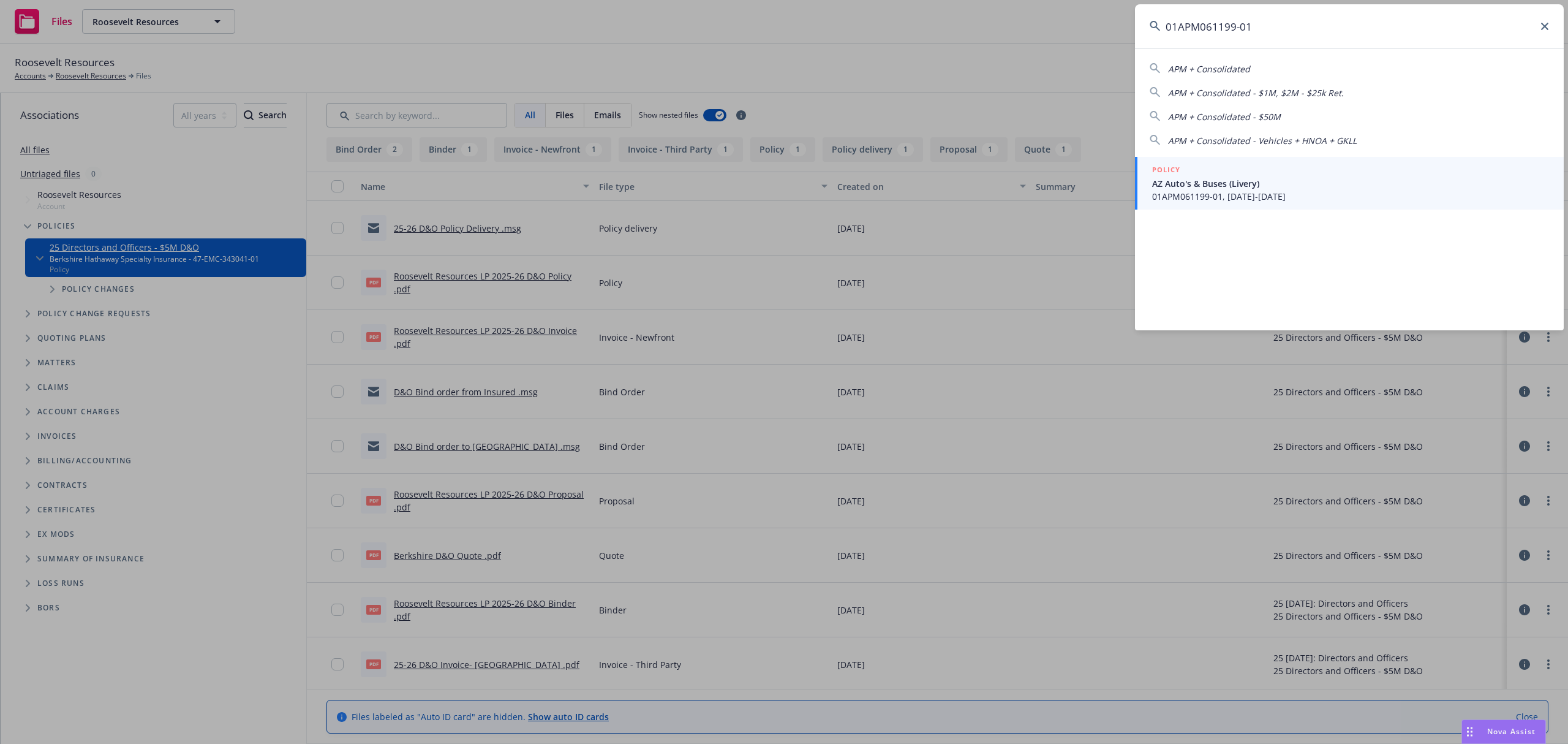
type input "01APM061199-01"
click at [1299, 193] on span "01APM061199-01, 08/12/2025-08/12/2026" at bounding box center [1351, 196] width 397 height 13
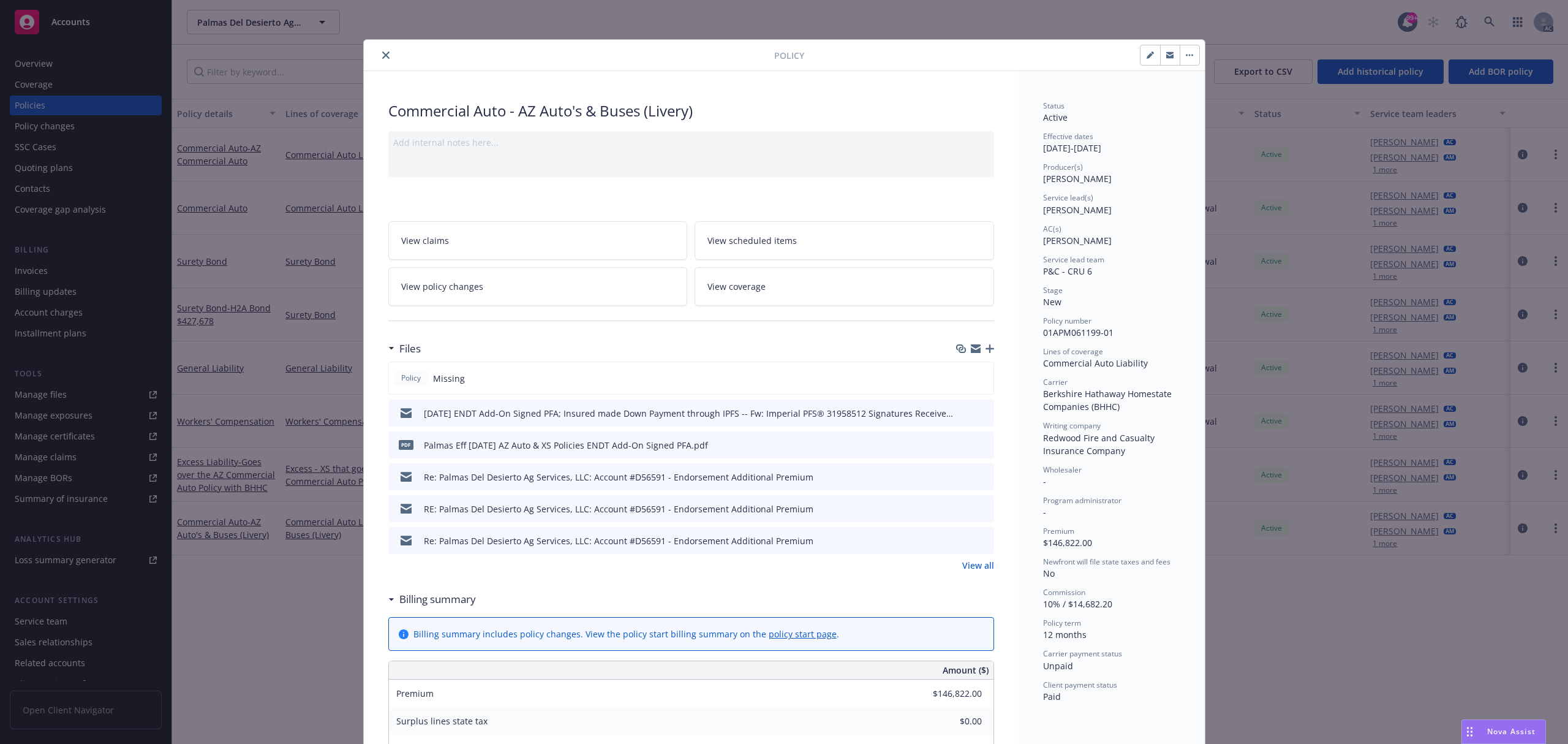
click at [973, 570] on link "View all" at bounding box center [978, 565] width 32 height 13
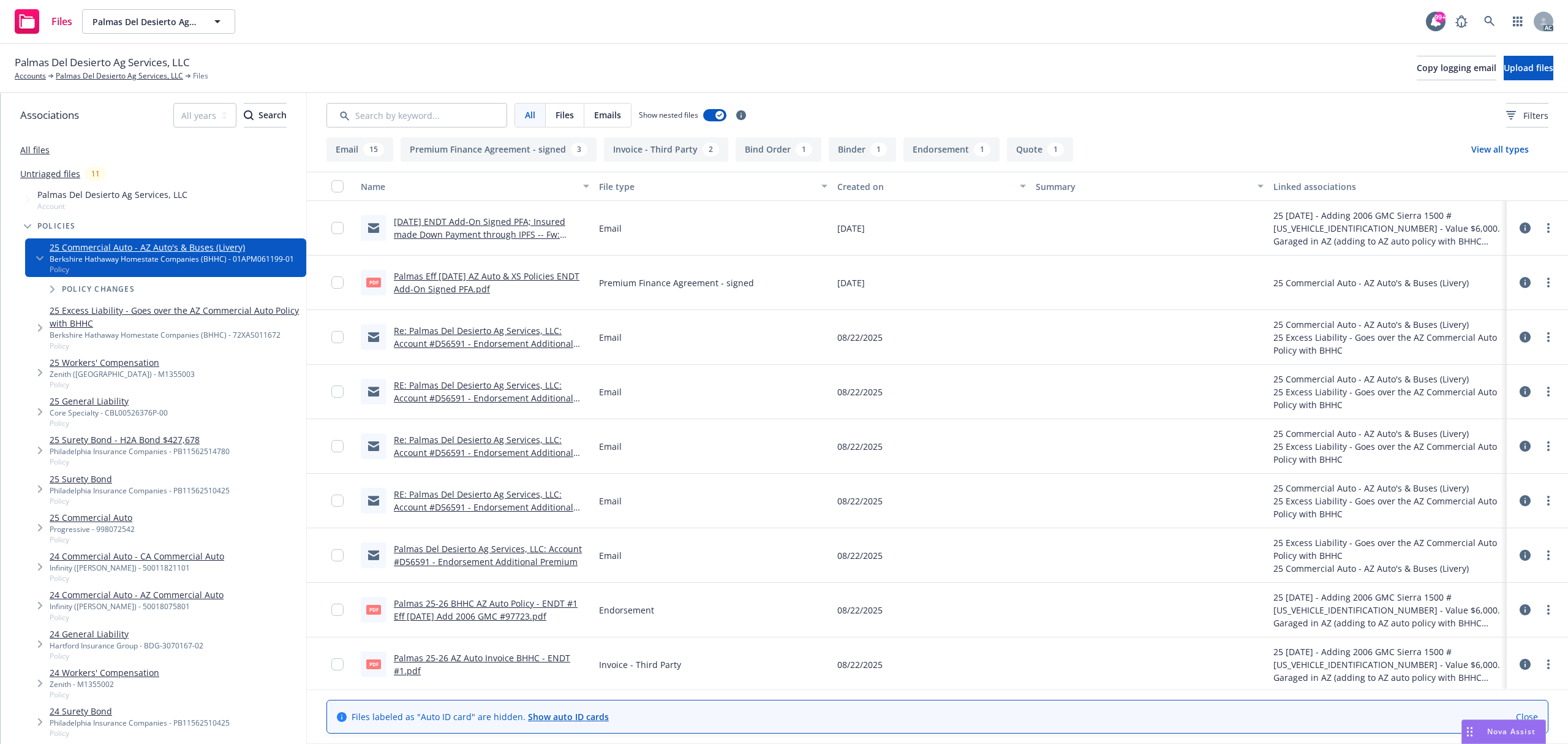
scroll to position [245, 0]
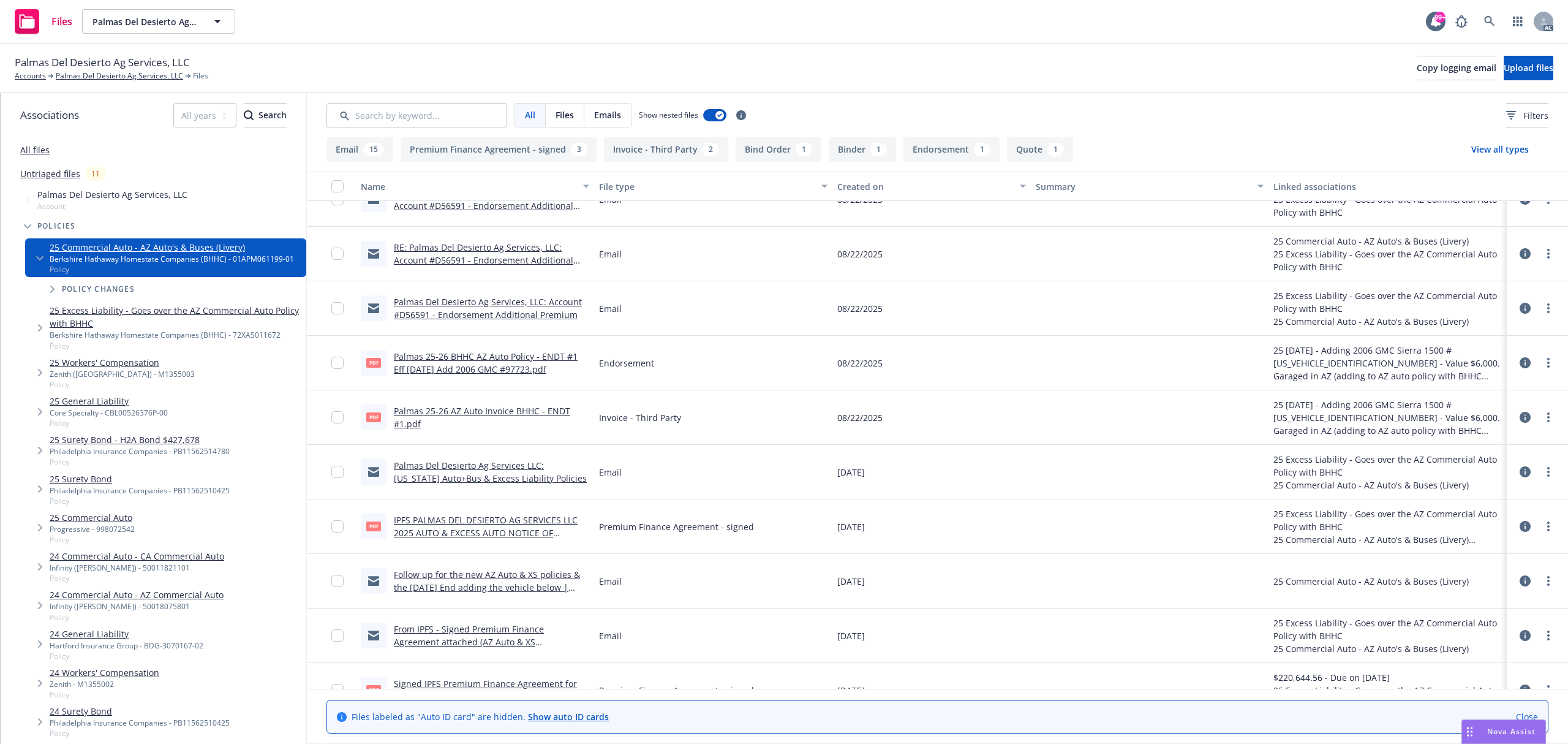
click at [476, 407] on link "Palmas 25-26 AZ Auto Invoice BHHC - ENDT #1.pdf" at bounding box center [483, 417] width 177 height 25
click at [528, 361] on link "Palmas 25-26 BHHC AZ Auto Policy - ENDT #1 Eff 08-12-25 Add 2006 GMC #97723.pdf" at bounding box center [486, 363] width 184 height 25
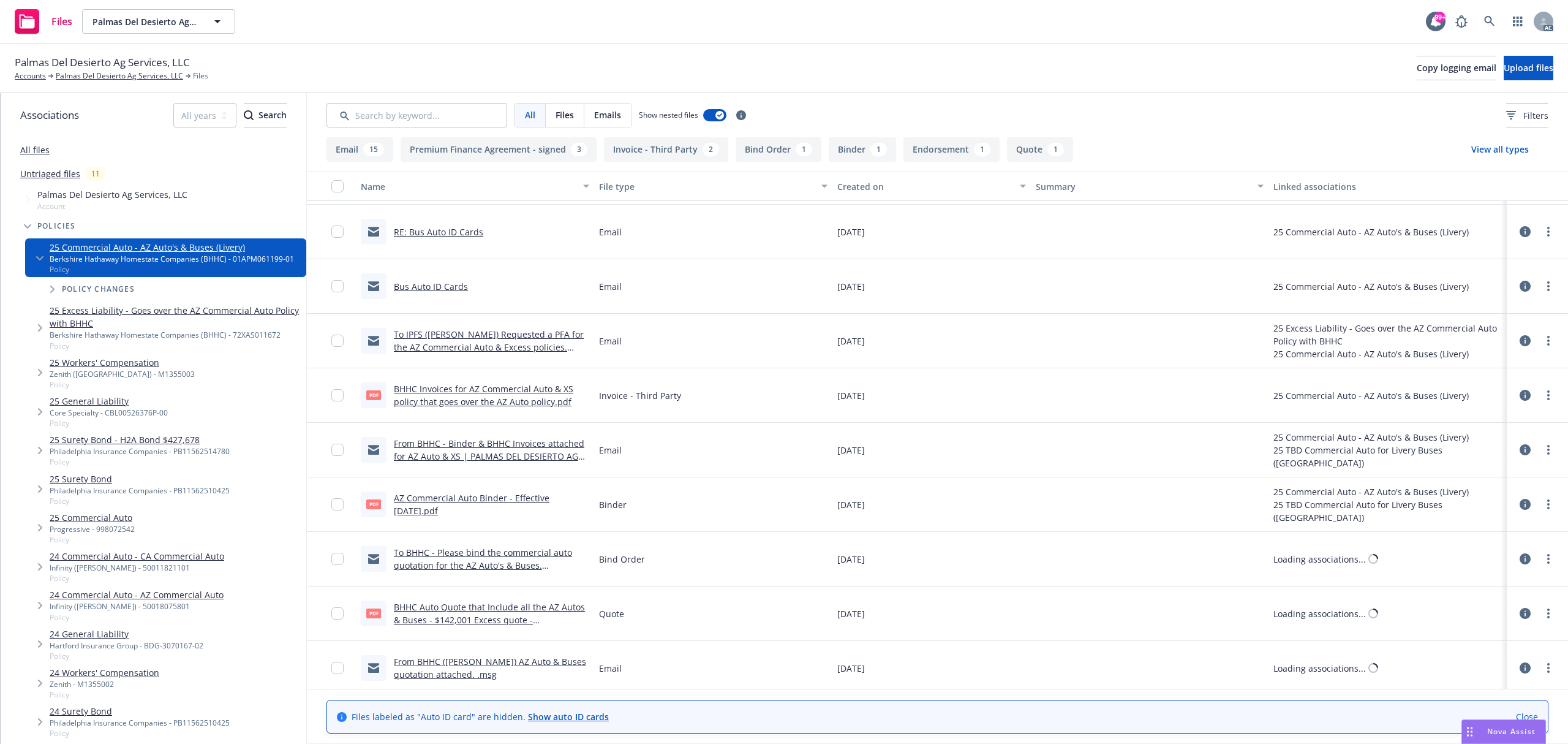
scroll to position [815, 0]
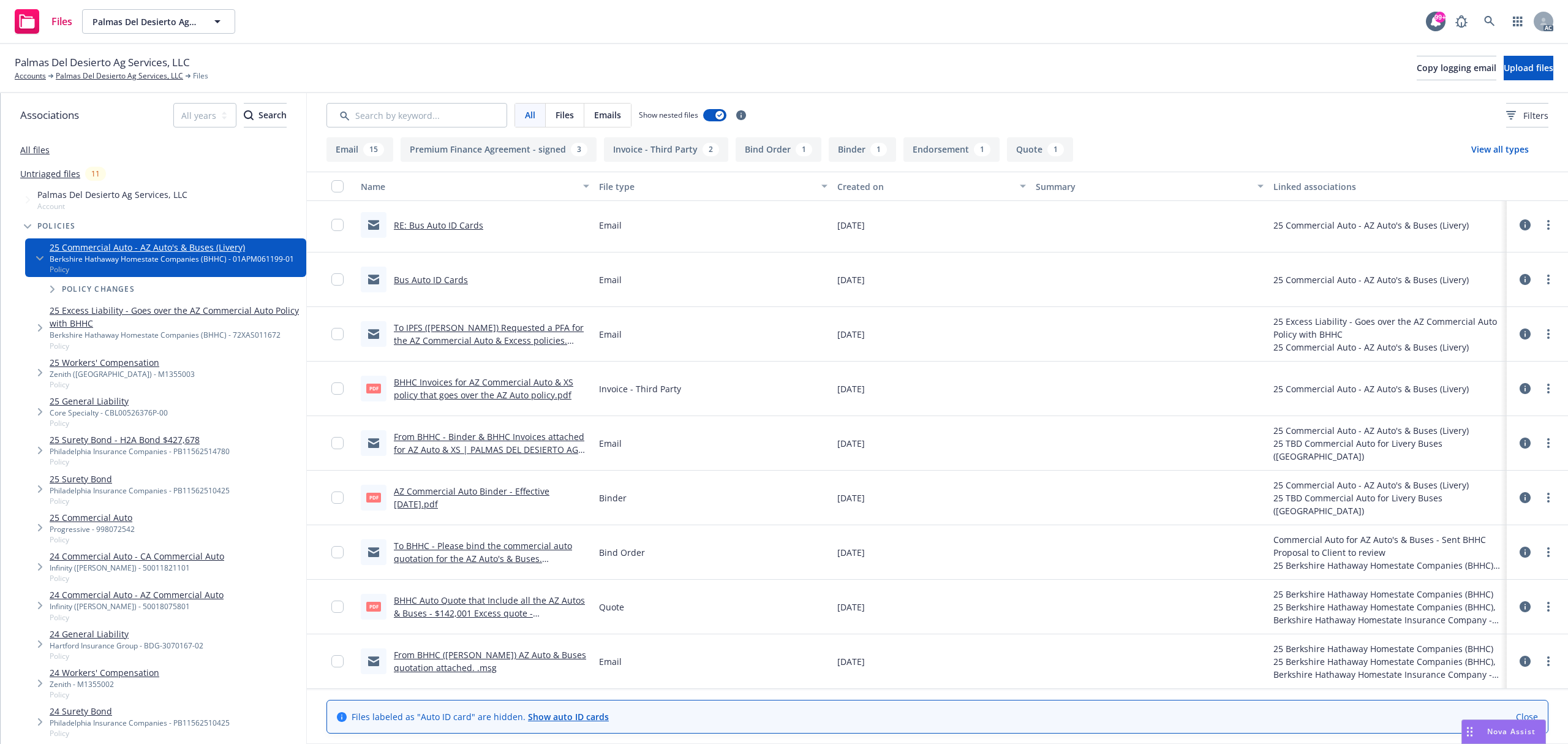
click at [505, 392] on link "BHHC Invoices for AZ Commercial Auto & XS policy that goes over the AZ Auto pol…" at bounding box center [484, 388] width 180 height 25
click at [1500, 25] on link at bounding box center [1490, 21] width 25 height 25
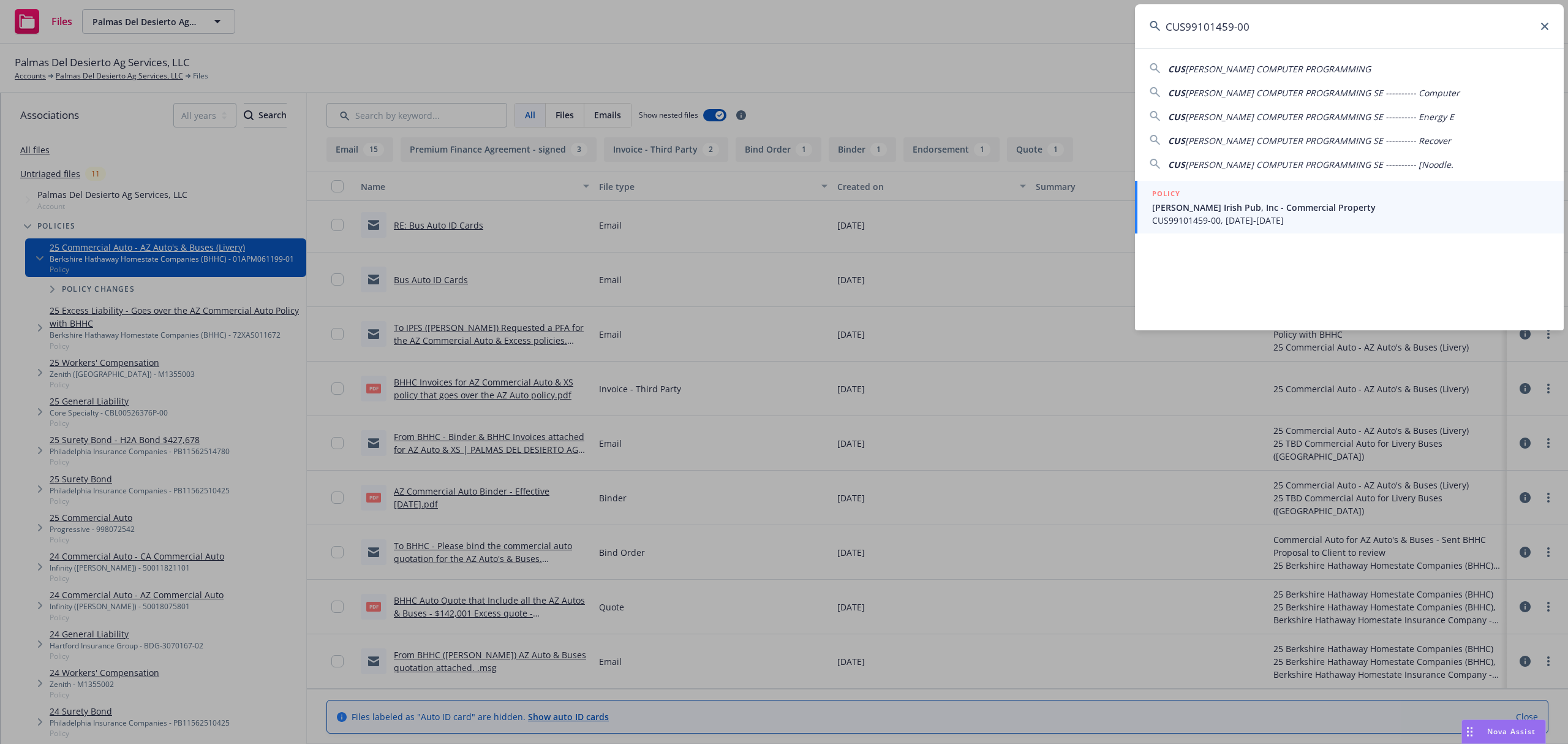
type input "CUS99101459-00"
click at [1299, 200] on div "POLICY" at bounding box center [1351, 195] width 397 height 14
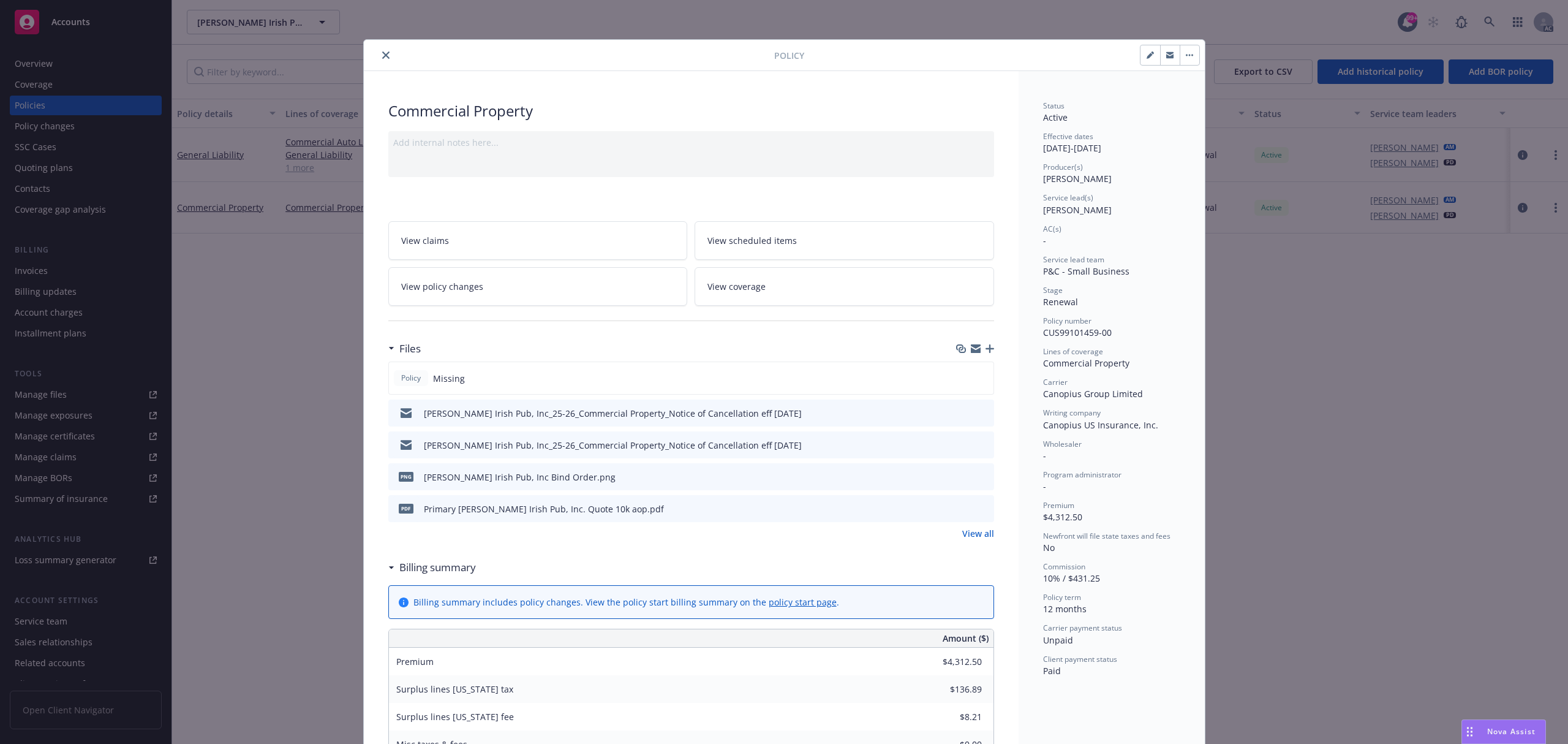
click at [964, 537] on link "View all" at bounding box center [978, 533] width 32 height 13
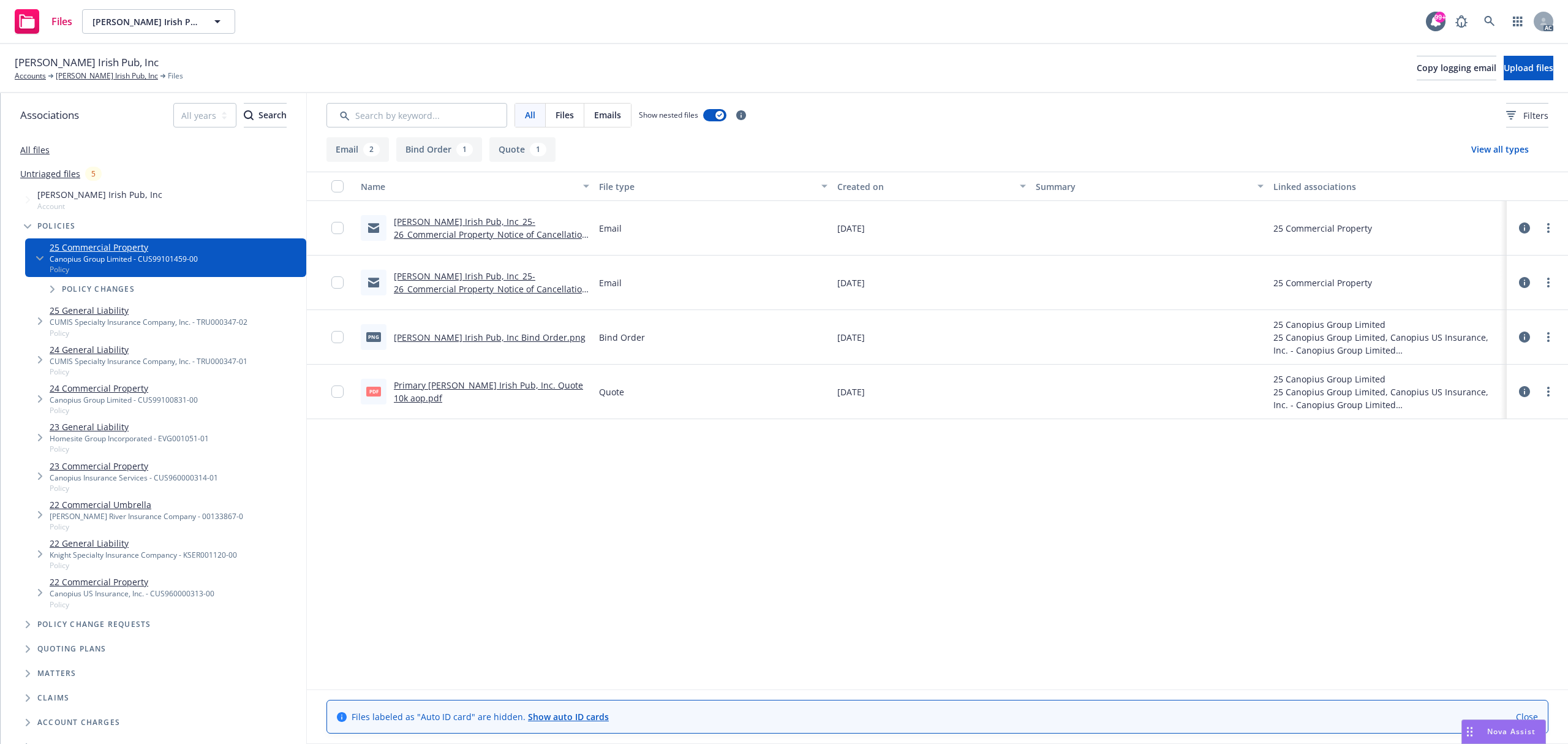
click at [509, 337] on link "[PERSON_NAME] Irish Pub, Inc Bind Order.png" at bounding box center [490, 338] width 192 height 12
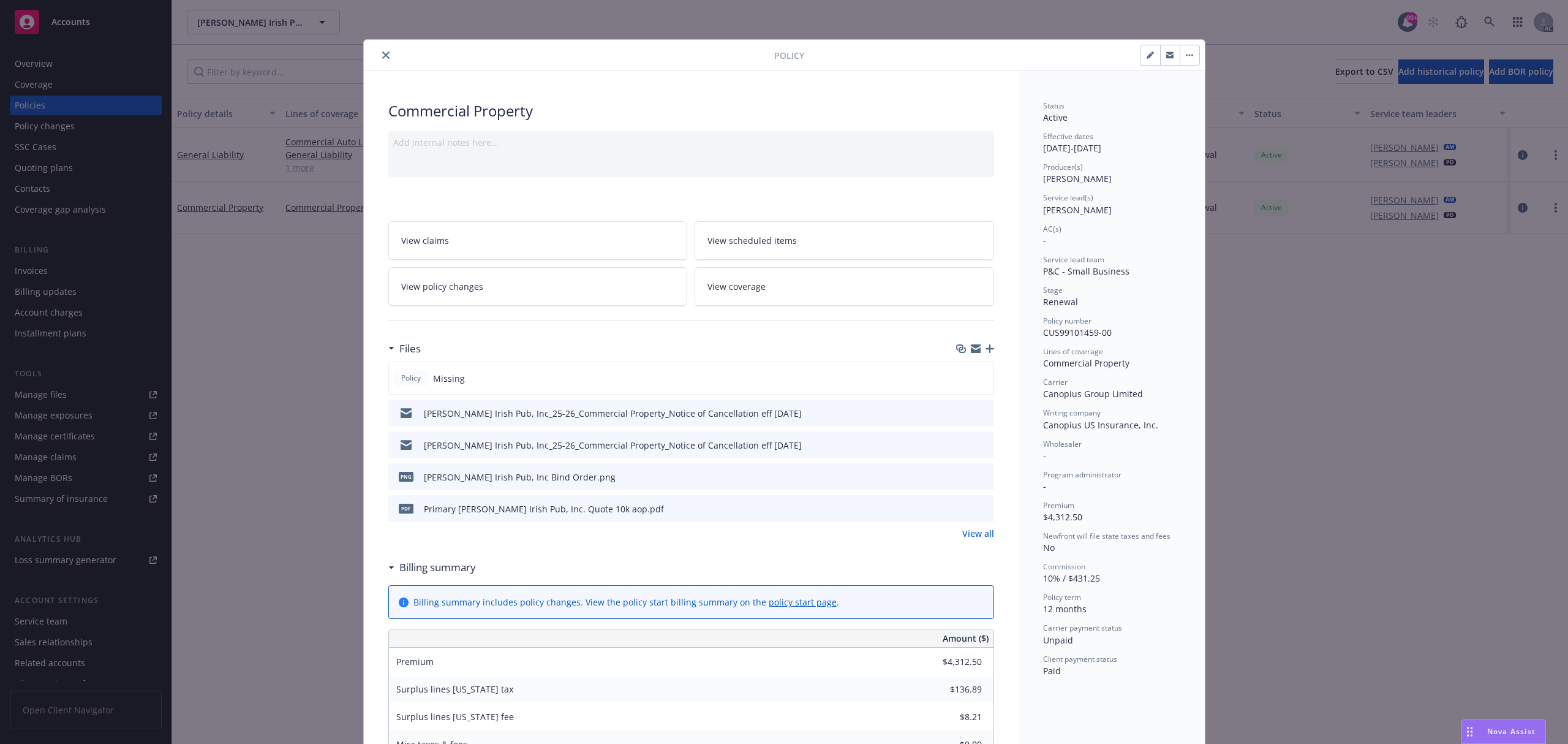
click at [378, 54] on button "close" at bounding box center [385, 55] width 15 height 15
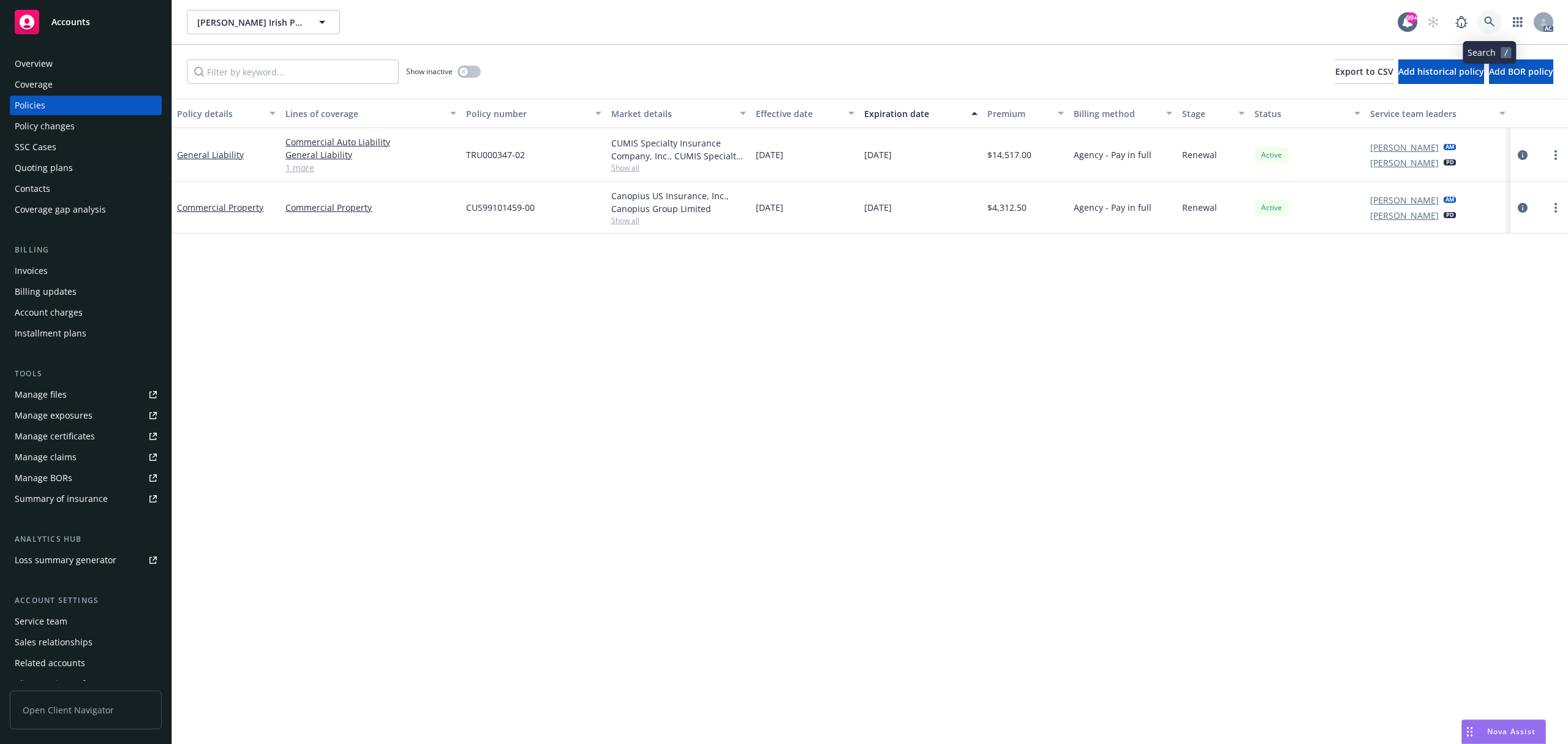
click at [1491, 23] on icon at bounding box center [1490, 22] width 11 height 11
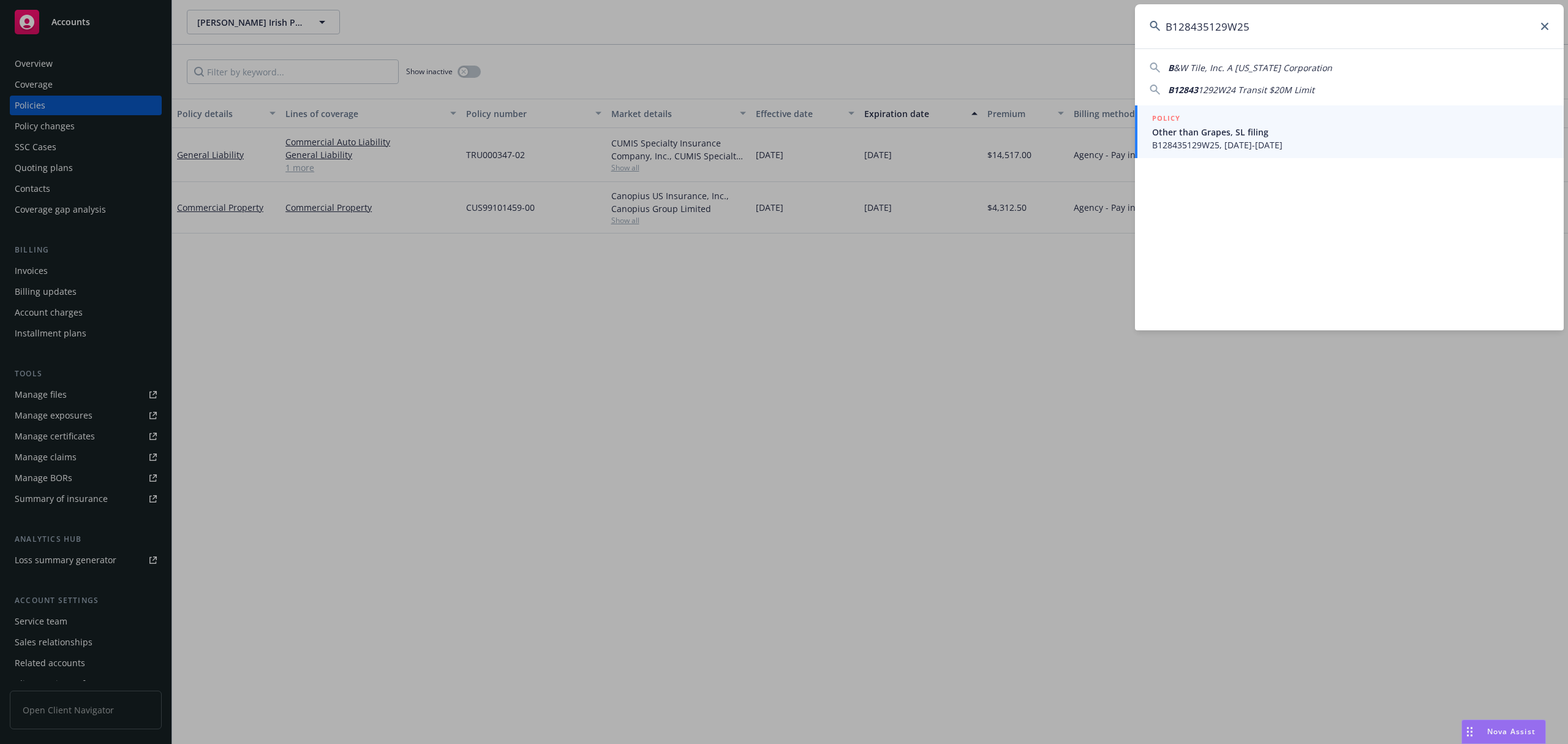
type input "B128435129W25"
click at [1330, 153] on link "POLICY Other than Grapes, SL filing B128435129W25, 05/01/2025-05/01/2026" at bounding box center [1350, 131] width 429 height 53
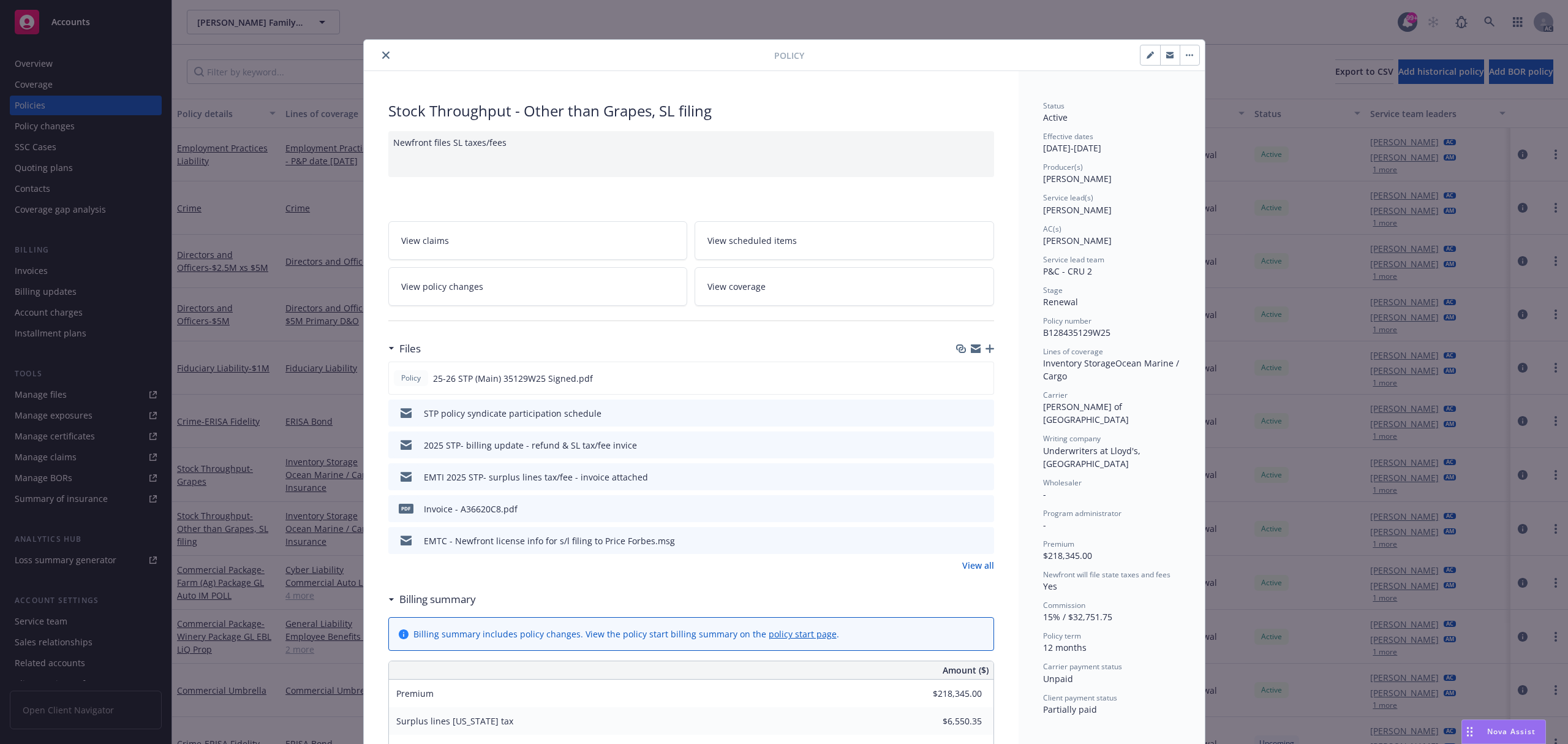
click at [978, 513] on icon "preview file" at bounding box center [982, 508] width 11 height 9
click at [971, 564] on link "View all" at bounding box center [978, 565] width 32 height 13
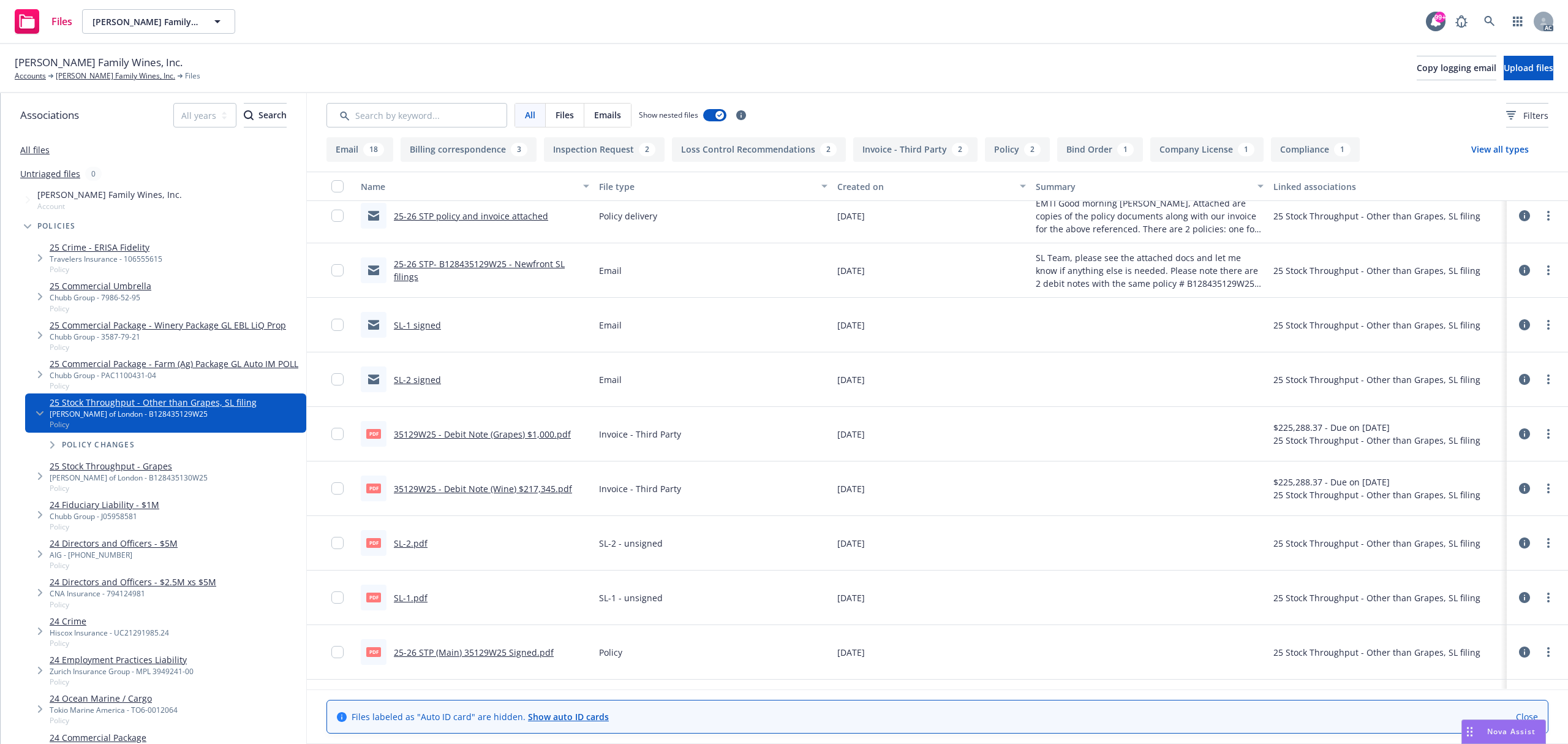
scroll to position [898, 0]
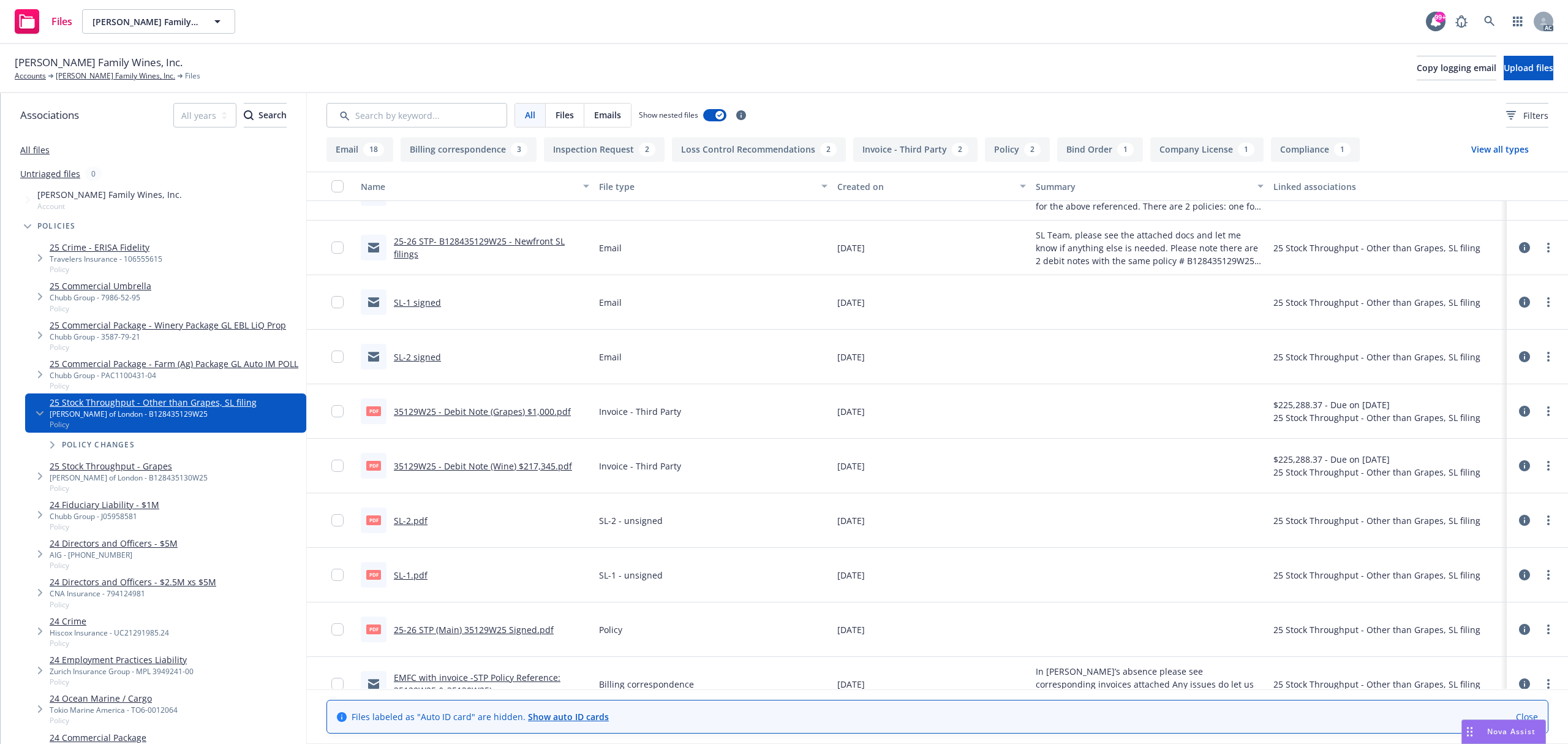
click at [530, 413] on link "35129W25 - Debit Note (Grapes) $1,000.pdf" at bounding box center [483, 411] width 177 height 12
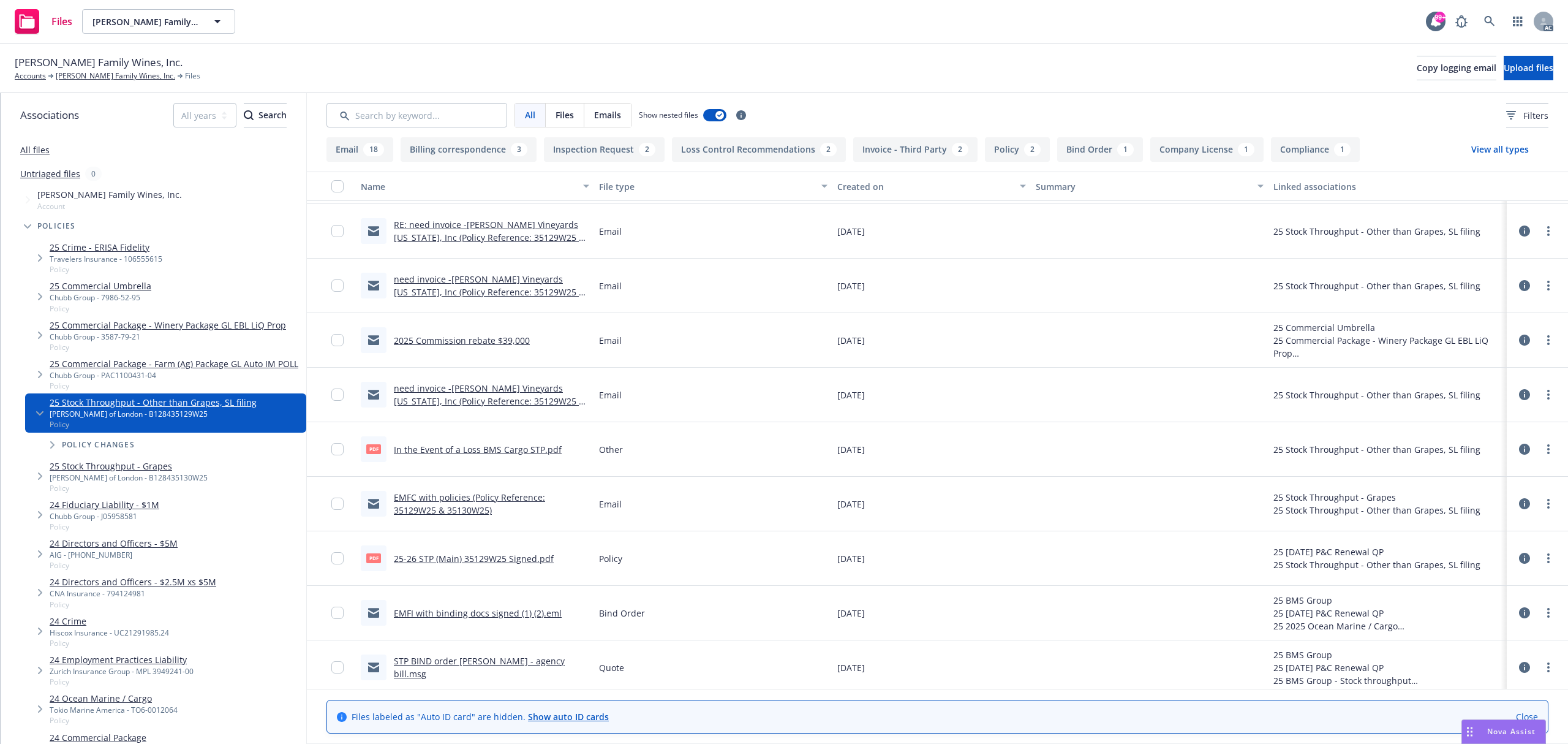
scroll to position [1569, 0]
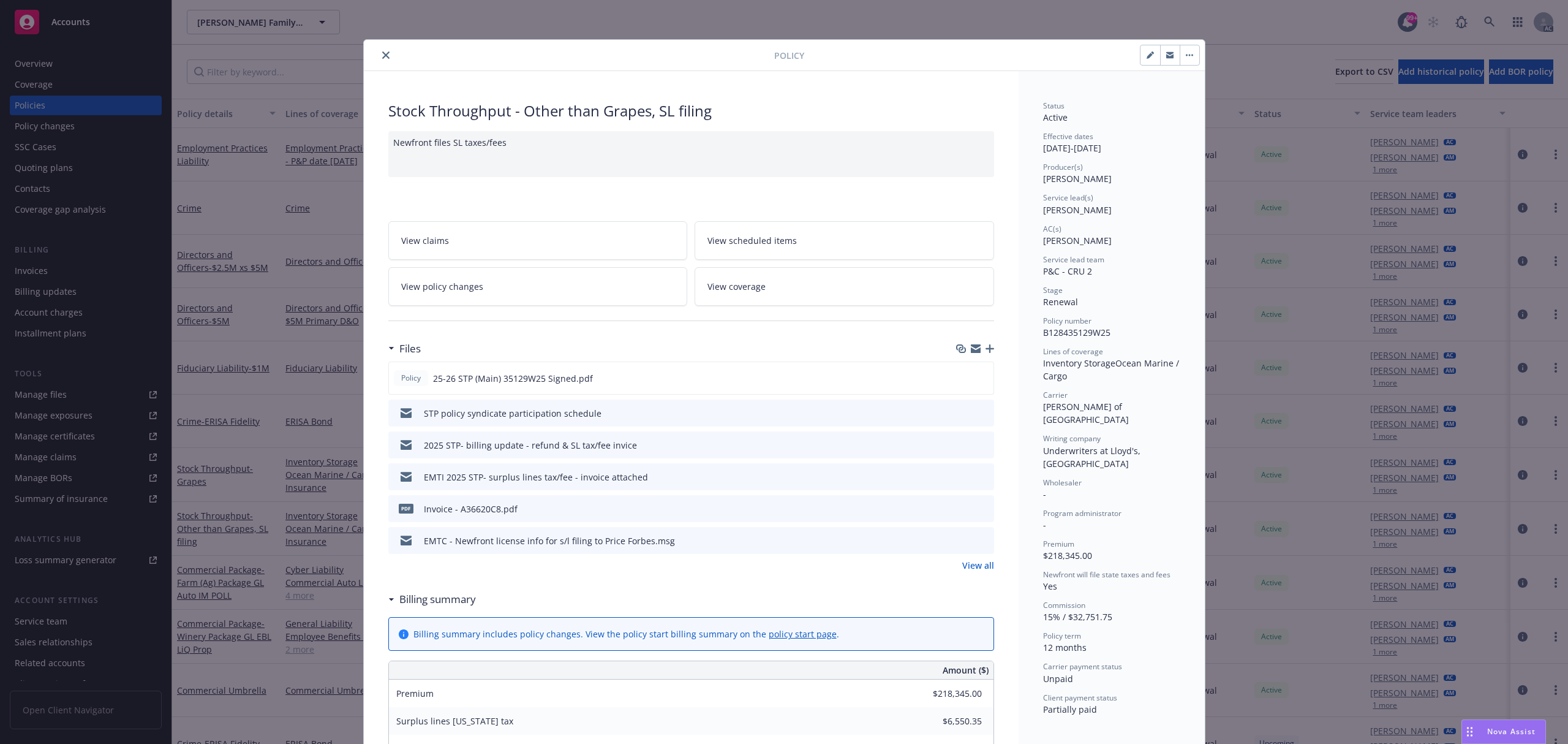
click at [383, 56] on button "close" at bounding box center [385, 55] width 15 height 15
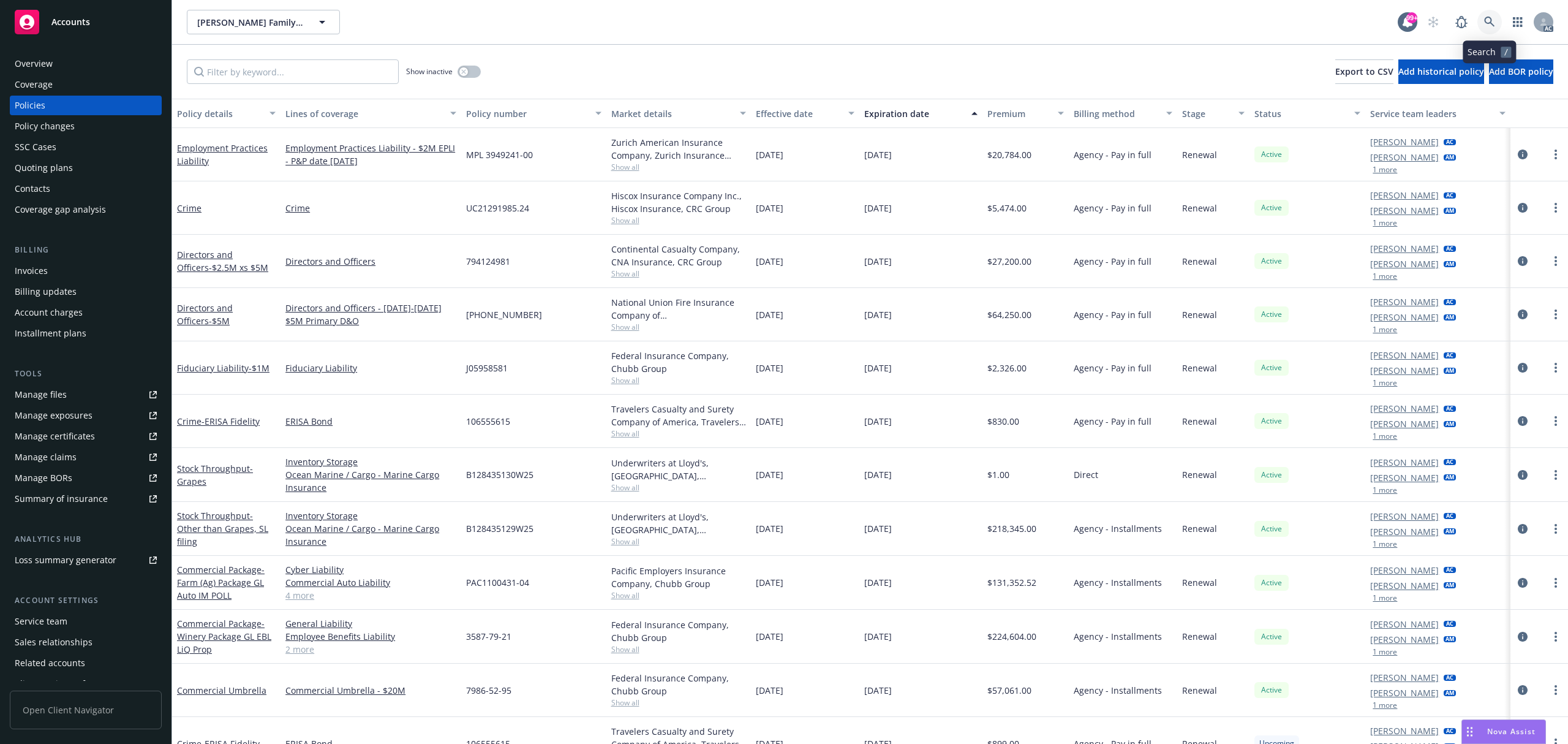
click at [1498, 15] on link at bounding box center [1490, 22] width 25 height 25
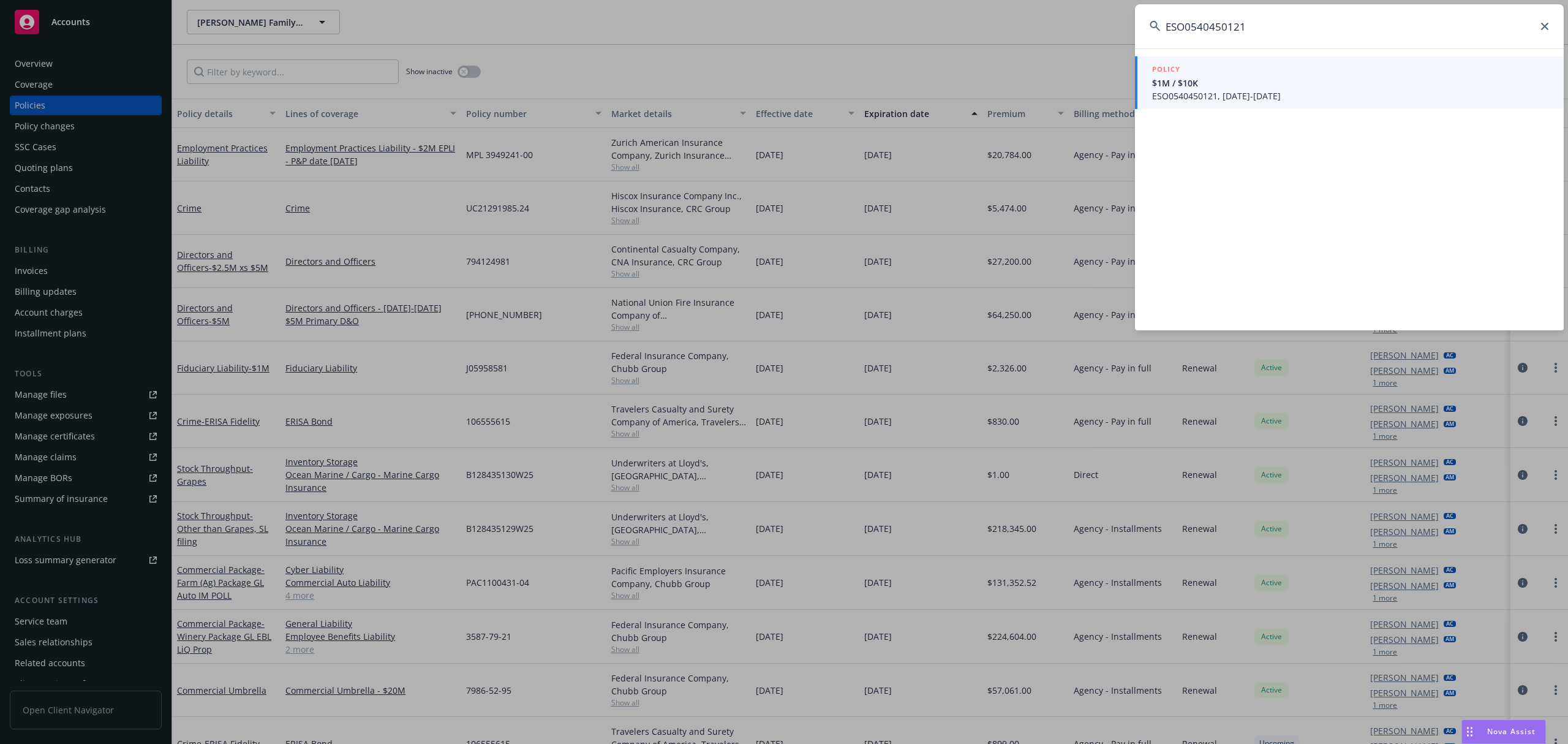
type input "ESO0540450121"
click at [1317, 106] on link "POLICY $1M / $10K ESO0540450121, 07/24/2025-07/24/2026" at bounding box center [1350, 82] width 429 height 53
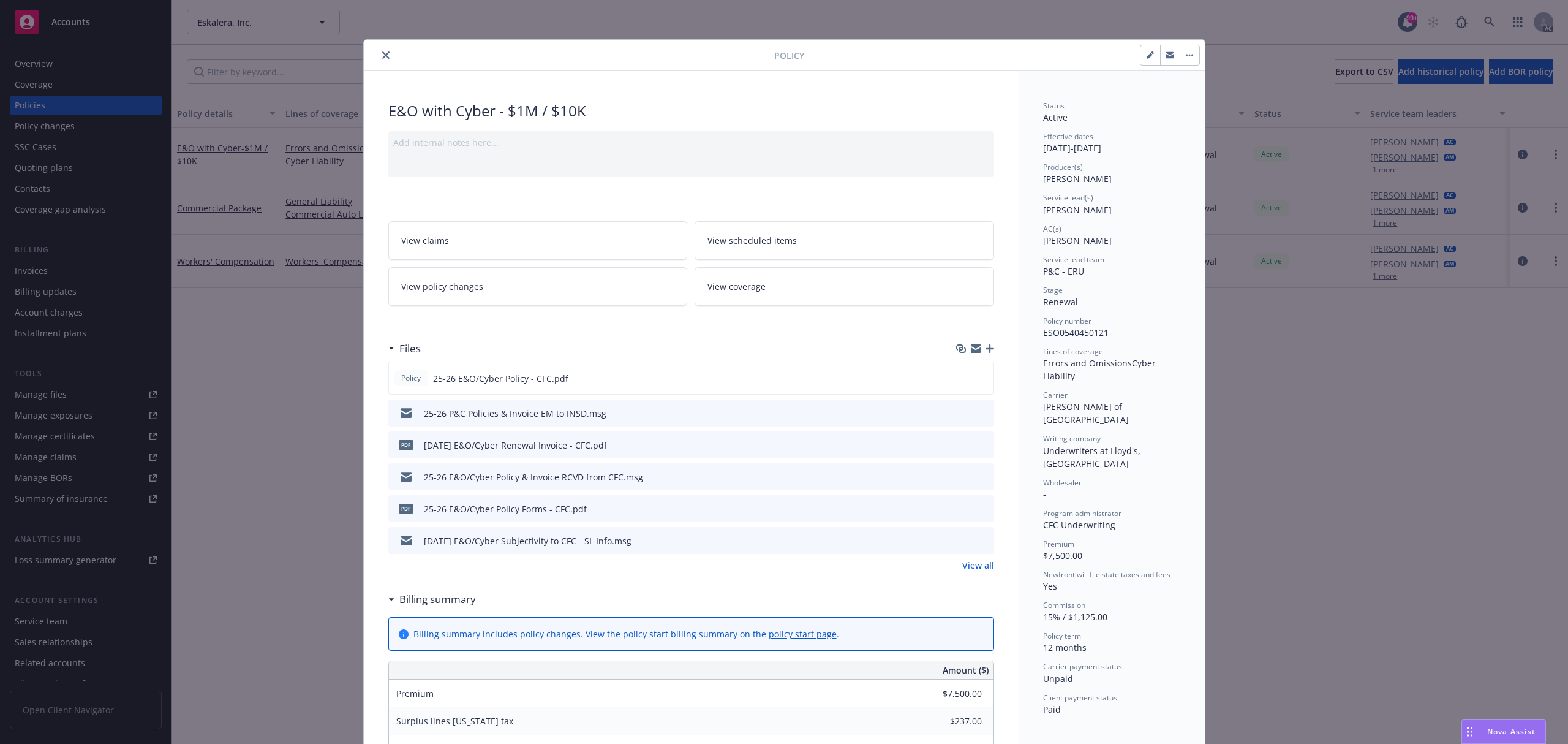
click at [977, 444] on icon "preview file" at bounding box center [982, 444] width 11 height 9
click at [385, 58] on button "close" at bounding box center [385, 55] width 15 height 15
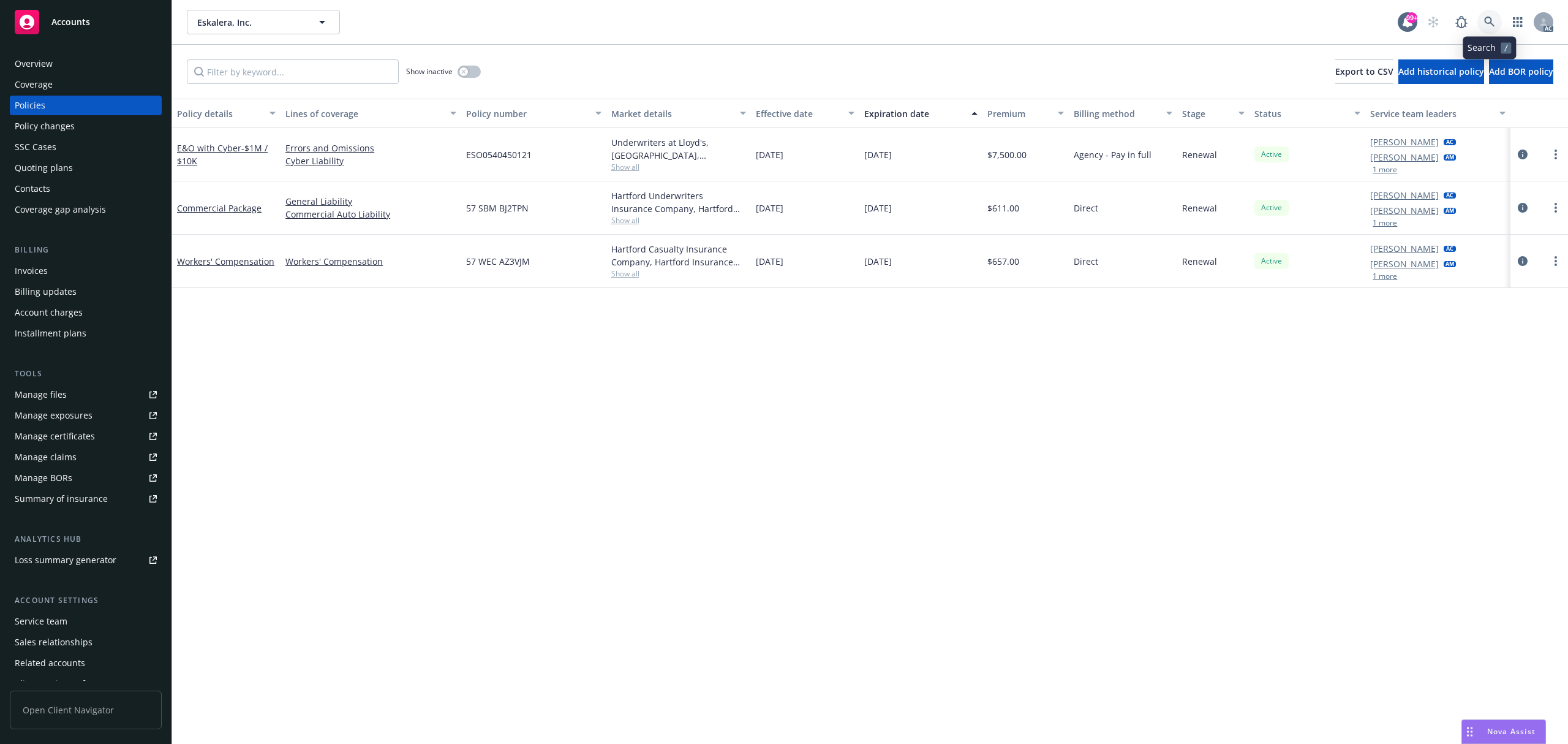
click at [1487, 26] on icon at bounding box center [1490, 22] width 11 height 11
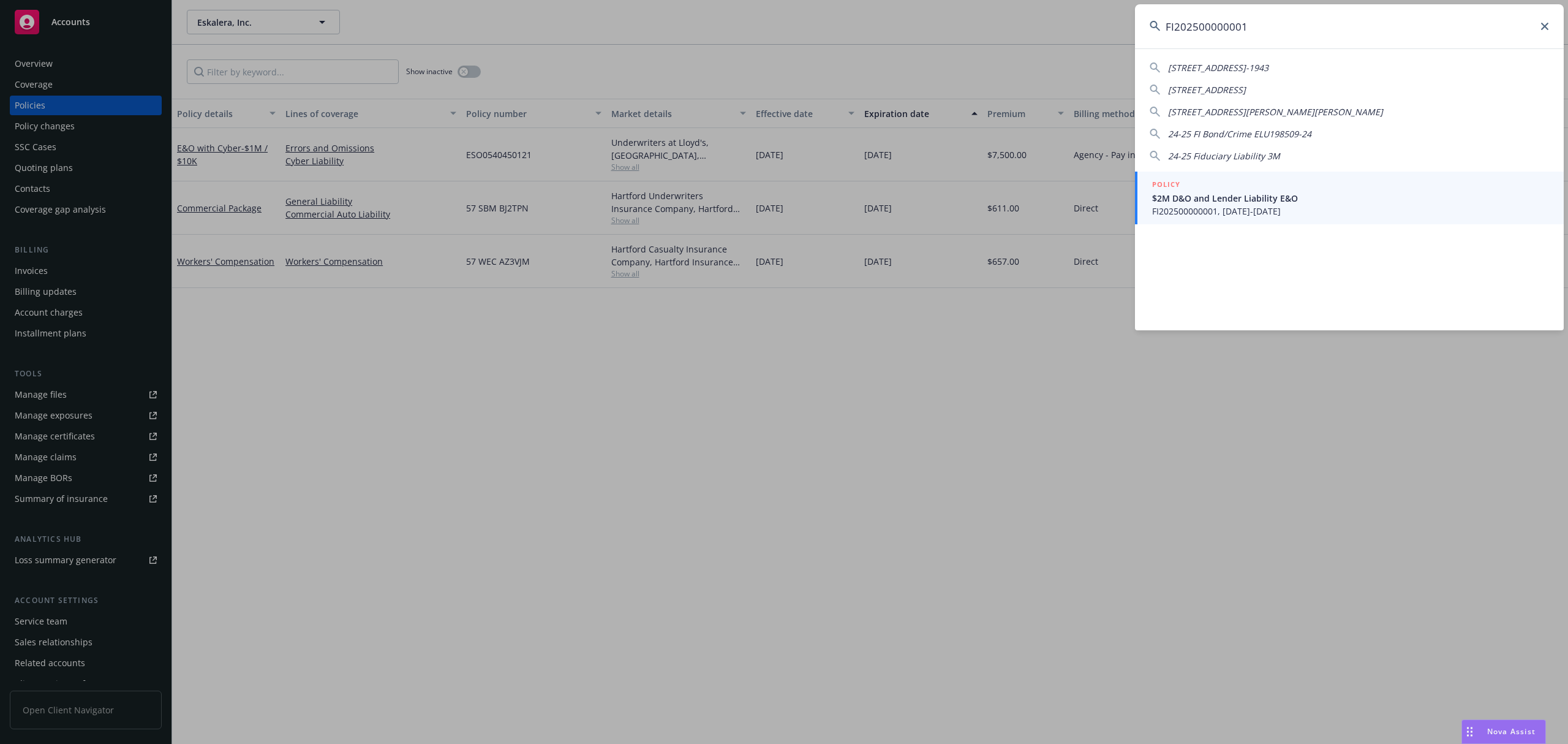
type input "FI202500000001"
click at [1285, 203] on span "$2M D&O and Lender Liability E&O" at bounding box center [1351, 198] width 397 height 13
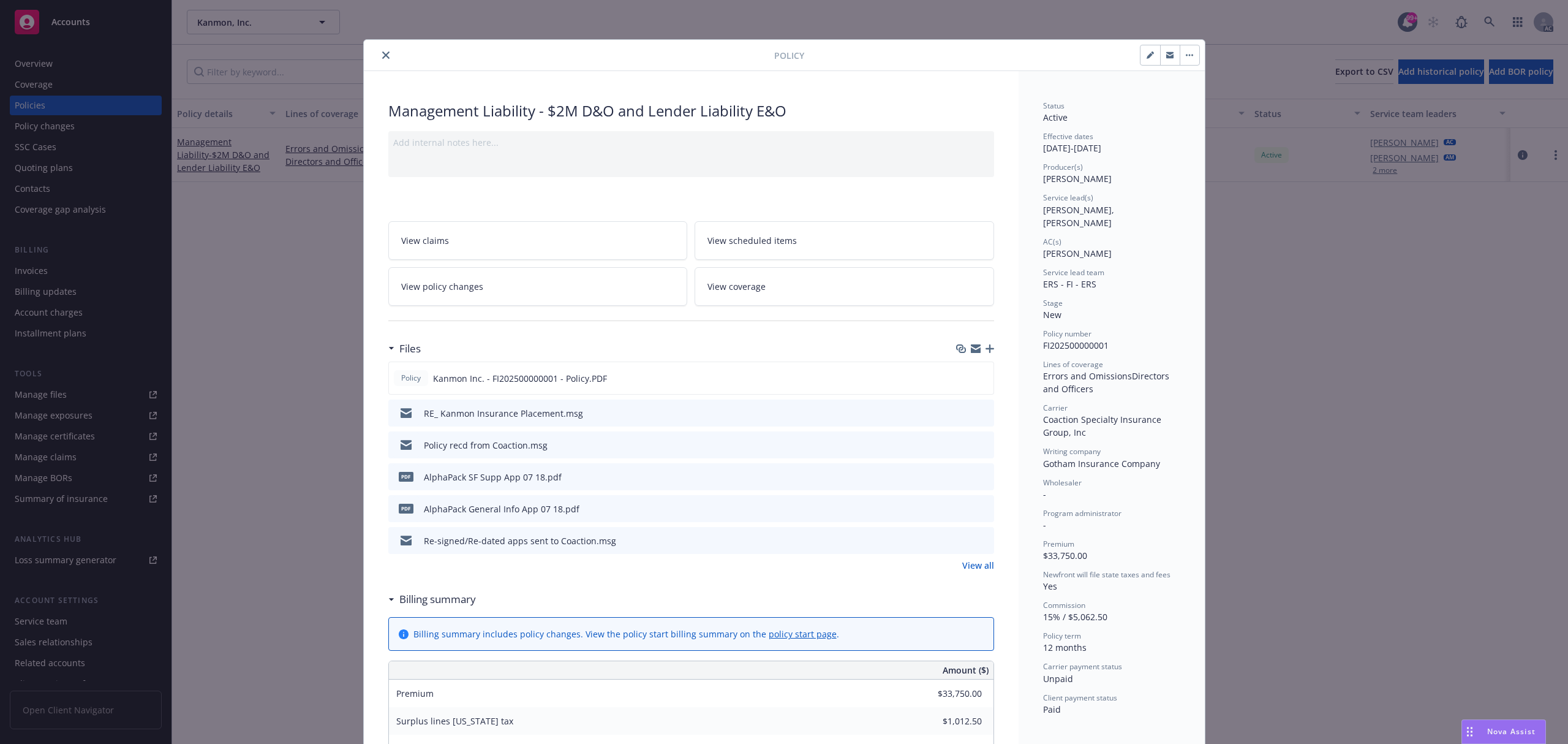
click at [985, 561] on link "View all" at bounding box center [978, 565] width 32 height 13
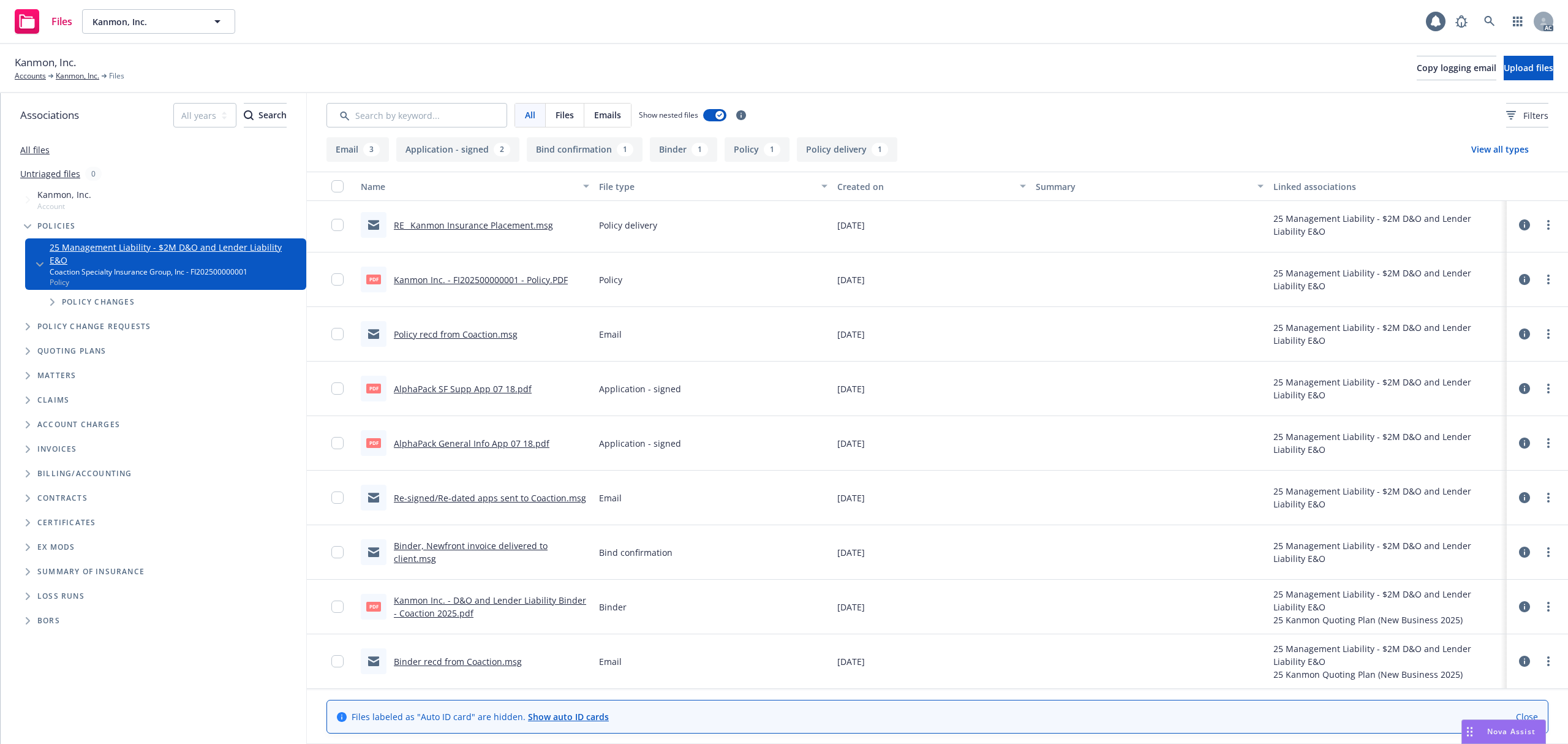
scroll to position [5, 0]
click at [1496, 11] on link at bounding box center [1490, 21] width 25 height 25
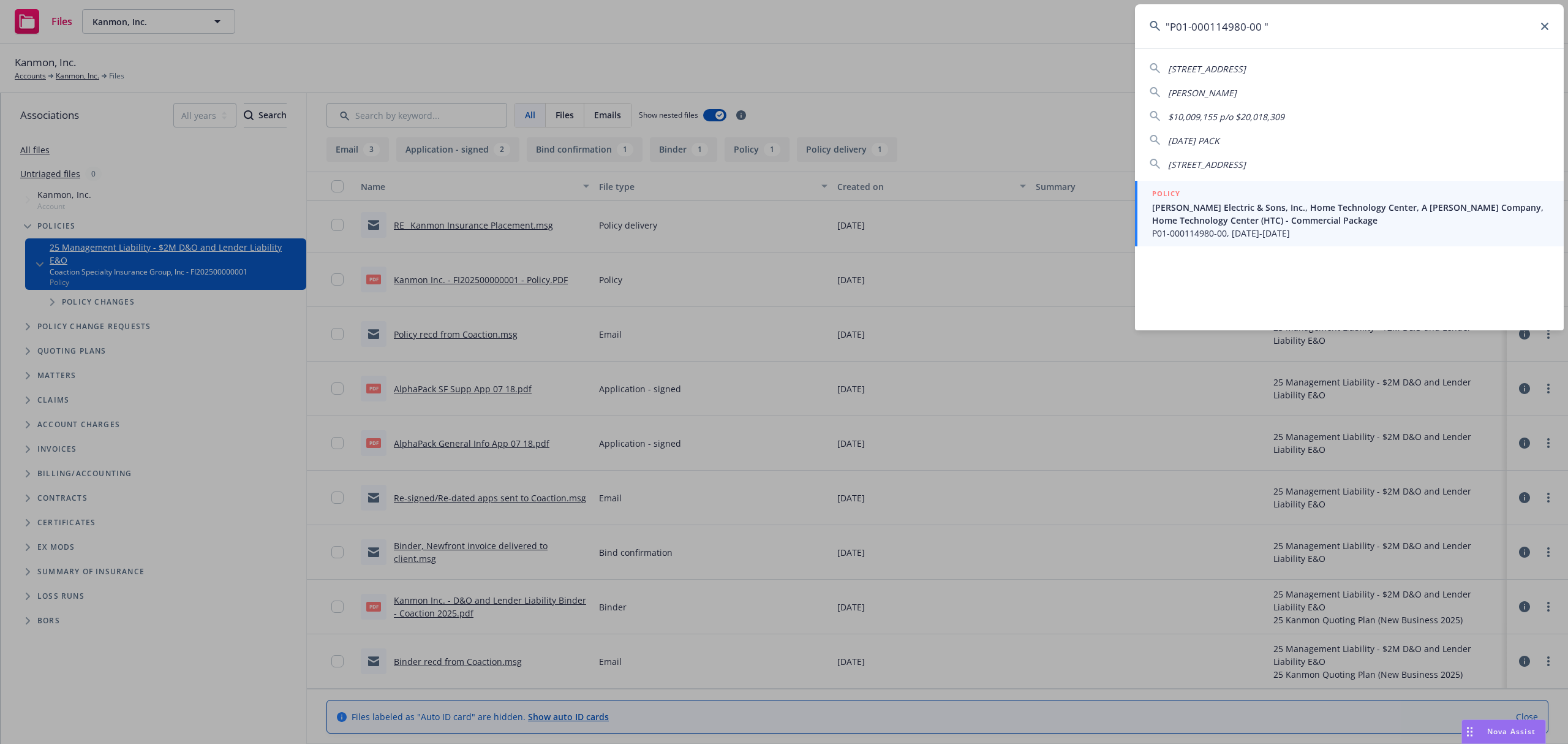
type input ""P01-000114980-00 ""
click at [1278, 209] on span "[PERSON_NAME] Electric & Sons, Inc., Home Technology Center, A [PERSON_NAME] Co…" at bounding box center [1351, 214] width 397 height 26
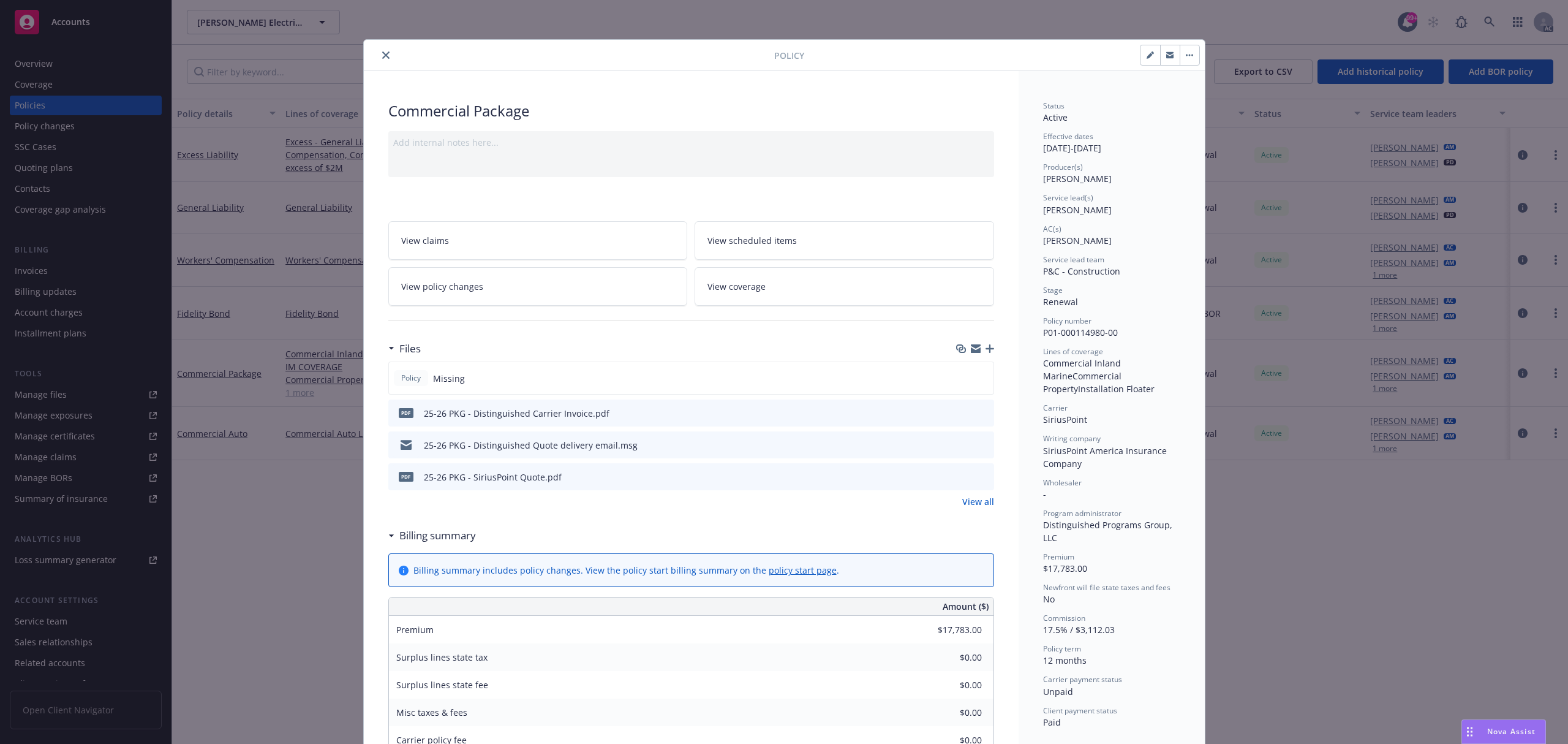
click at [981, 407] on button at bounding box center [983, 413] width 11 height 13
click at [977, 414] on icon "preview file" at bounding box center [982, 412] width 11 height 9
click at [378, 53] on button "close" at bounding box center [385, 55] width 15 height 15
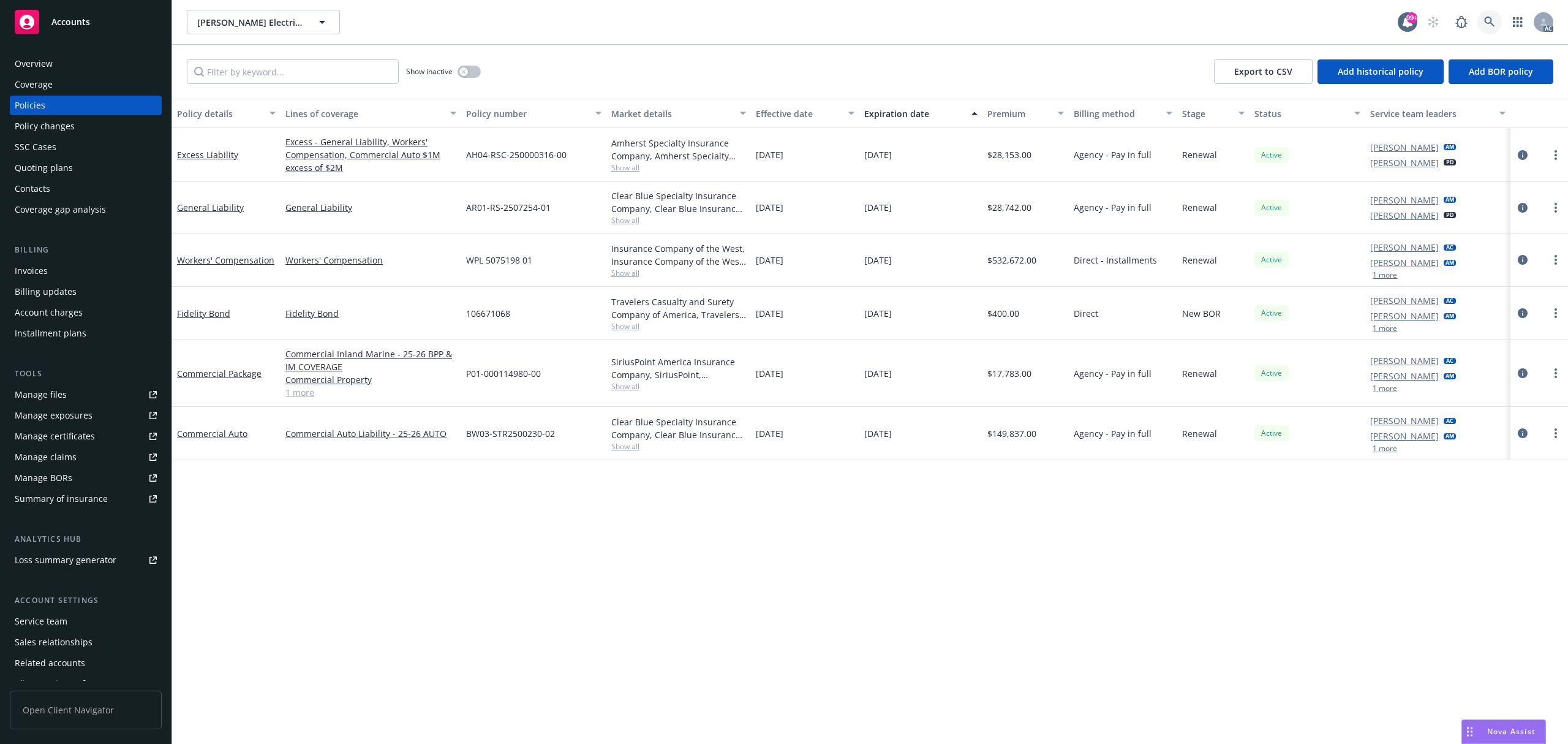
click at [1488, 21] on icon at bounding box center [1490, 22] width 11 height 11
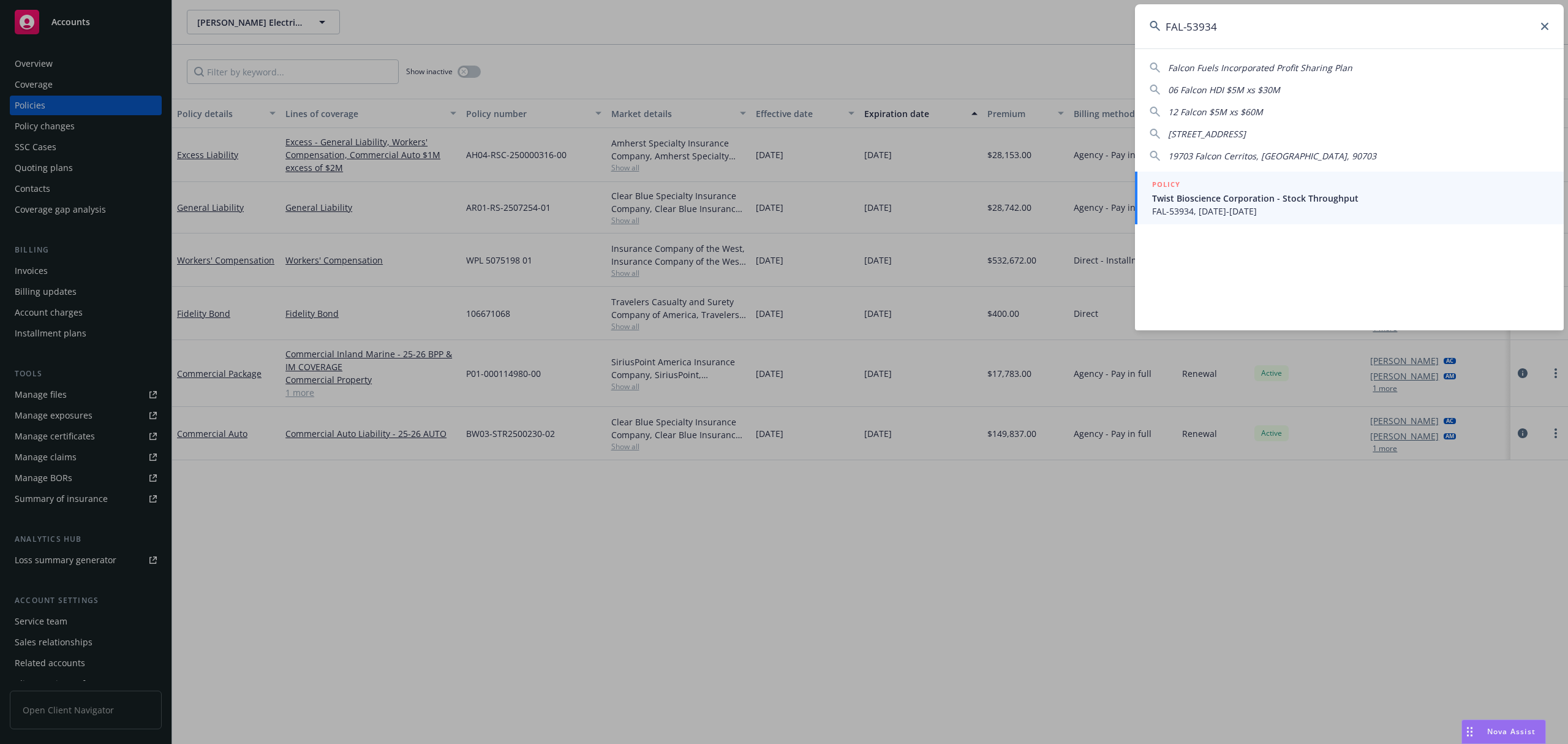
type input "FAL-53934"
click at [1263, 187] on div "POLICY" at bounding box center [1351, 186] width 397 height 14
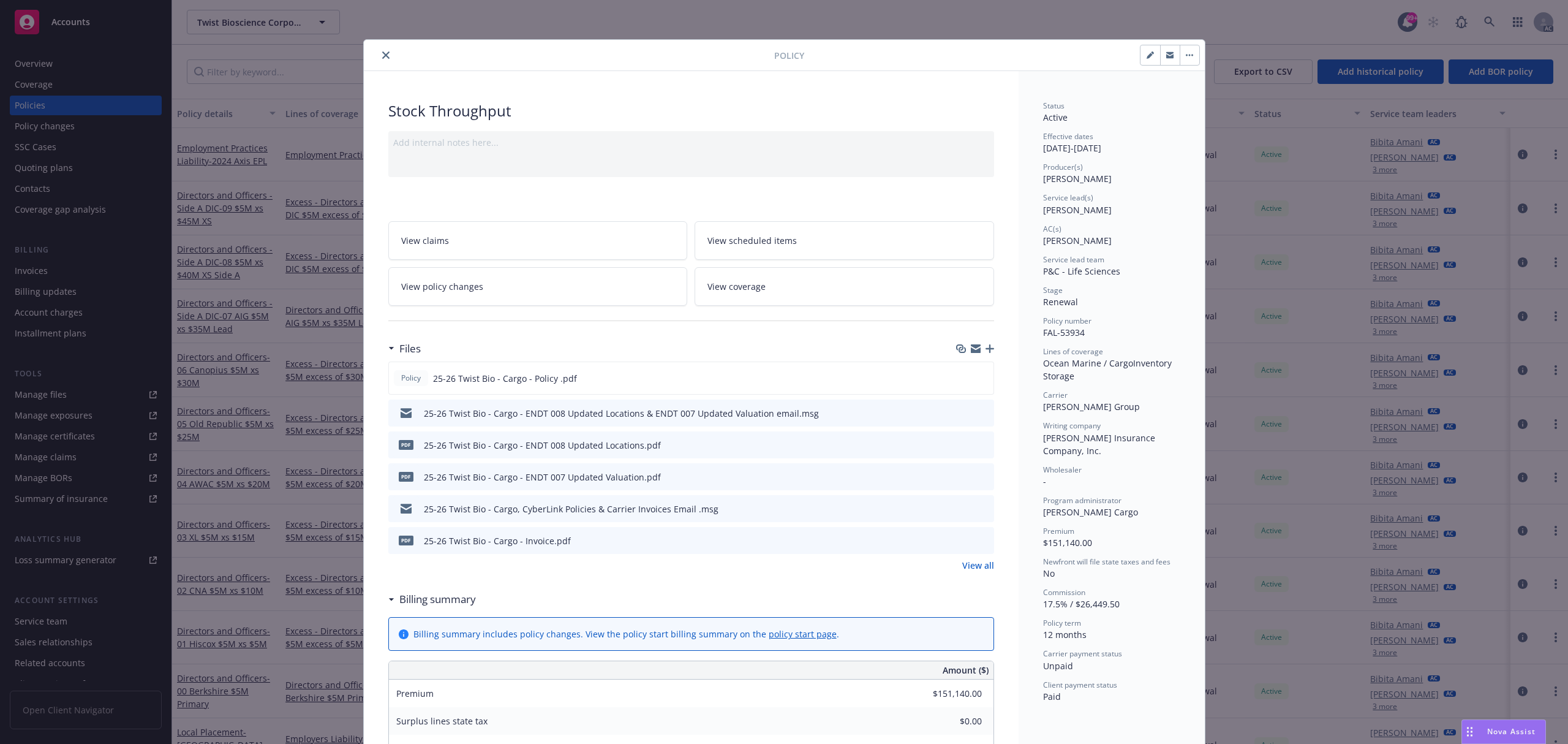
click at [978, 539] on icon "preview file" at bounding box center [982, 539] width 11 height 9
click at [382, 56] on icon "close" at bounding box center [385, 55] width 7 height 7
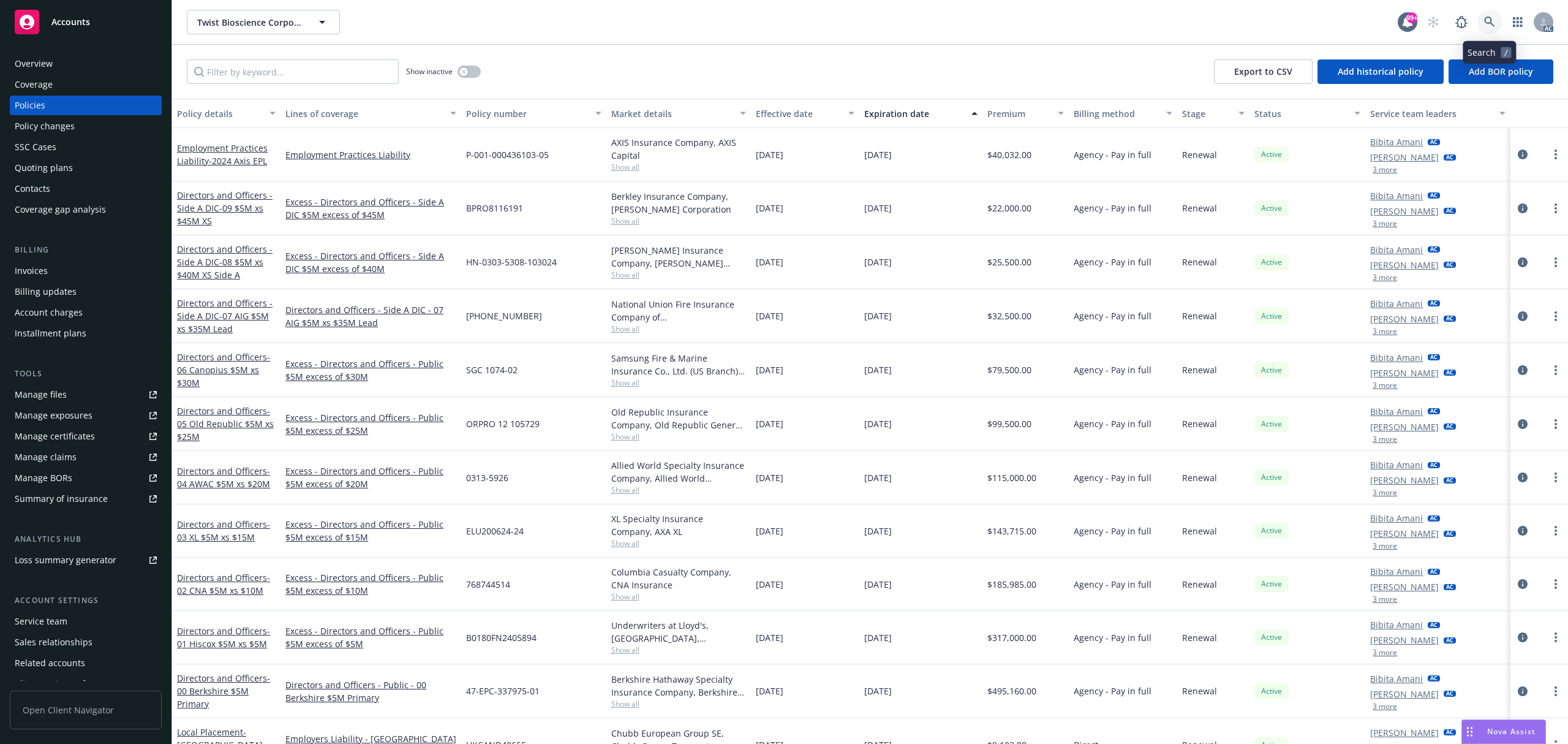
click at [1488, 20] on icon at bounding box center [1490, 22] width 11 height 11
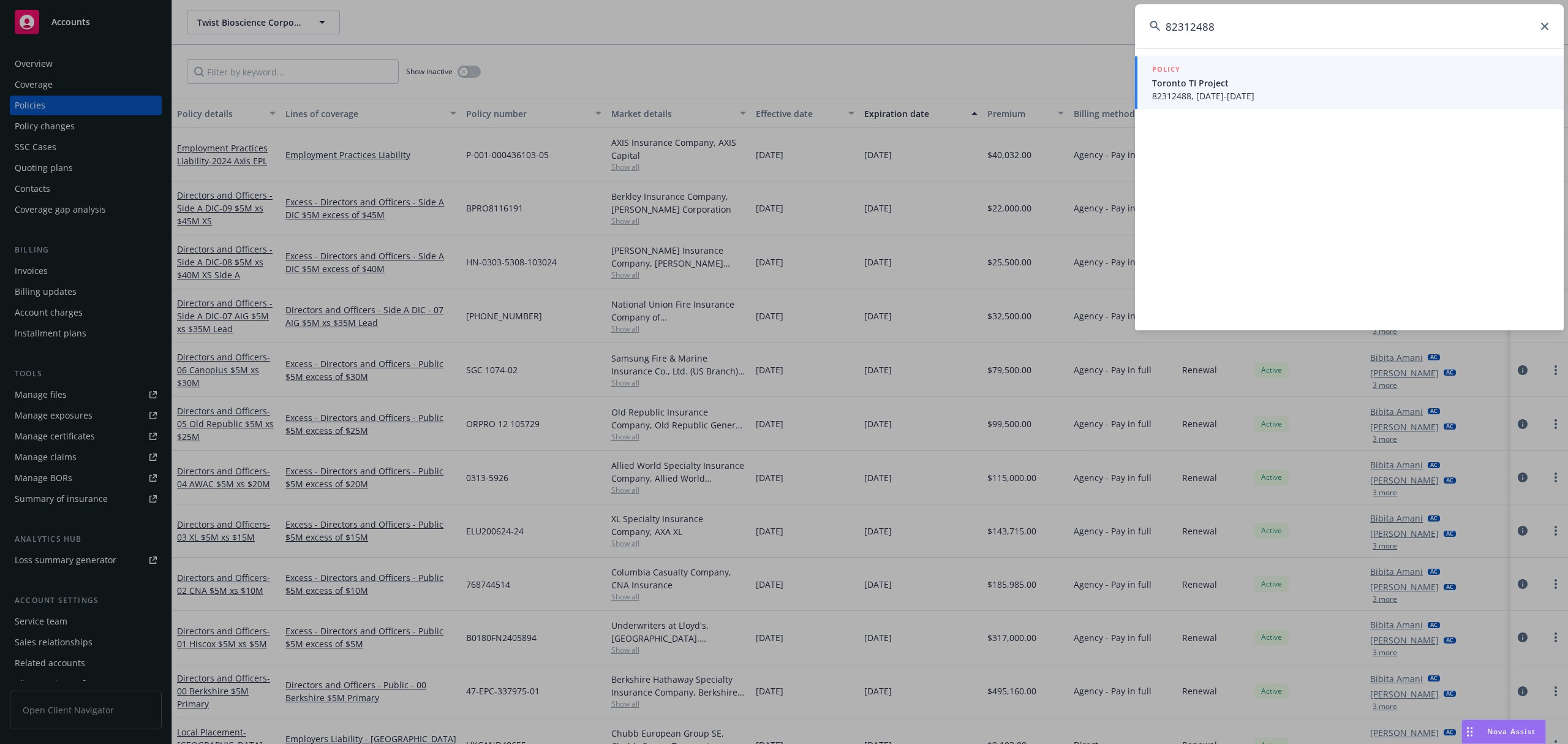
type input "82312488"
click at [1387, 85] on span "Toronto TI Project" at bounding box center [1351, 82] width 397 height 13
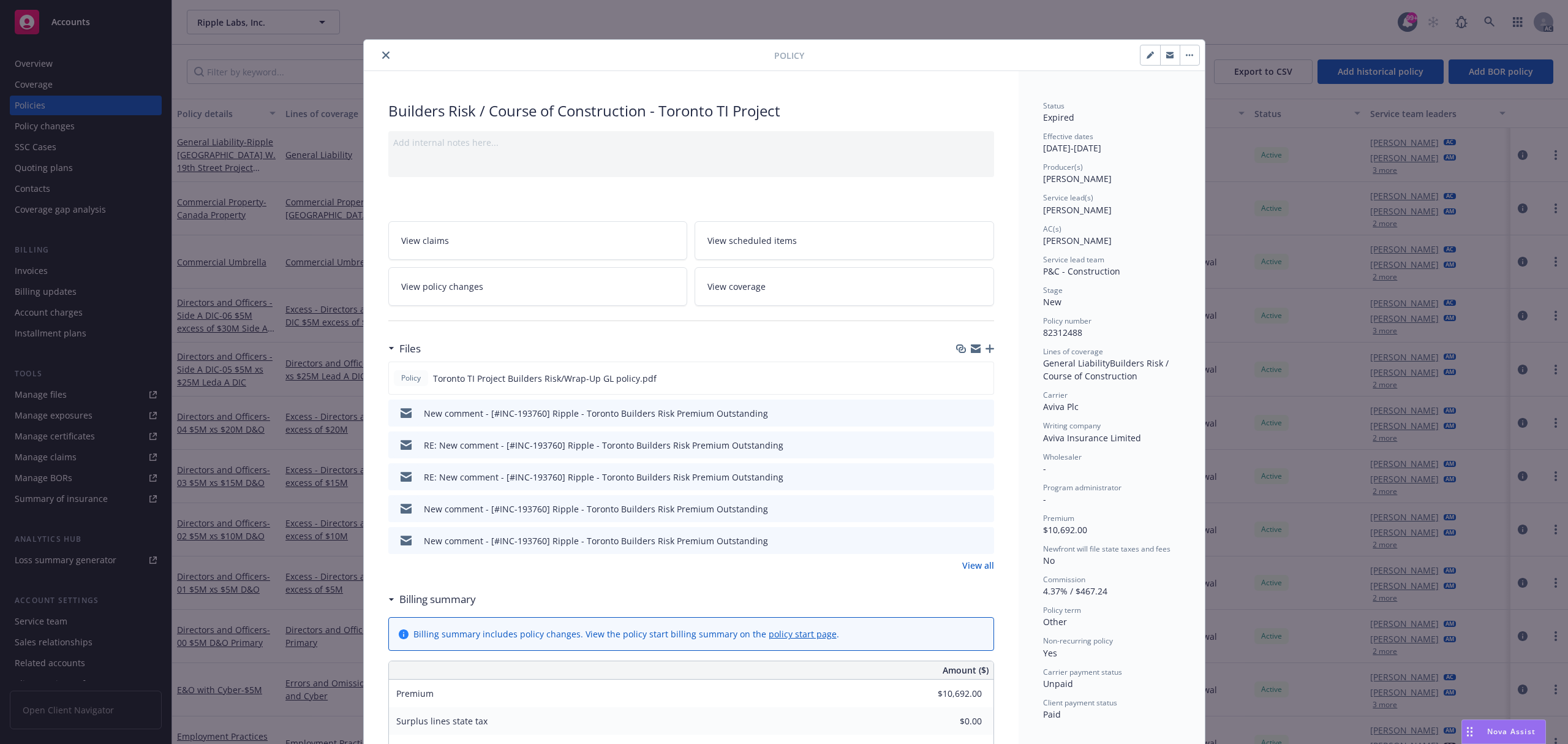
click at [969, 569] on link "View all" at bounding box center [978, 565] width 32 height 13
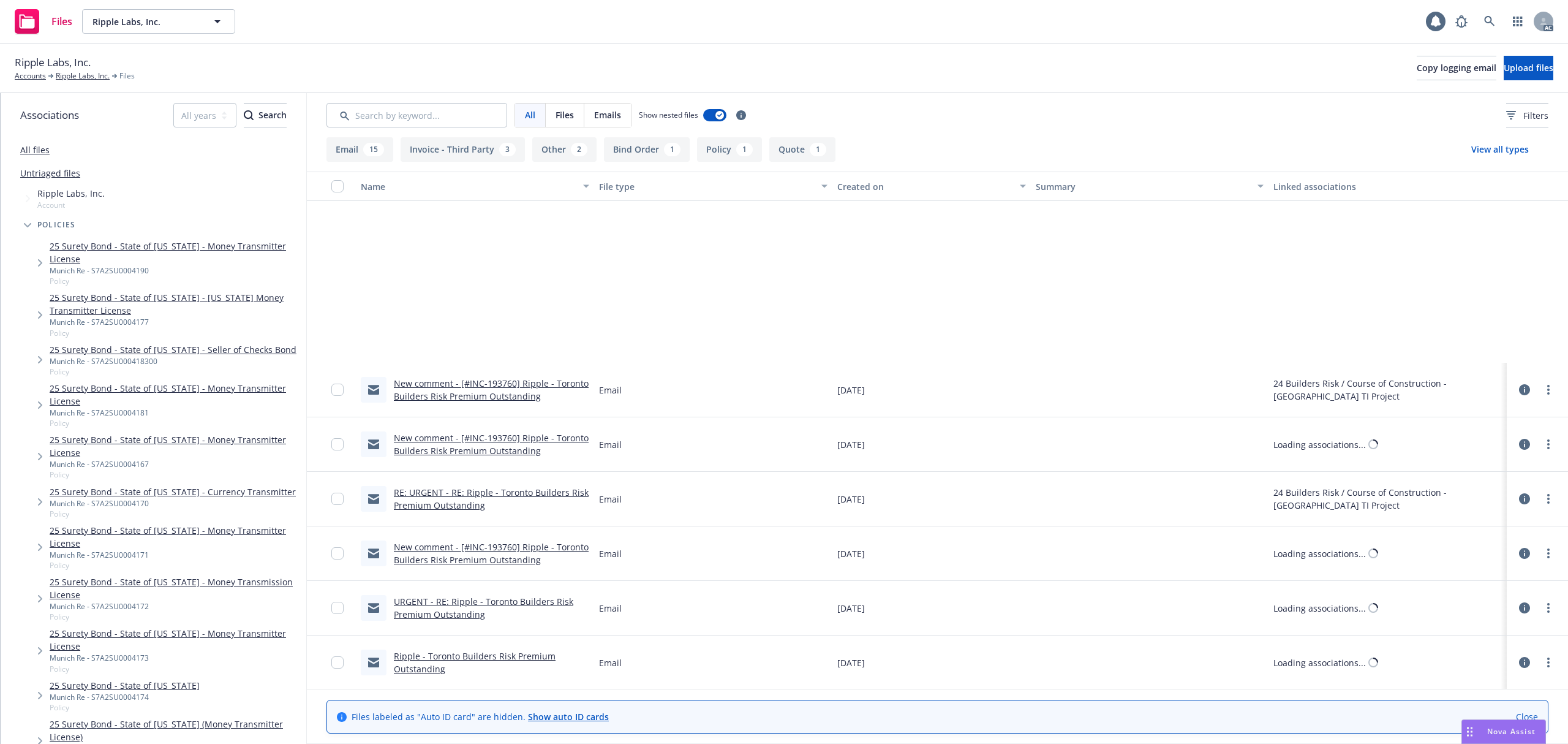
scroll to position [327, 0]
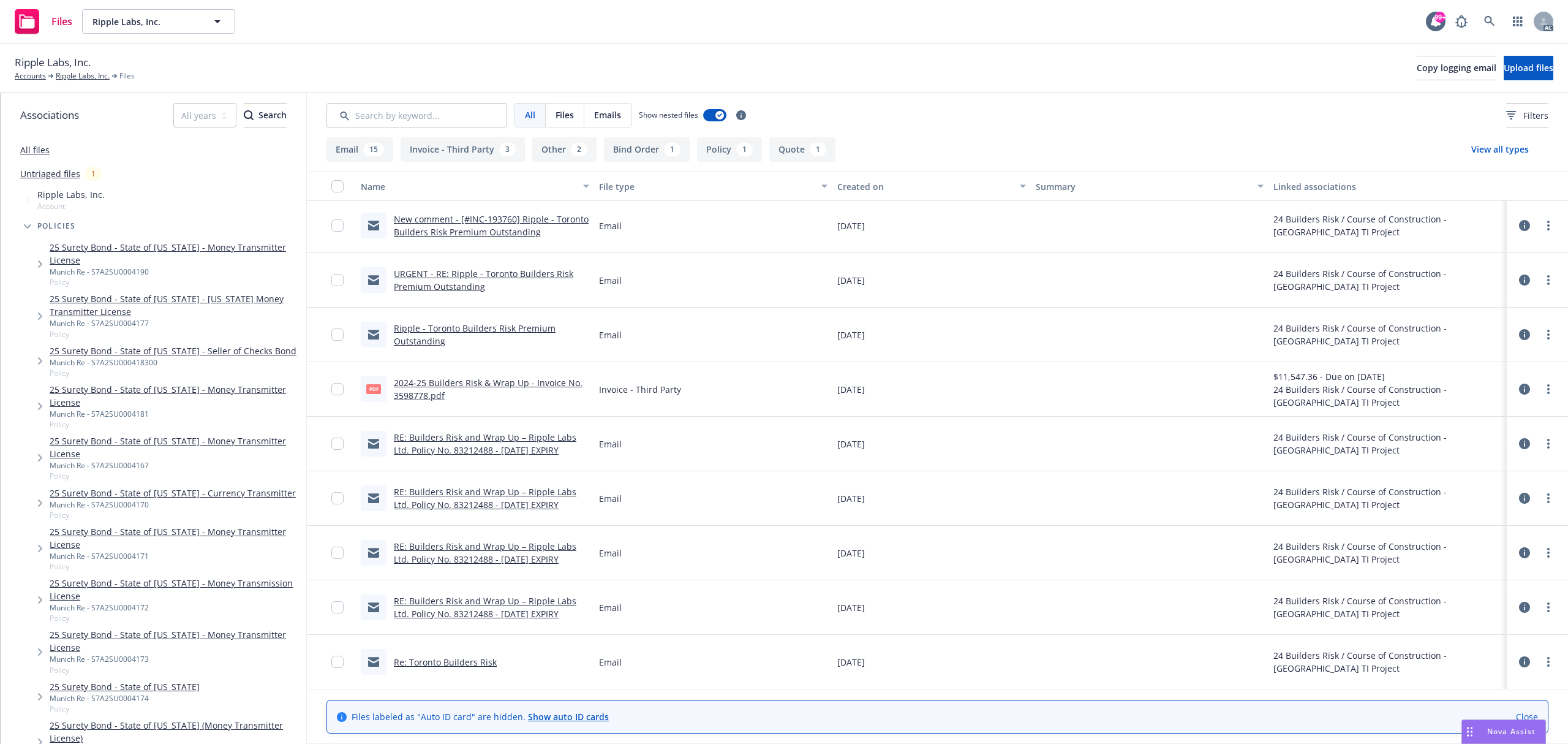
click at [542, 383] on link "2024-25 Builders Risk & Wrap Up - Invoice No. 3598778.pdf" at bounding box center [489, 388] width 189 height 25
click at [1497, 25] on link at bounding box center [1490, 21] width 25 height 25
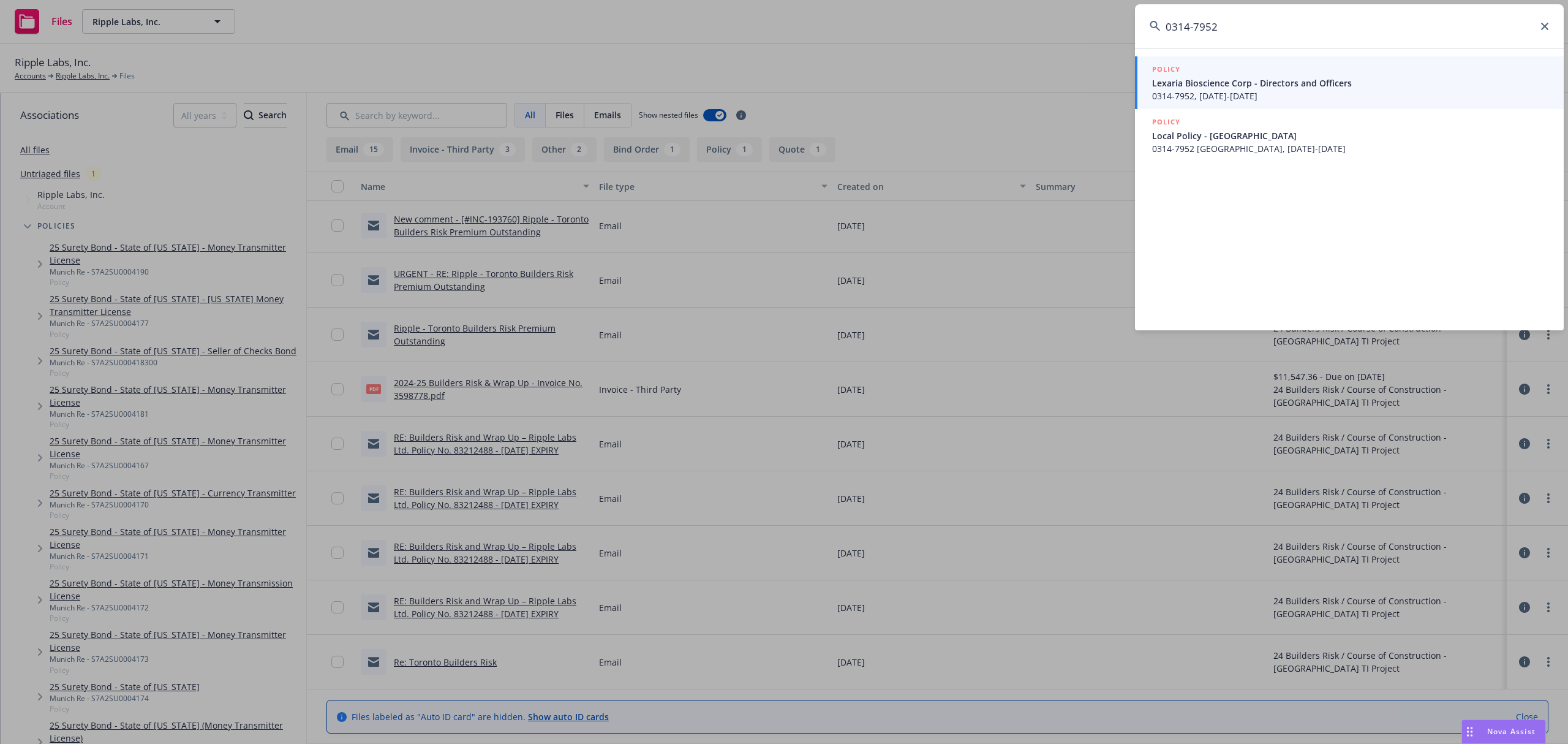
type input "0314-7952"
click at [1262, 84] on span "Lexaria Bioscience Corp - Directors and Officers" at bounding box center [1351, 82] width 397 height 13
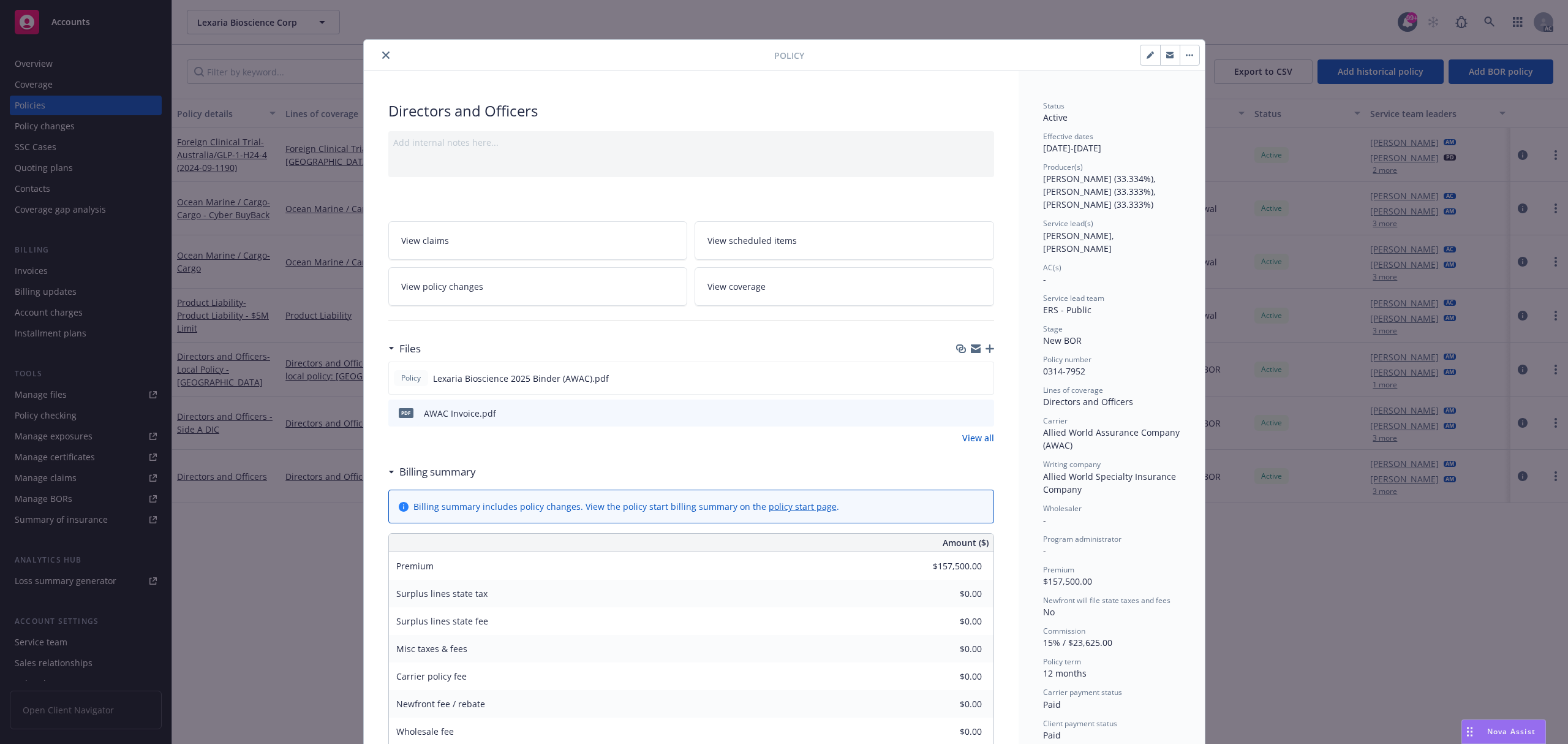
click at [979, 414] on icon "preview file" at bounding box center [982, 412] width 11 height 9
drag, startPoint x: 377, startPoint y: 57, endPoint x: 1506, endPoint y: 43, distance: 1129.1
click at [382, 58] on icon "close" at bounding box center [385, 55] width 7 height 7
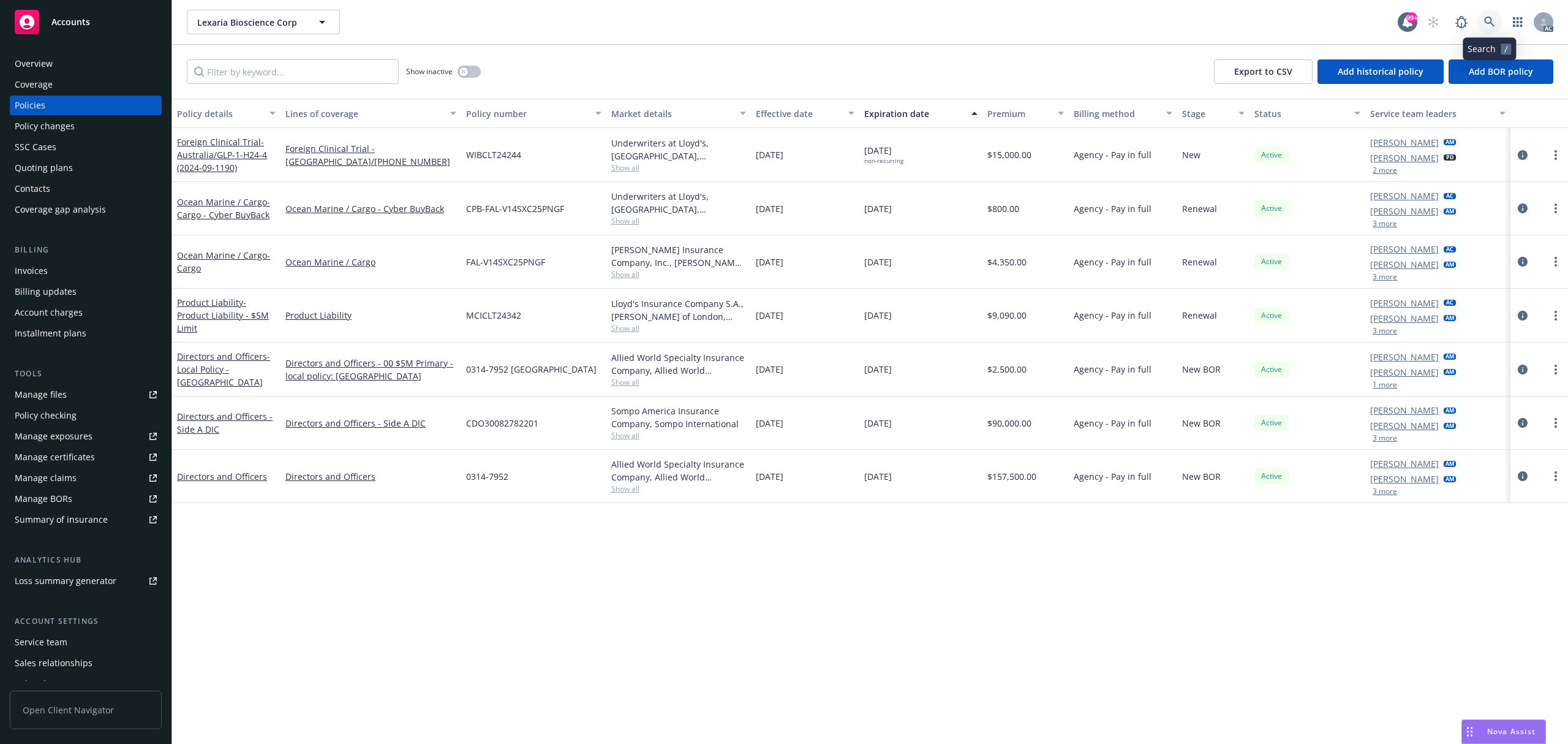
click at [1495, 30] on link at bounding box center [1490, 22] width 25 height 25
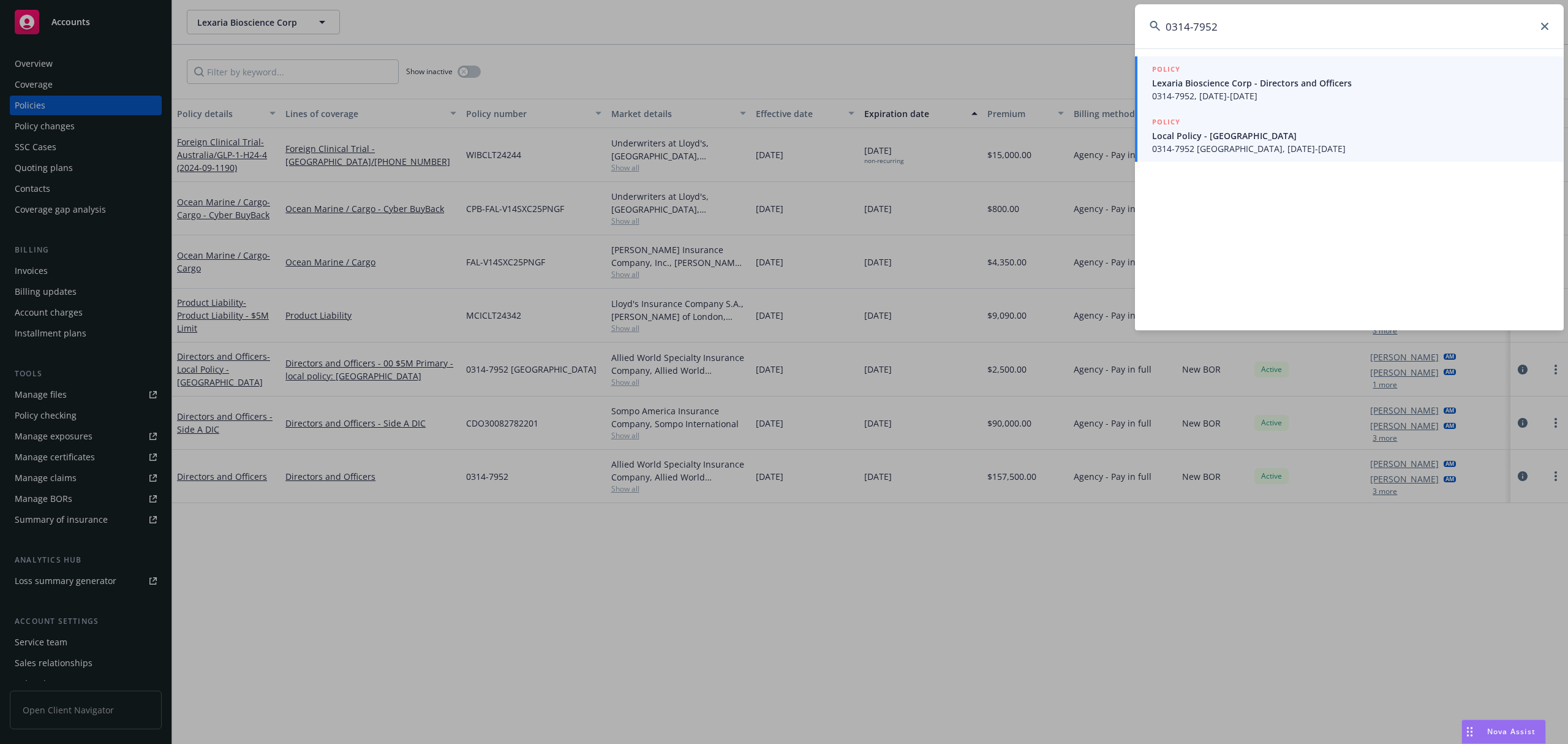
type input "0314-7952"
click at [1310, 155] on link "POLICY Local Policy - Australia 0314-7952 Australia, 07/30/2025-07/30/2026" at bounding box center [1350, 135] width 429 height 53
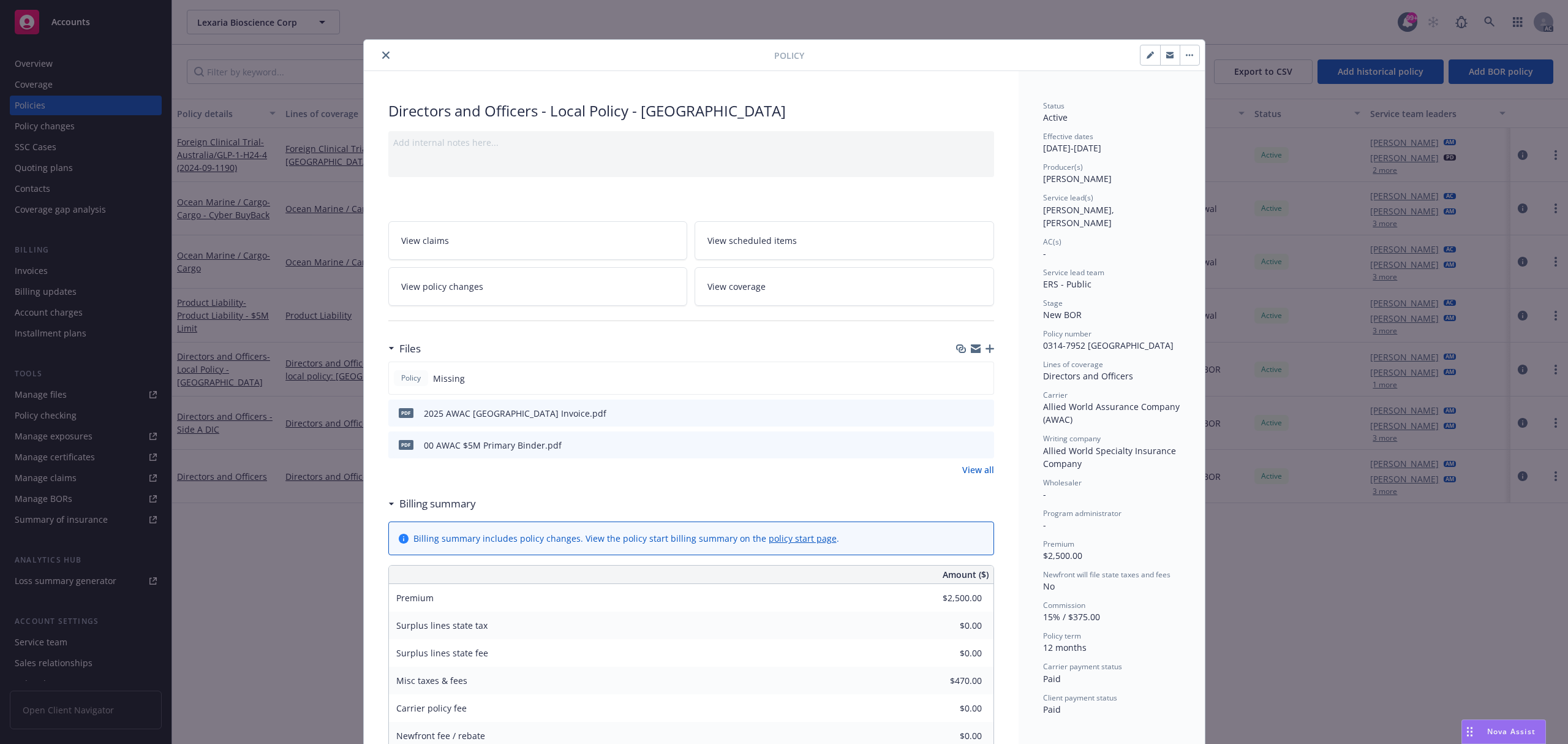
click at [977, 415] on icon "preview file" at bounding box center [982, 412] width 11 height 9
click at [382, 55] on icon "close" at bounding box center [385, 55] width 7 height 7
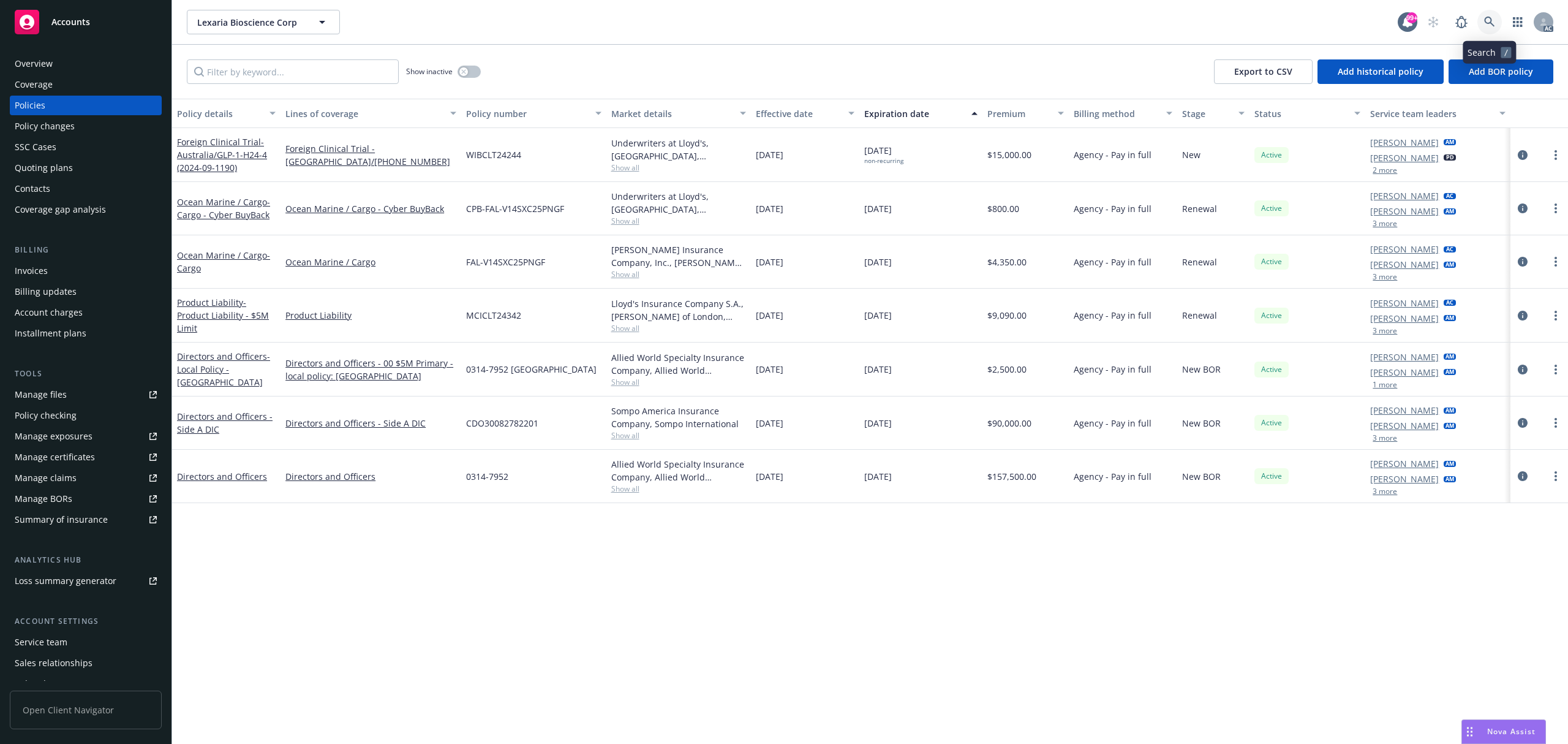
click at [1496, 25] on link at bounding box center [1490, 22] width 25 height 25
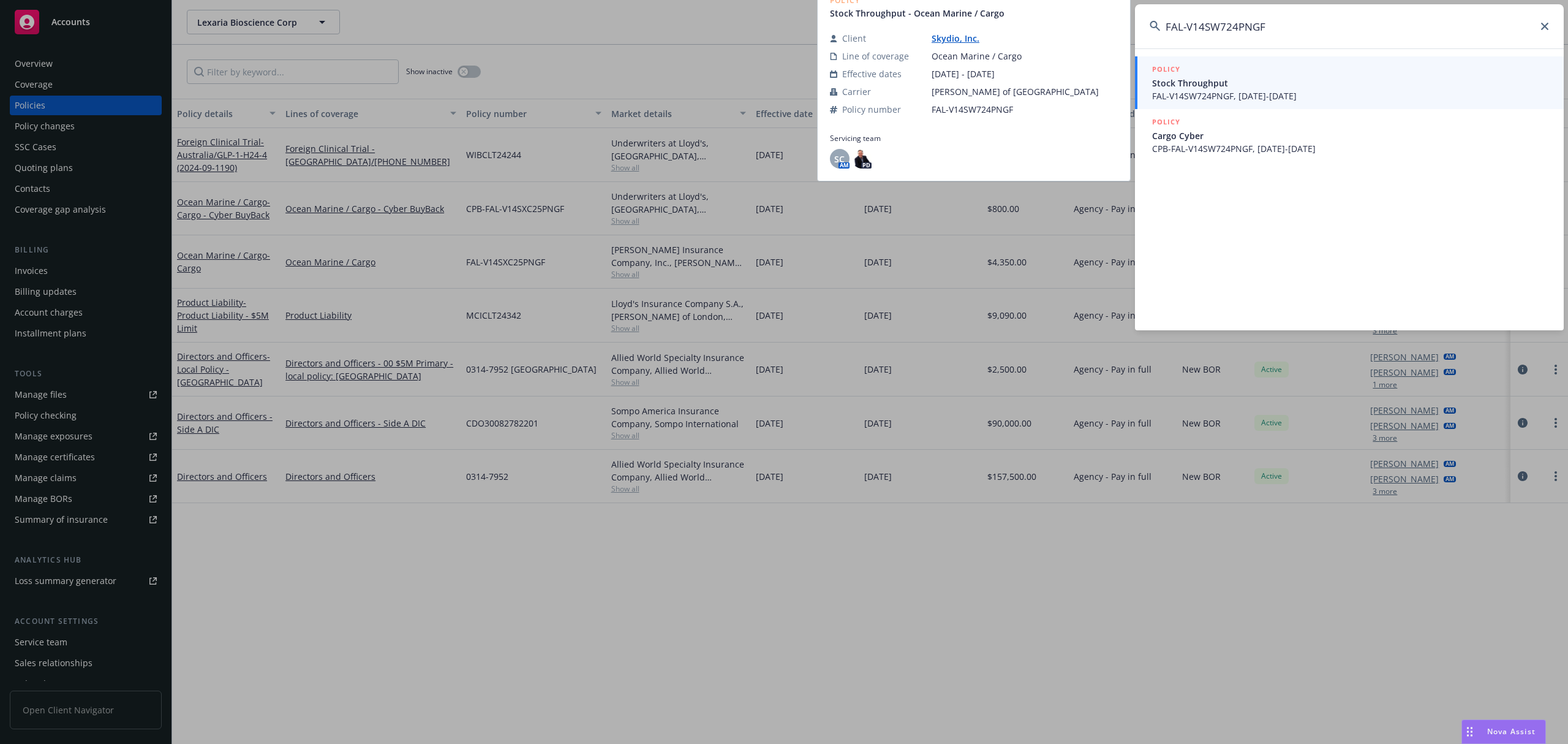
type input "FAL-V14SW724PNGF"
click at [1248, 75] on div "POLICY" at bounding box center [1351, 71] width 397 height 14
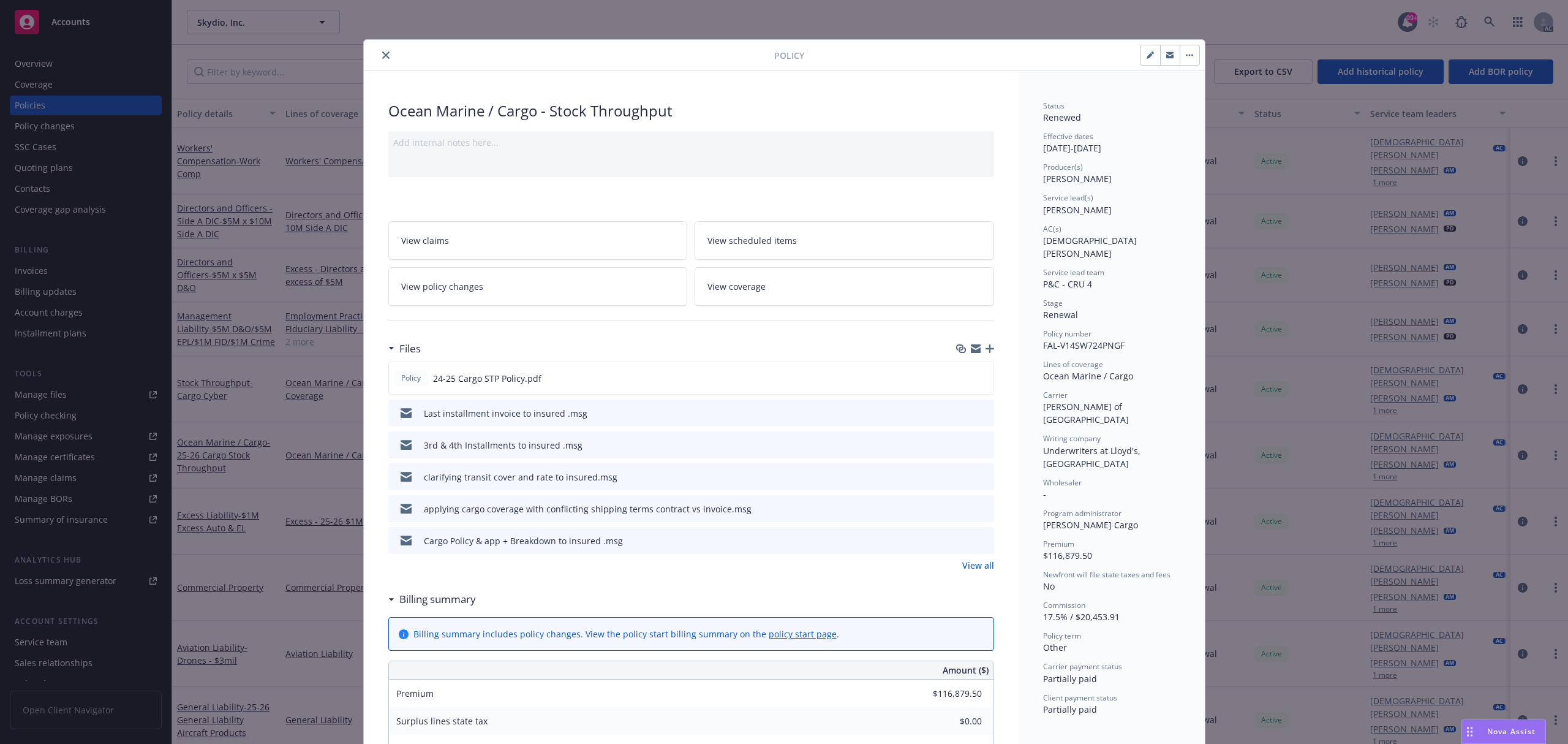
click at [976, 572] on link "View all" at bounding box center [978, 565] width 32 height 13
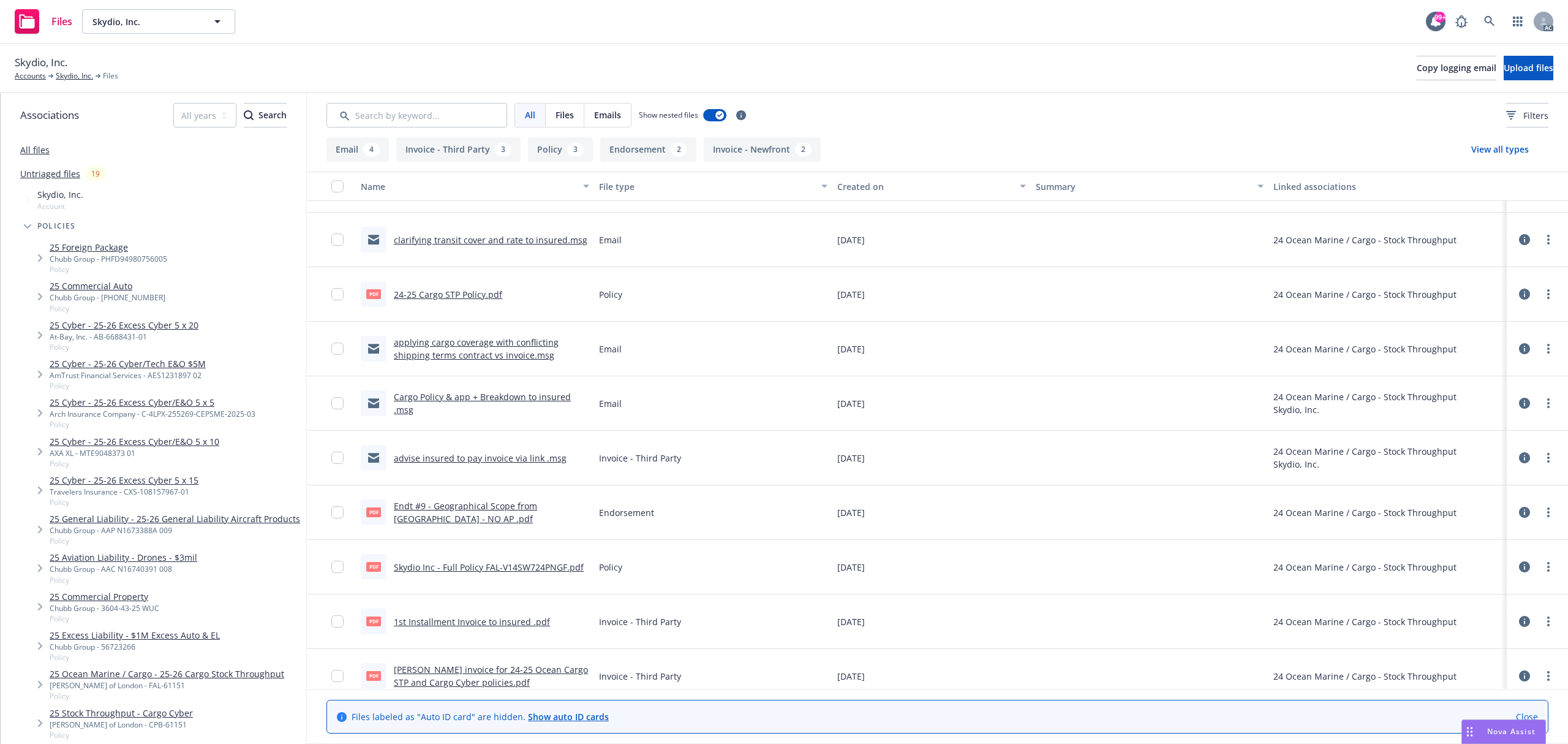
scroll to position [163, 0]
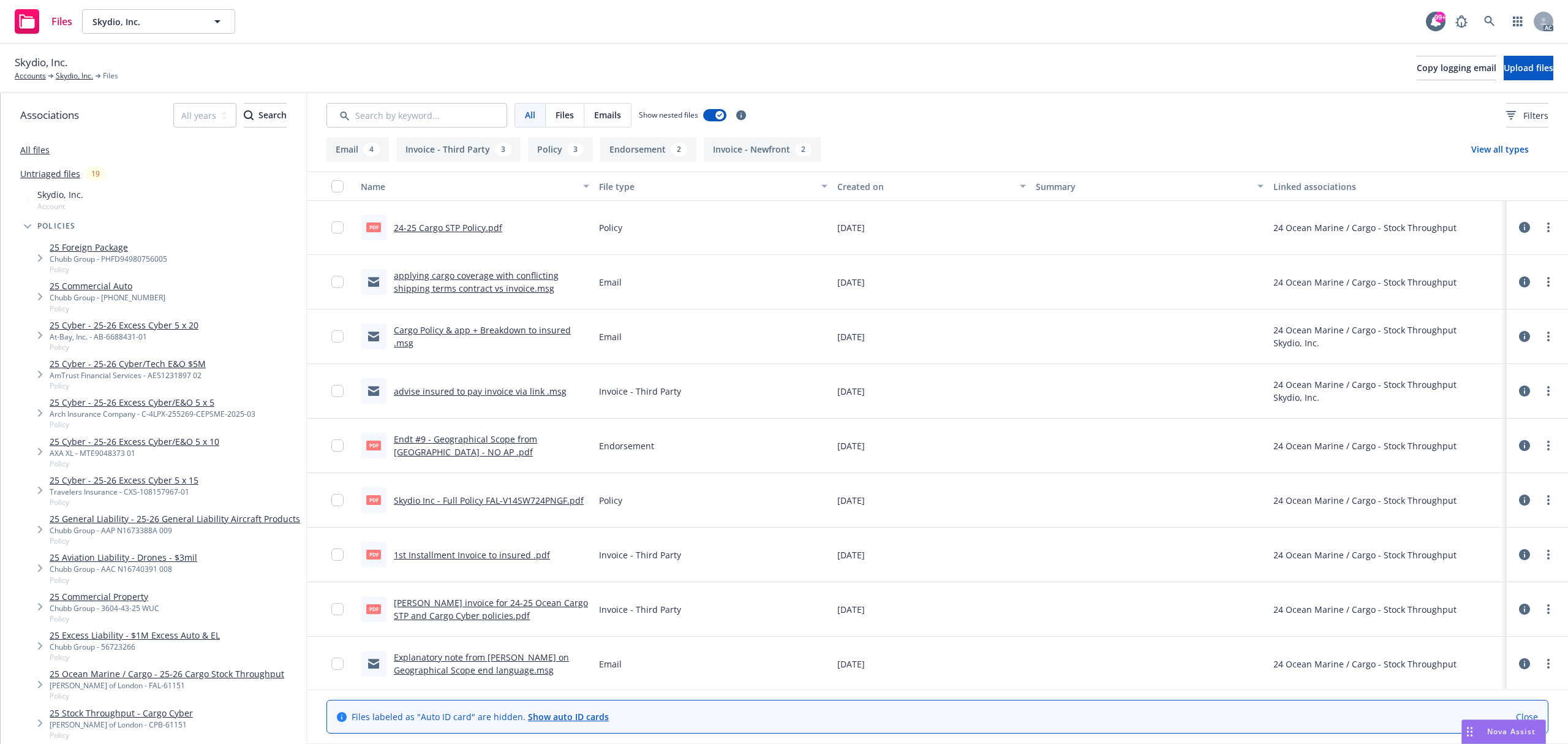
click at [489, 552] on link "1st Installment Invoice to insured .pdf" at bounding box center [472, 555] width 156 height 12
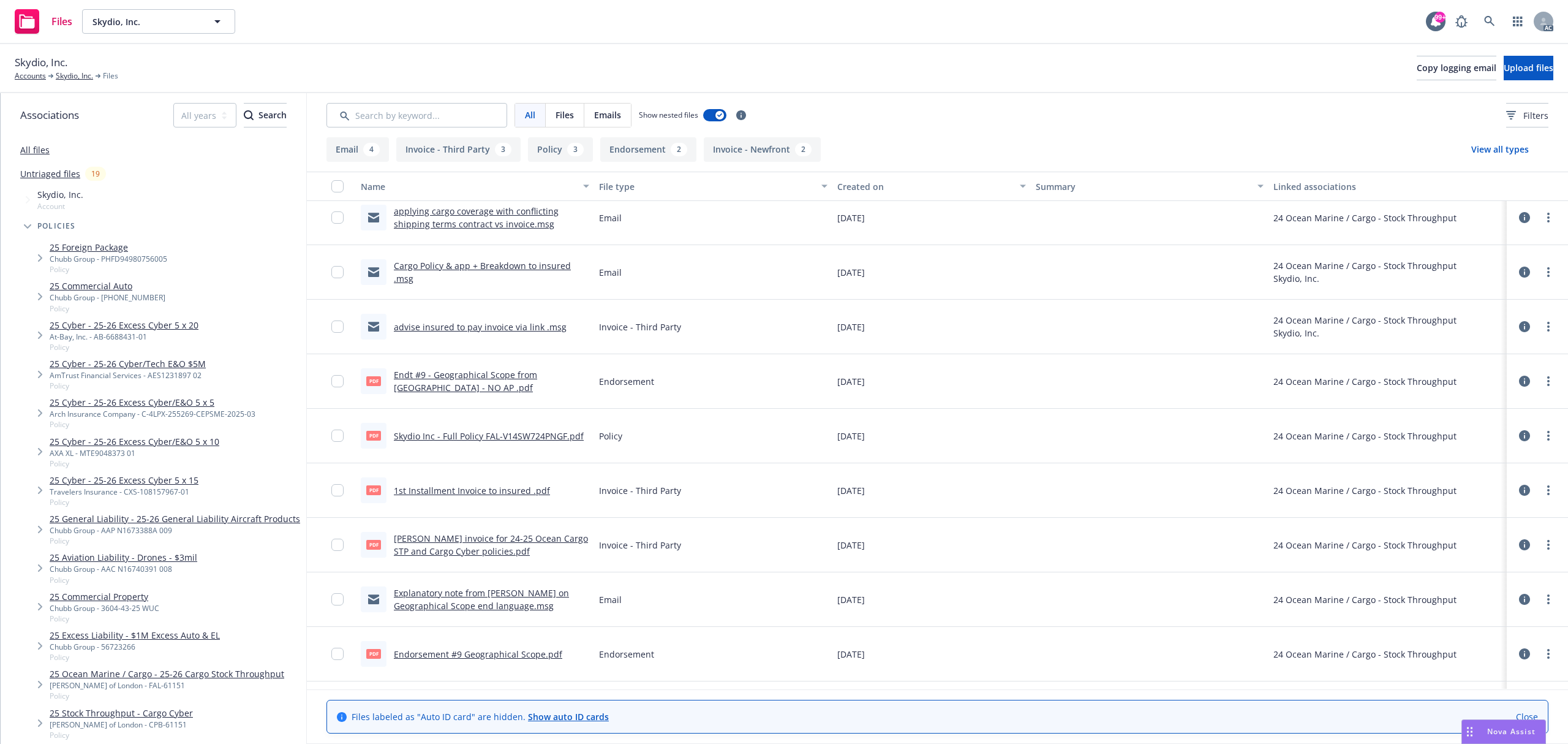
scroll to position [275, 0]
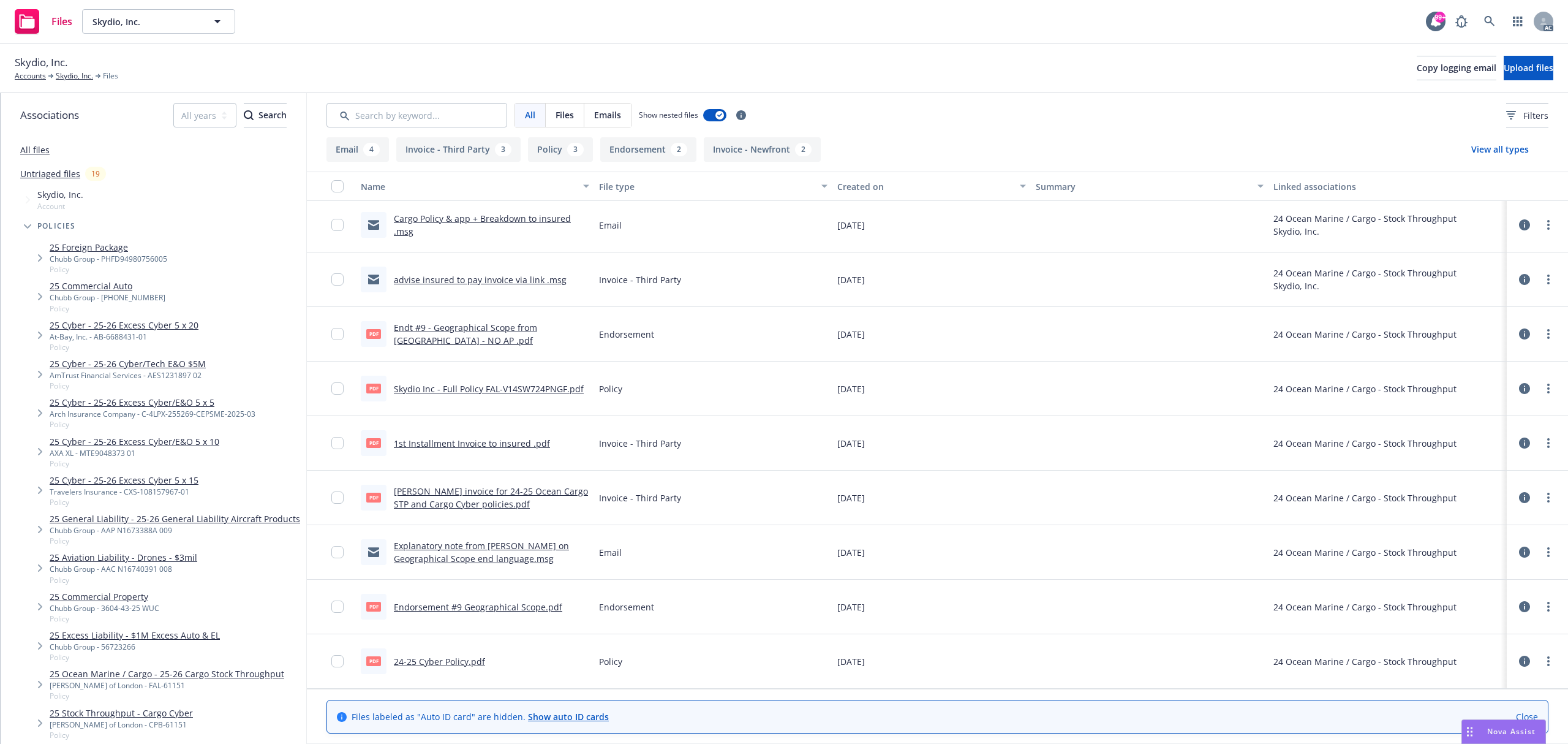
click at [513, 503] on div "Falvey invoice for 24-25 Ocean Cargo STP and Cargo Cyber policies.pdf" at bounding box center [492, 498] width 196 height 26
click at [515, 492] on link "Falvey invoice for 24-25 Ocean Cargo STP and Cargo Cyber policies.pdf" at bounding box center [492, 498] width 195 height 25
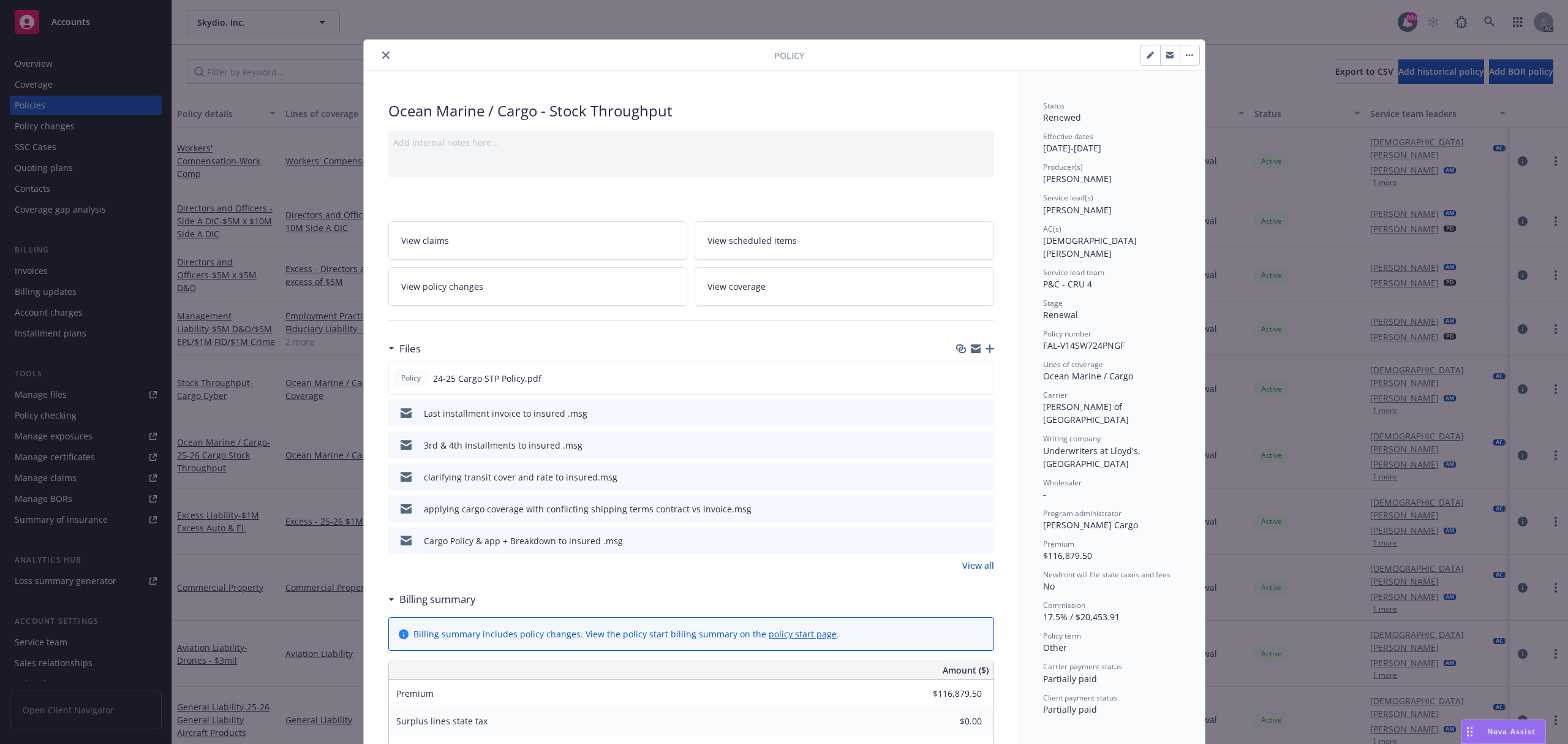
click at [379, 60] on button "close" at bounding box center [385, 55] width 15 height 15
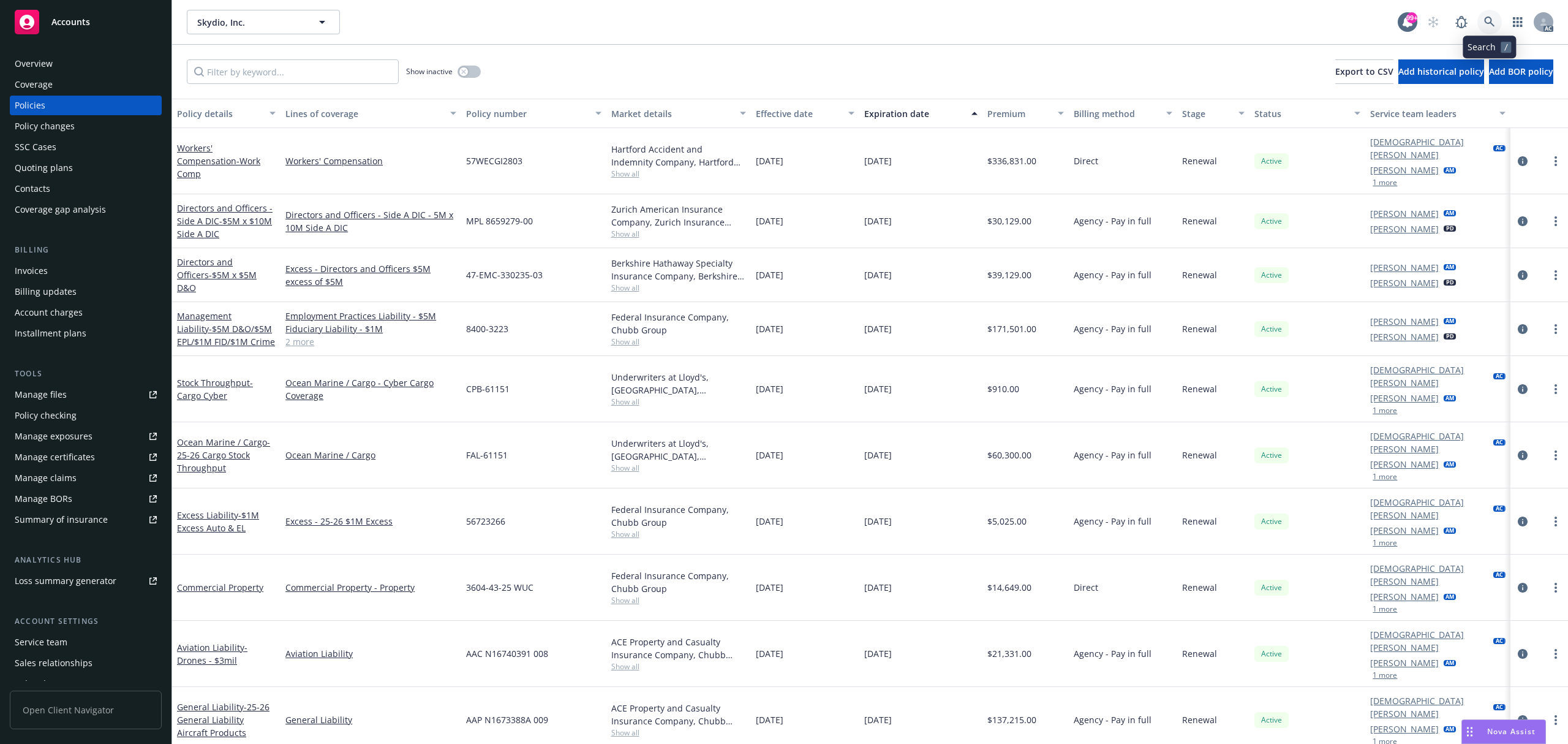
click at [1488, 30] on link at bounding box center [1490, 22] width 25 height 25
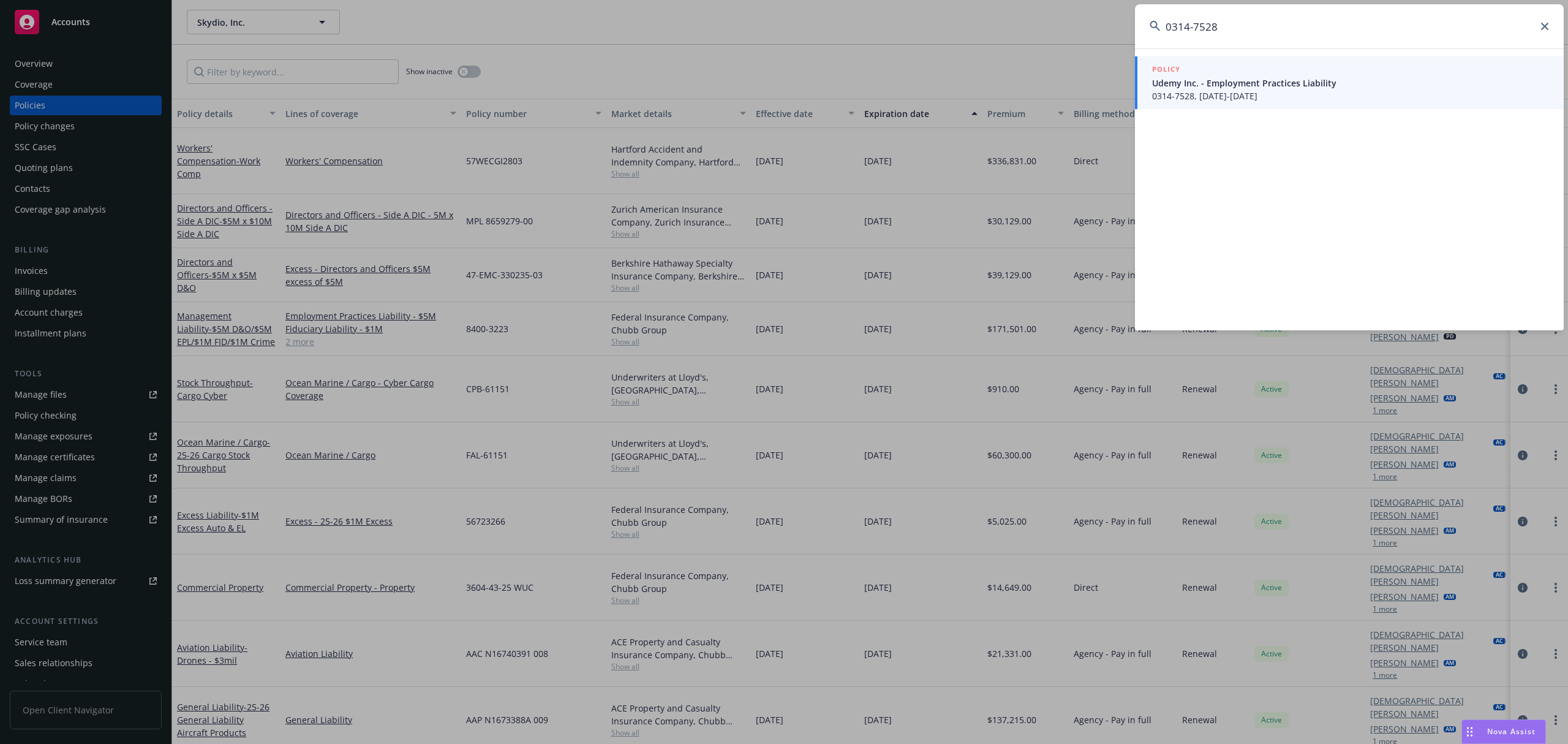
type input "0314-7528"
click at [1269, 81] on span "Udemy Inc. - Employment Practices Liability" at bounding box center [1351, 82] width 397 height 13
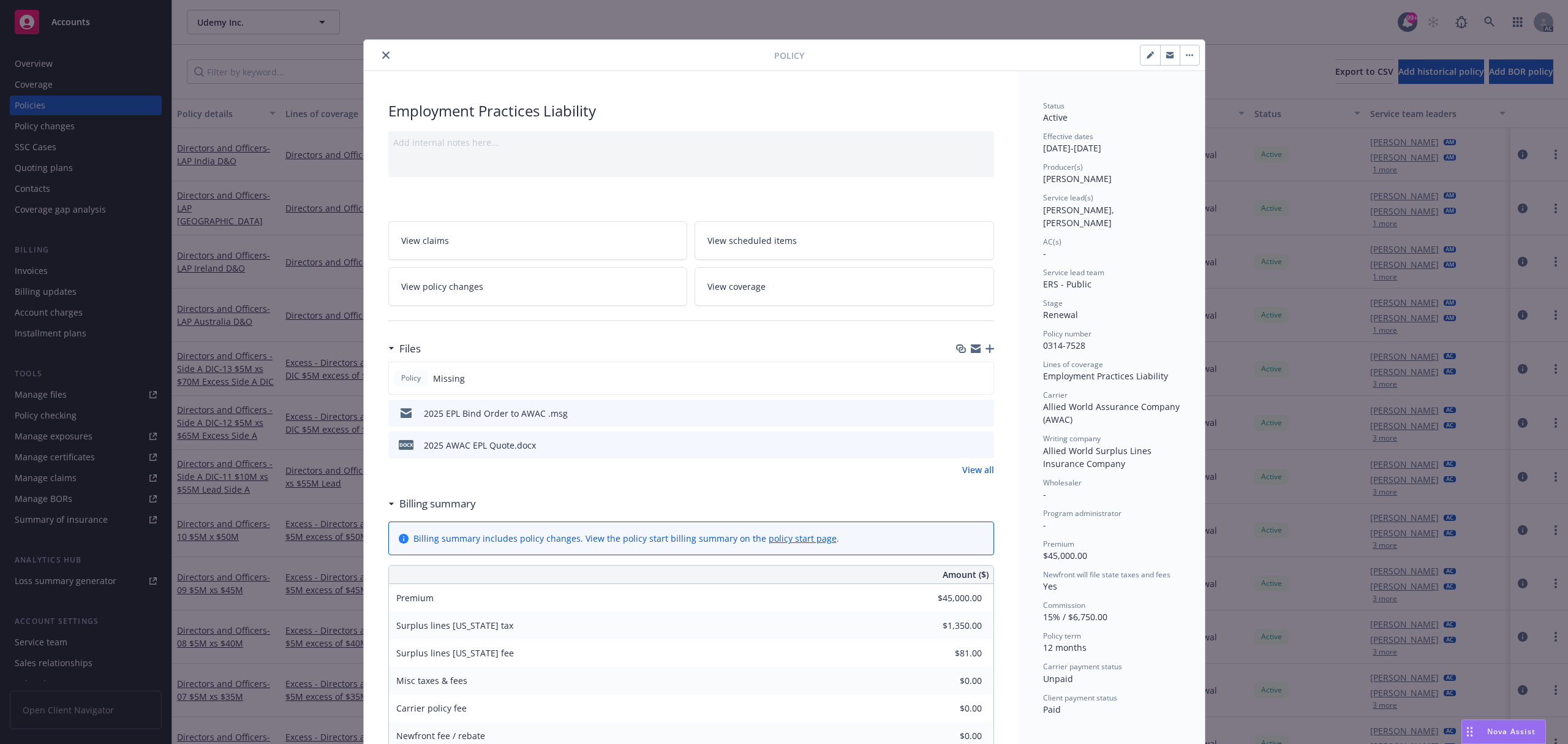
click at [979, 451] on button at bounding box center [983, 445] width 11 height 13
click at [978, 415] on icon "preview file" at bounding box center [982, 412] width 11 height 9
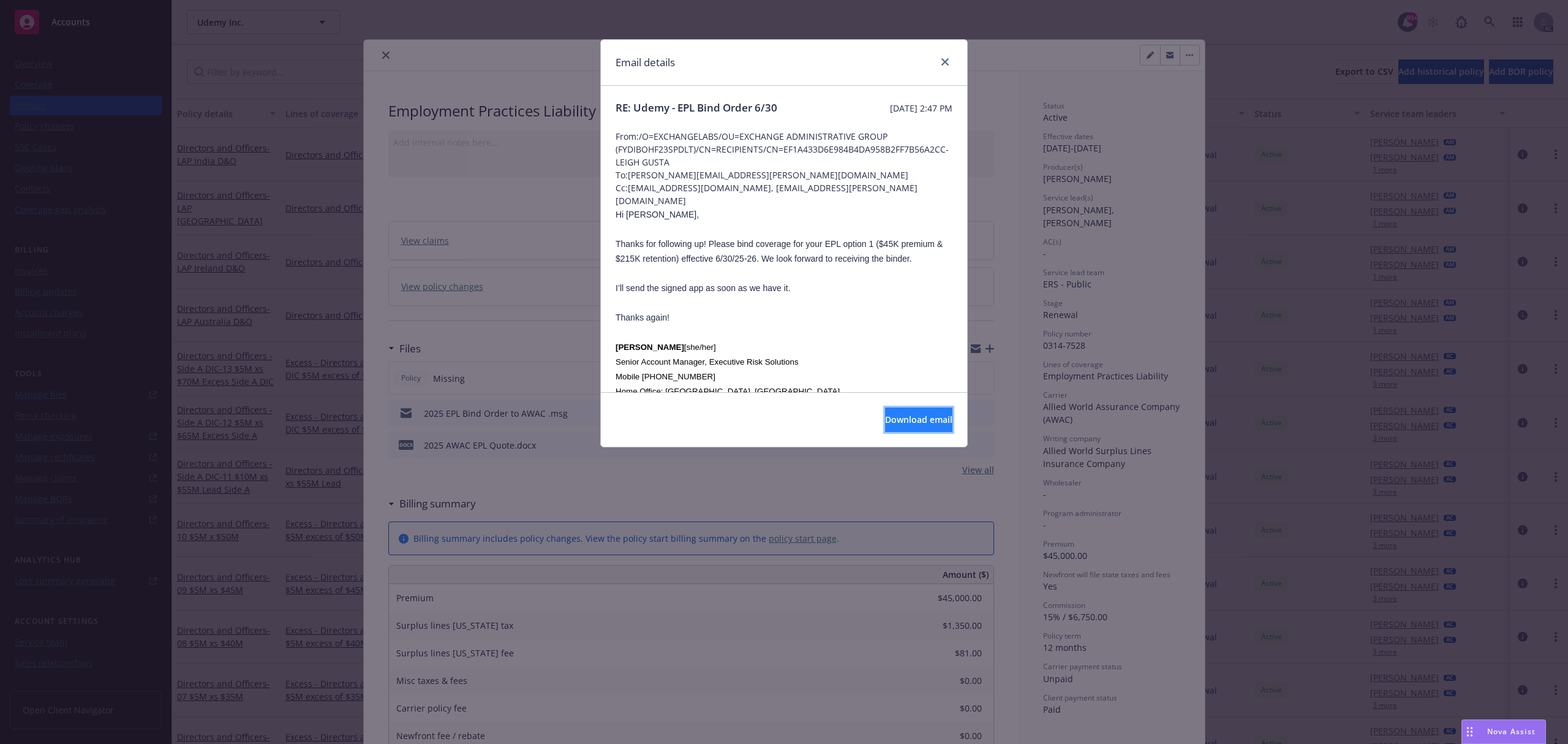
click at [885, 421] on span "Download email" at bounding box center [919, 419] width 68 height 12
click at [941, 59] on icon "close" at bounding box center [944, 62] width 7 height 7
